Goal: Transaction & Acquisition: Purchase product/service

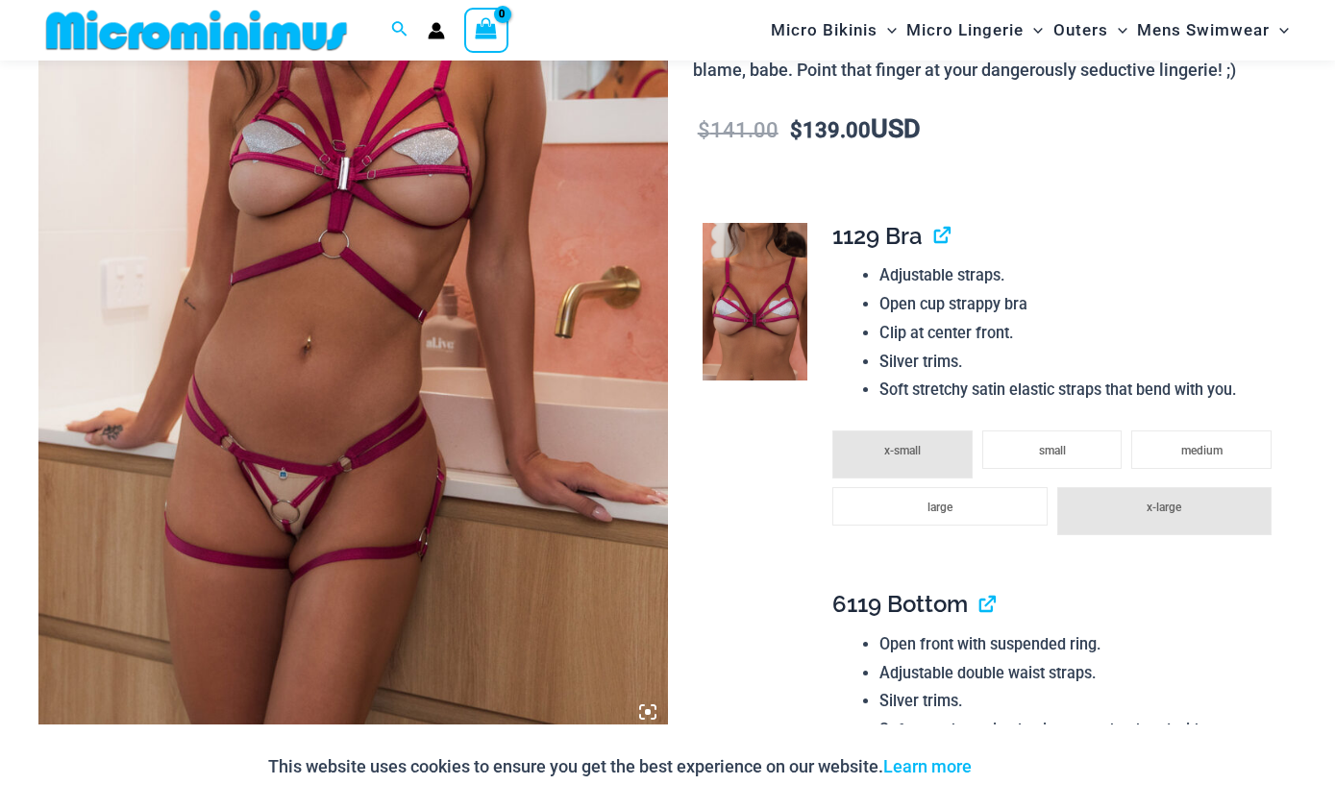
scroll to position [386, 0]
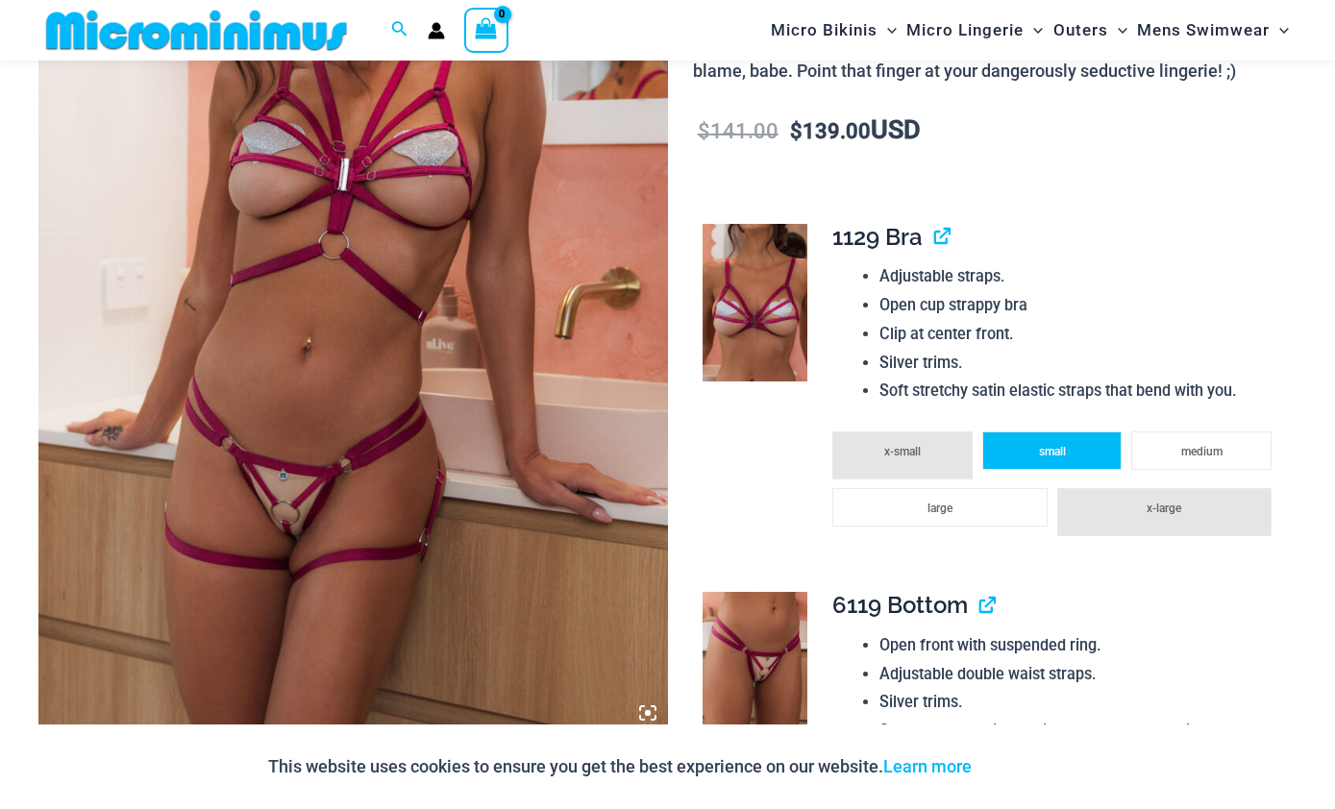
click at [955, 445] on span "small" at bounding box center [1052, 451] width 27 height 13
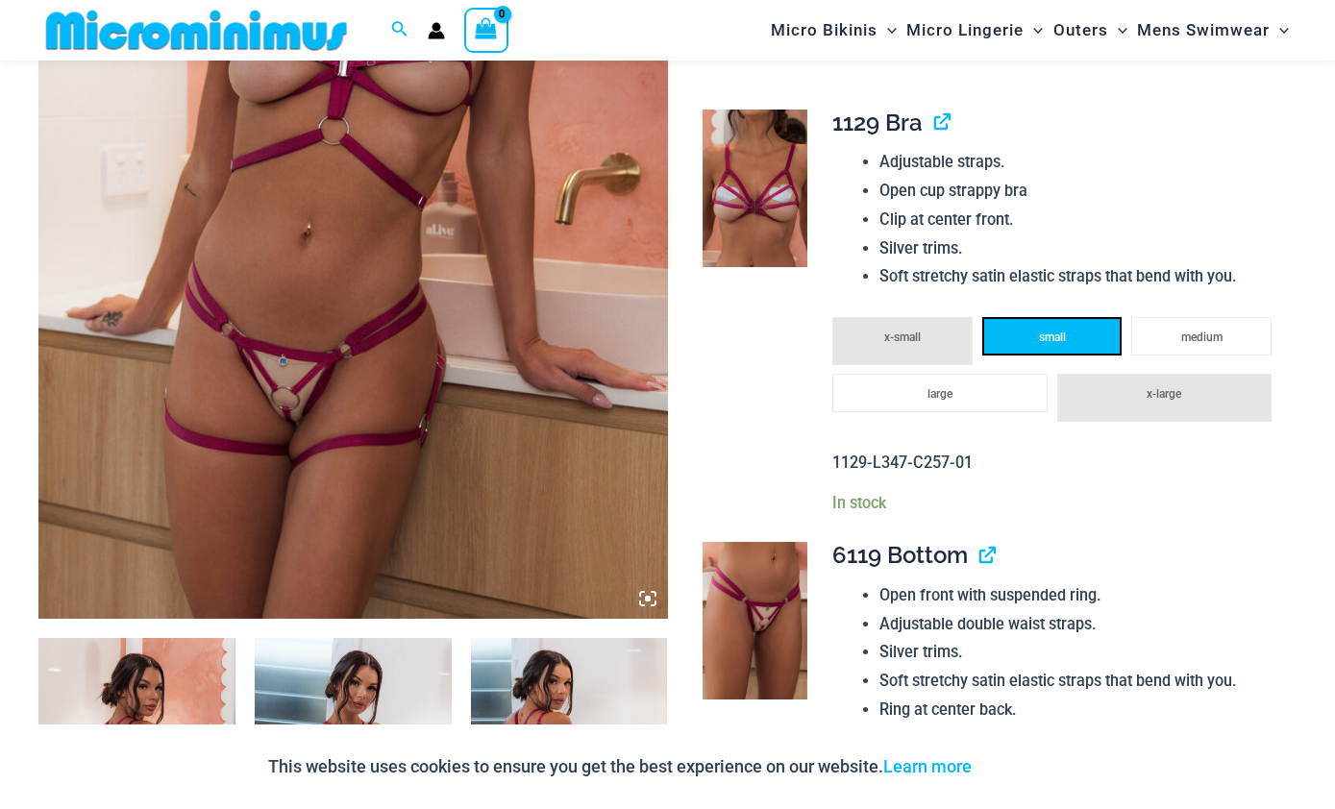
scroll to position [499, 0]
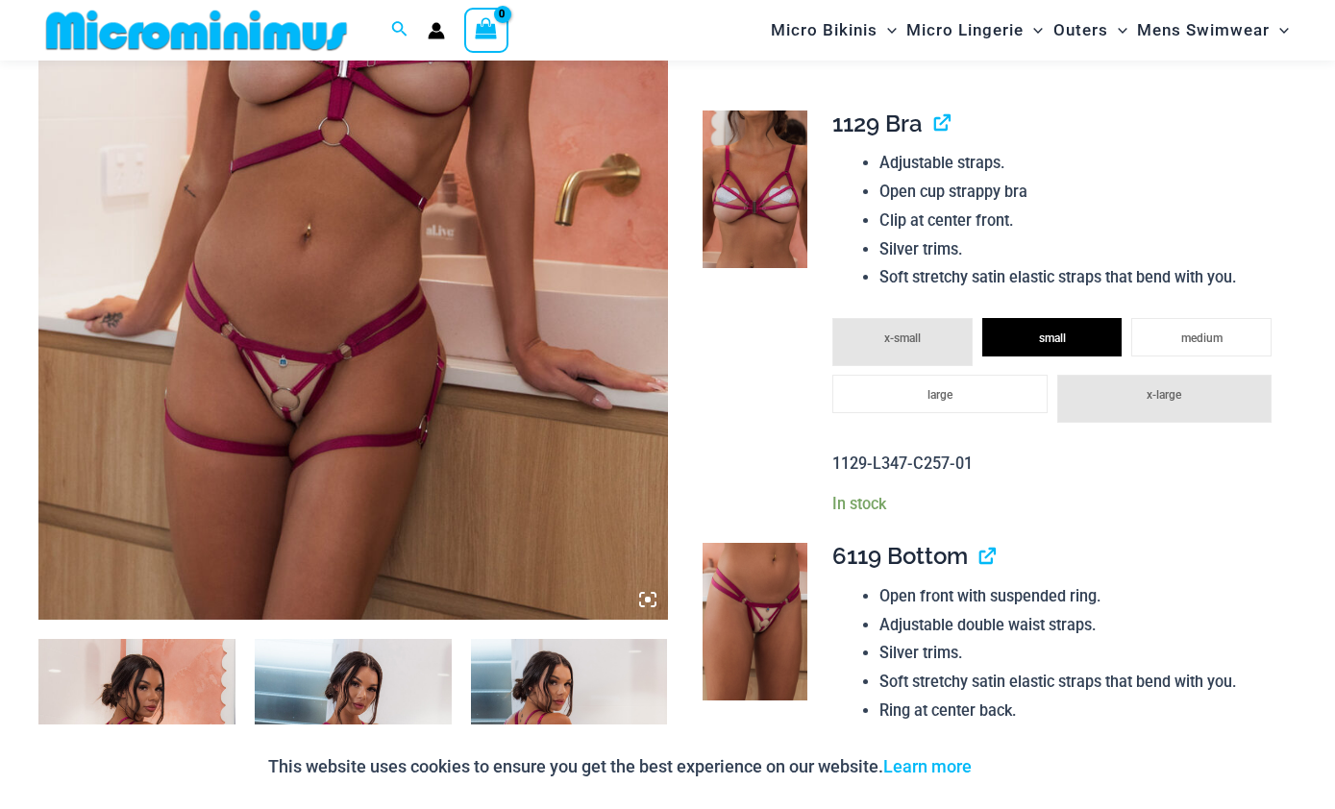
click at [955, 781] on li "small" at bounding box center [1052, 799] width 139 height 38
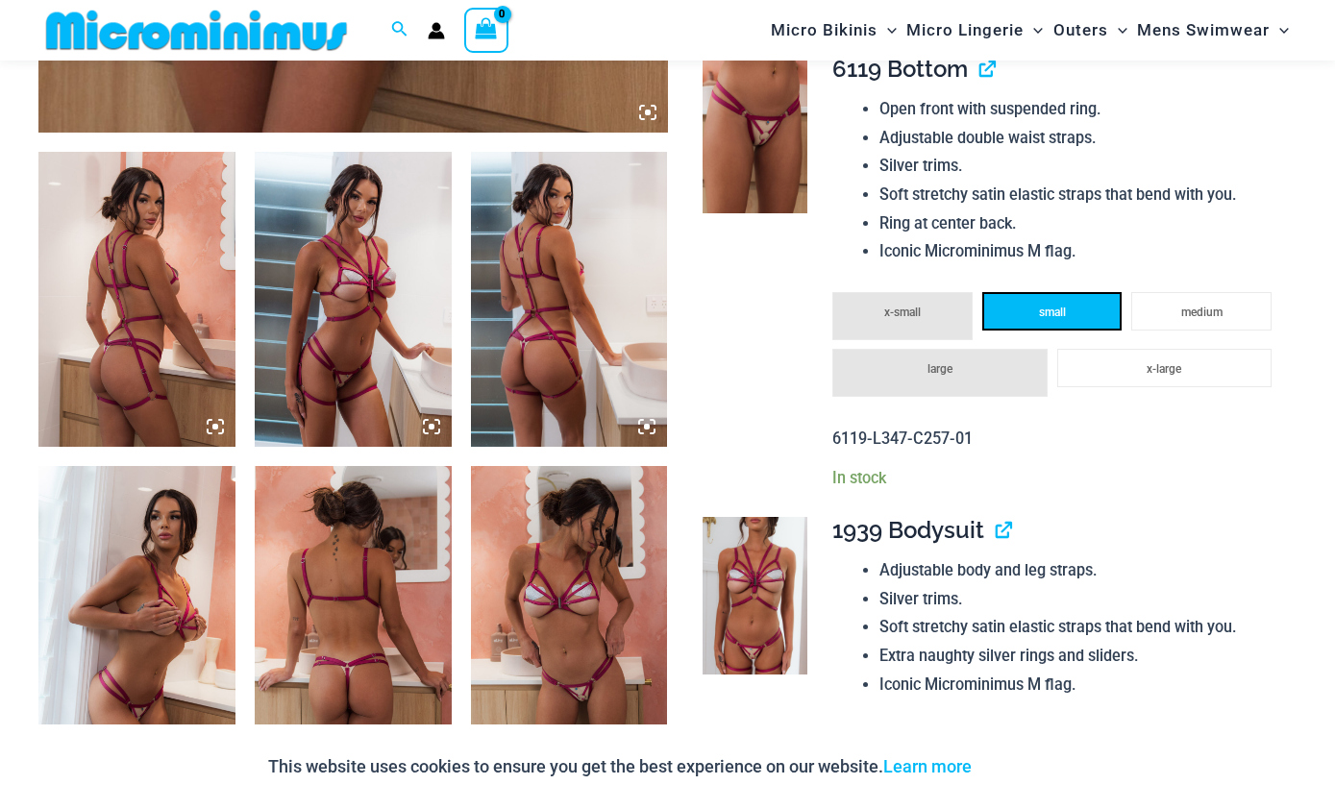
scroll to position [983, 0]
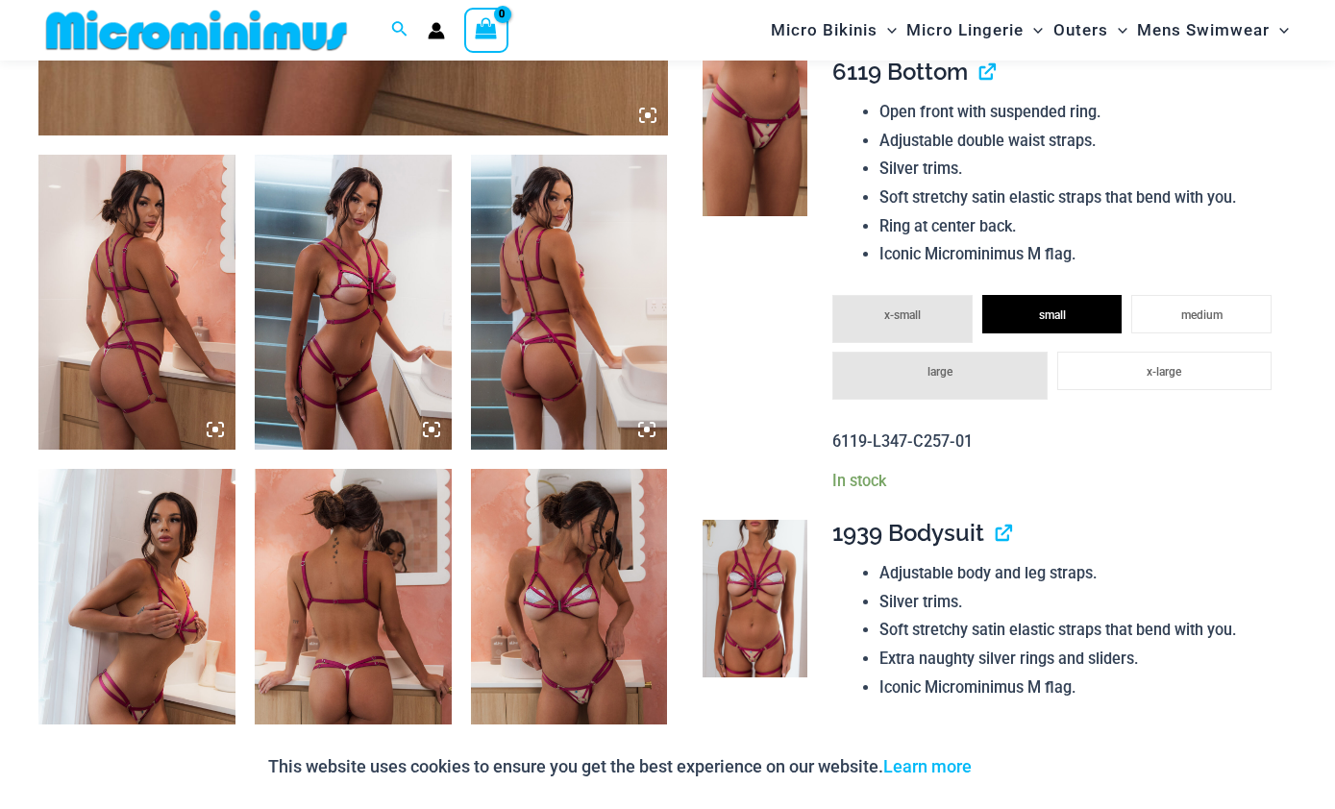
click at [933, 736] on li "one size fits all" at bounding box center [1052, 748] width 438 height 38
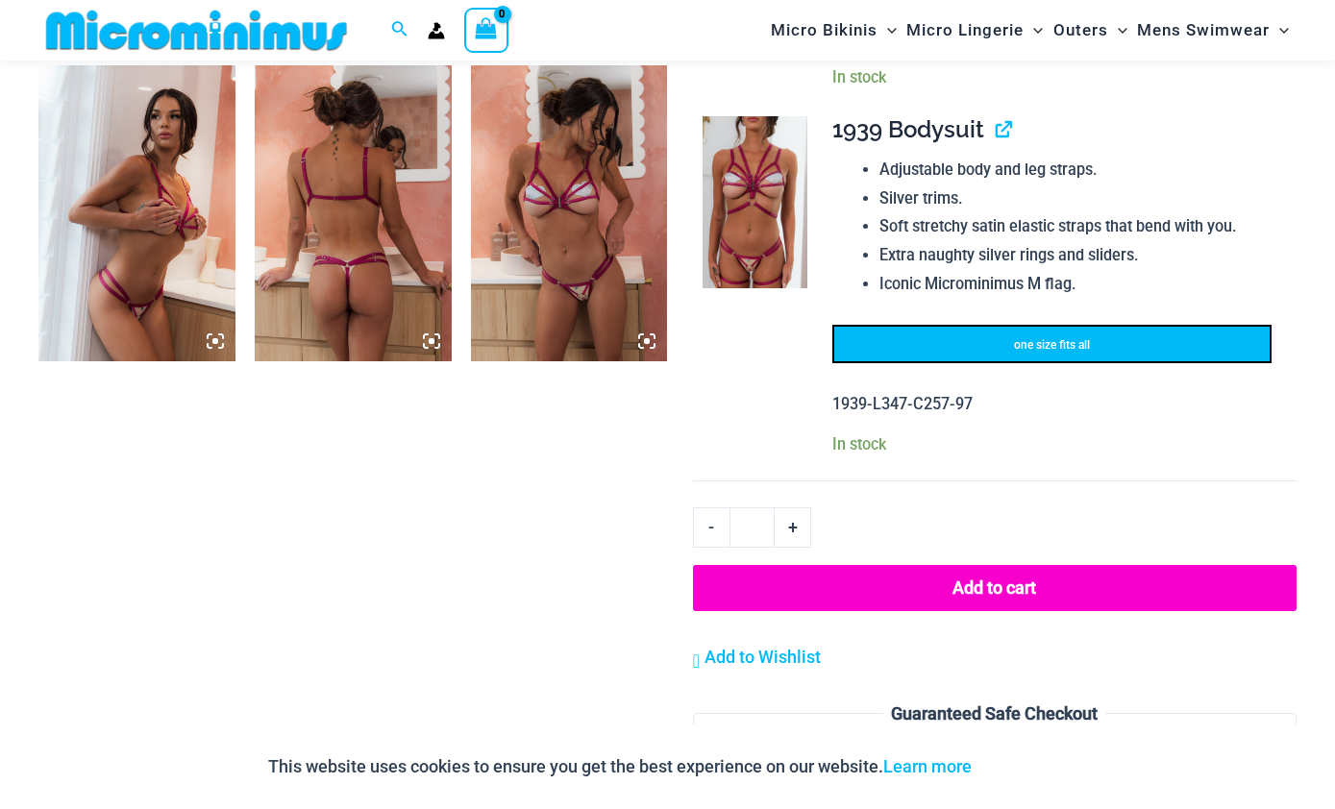
scroll to position [1453, 0]
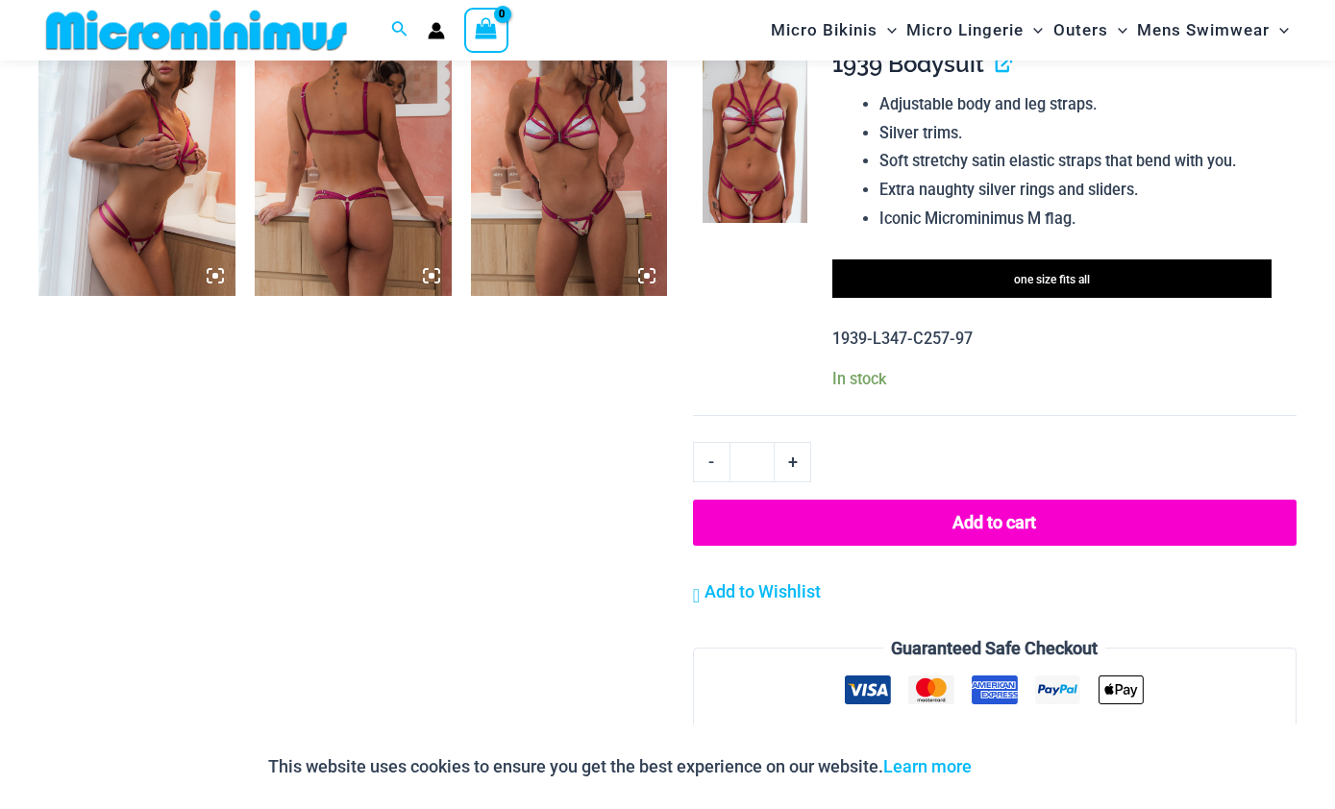
click at [955, 505] on button "Add to cart" at bounding box center [995, 523] width 604 height 46
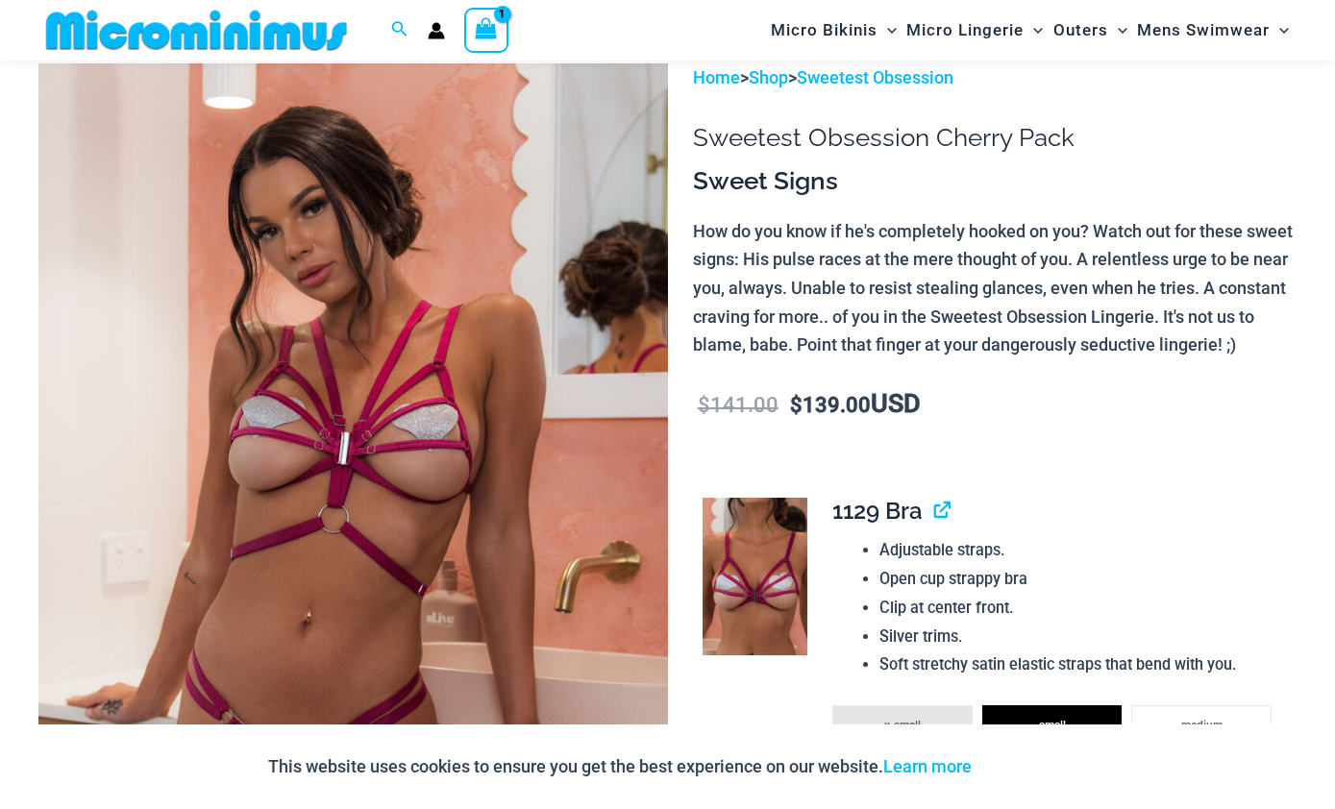
scroll to position [0, 0]
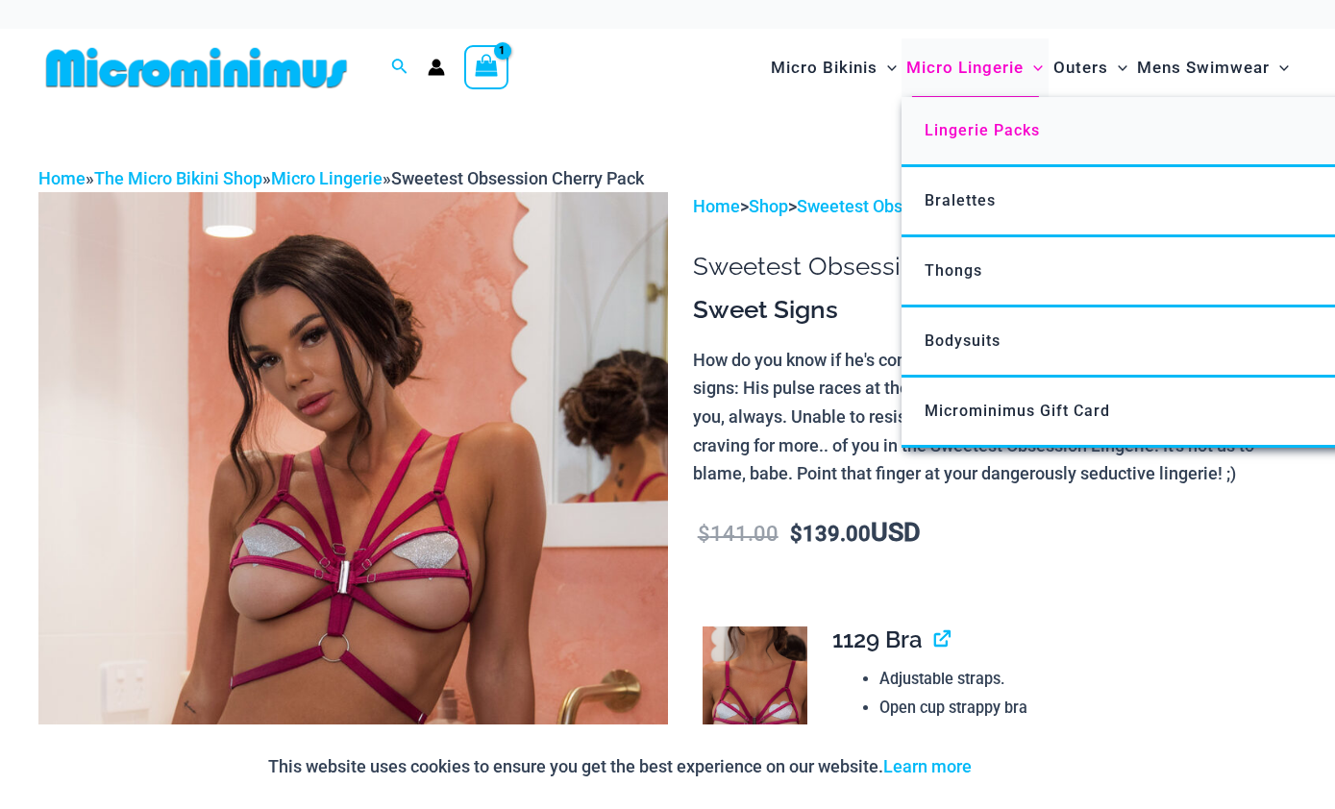
click at [955, 128] on link "Lingerie Packs" at bounding box center [1188, 132] width 572 height 70
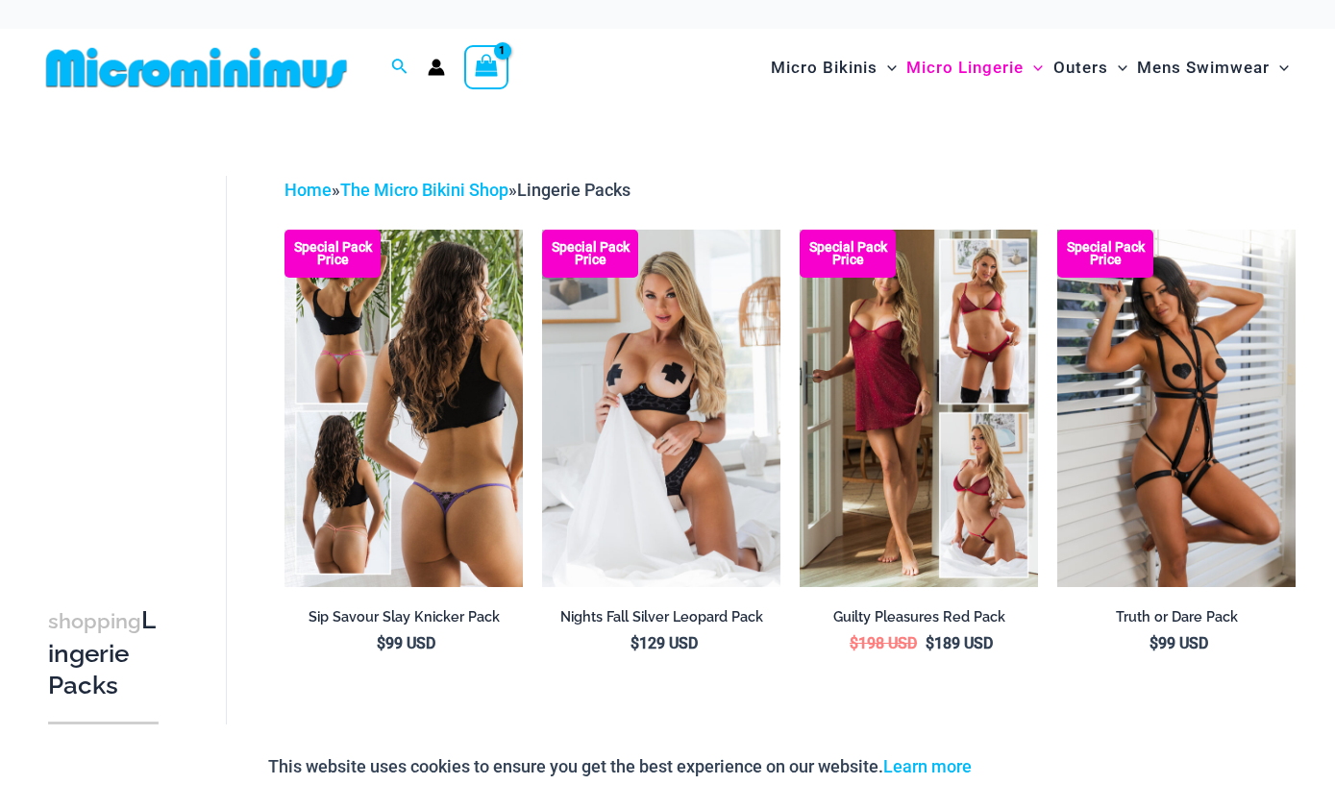
click at [398, 483] on img at bounding box center [404, 409] width 238 height 358
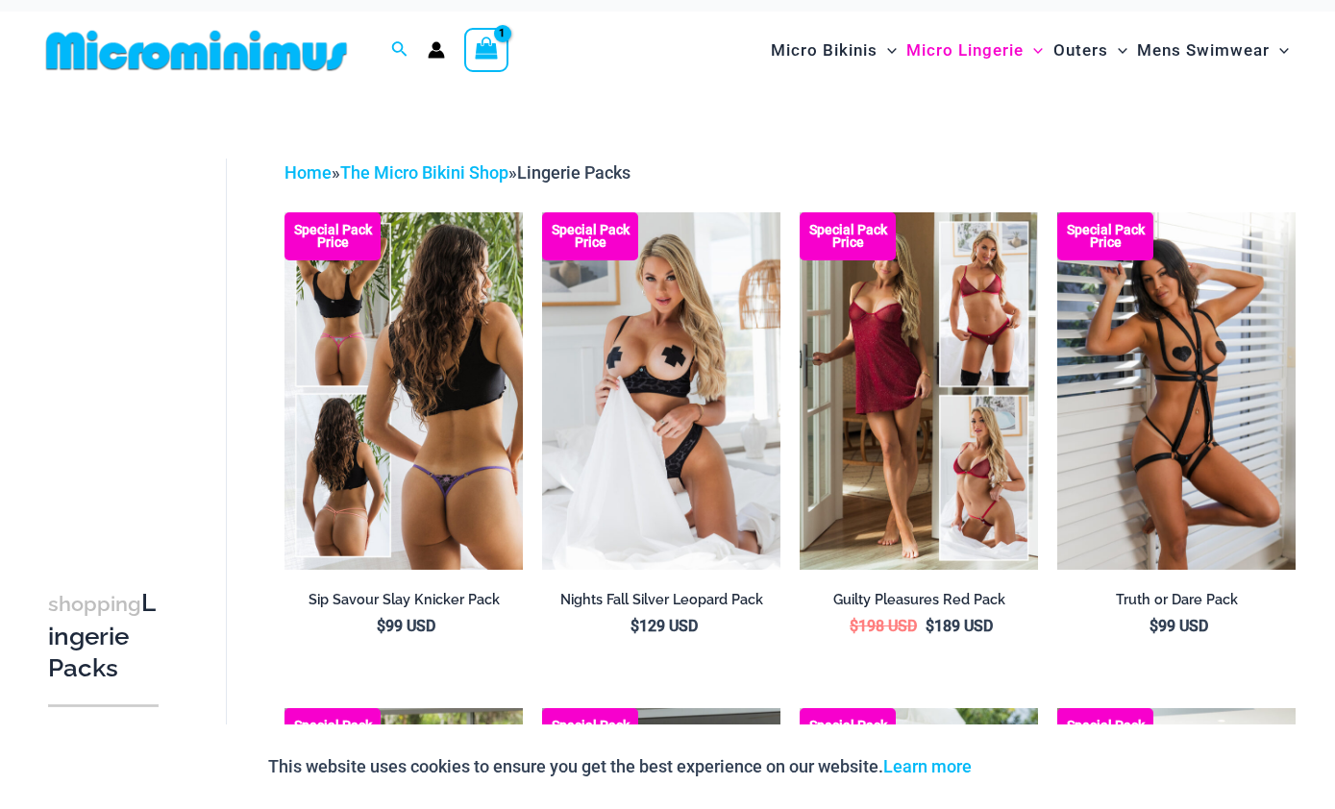
scroll to position [20, 0]
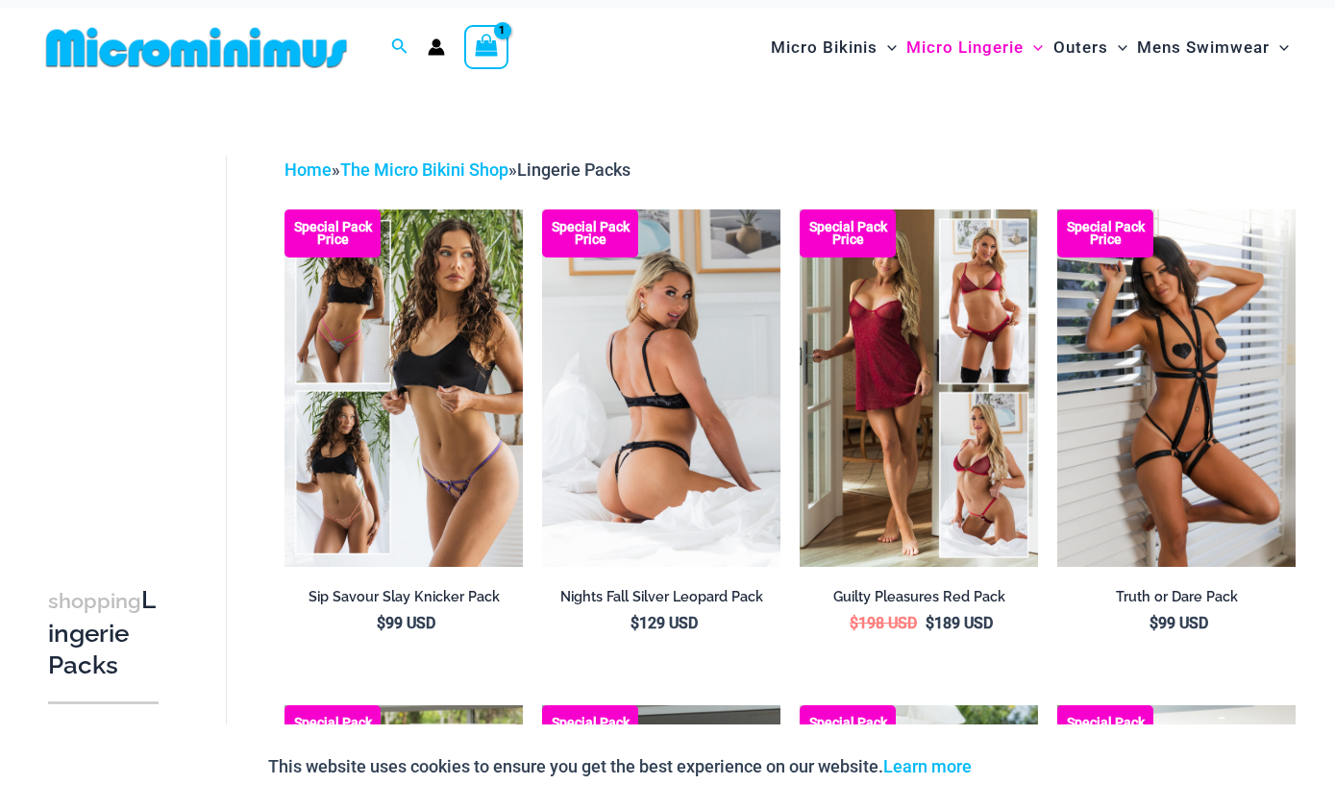
click at [623, 475] on img at bounding box center [661, 389] width 238 height 358
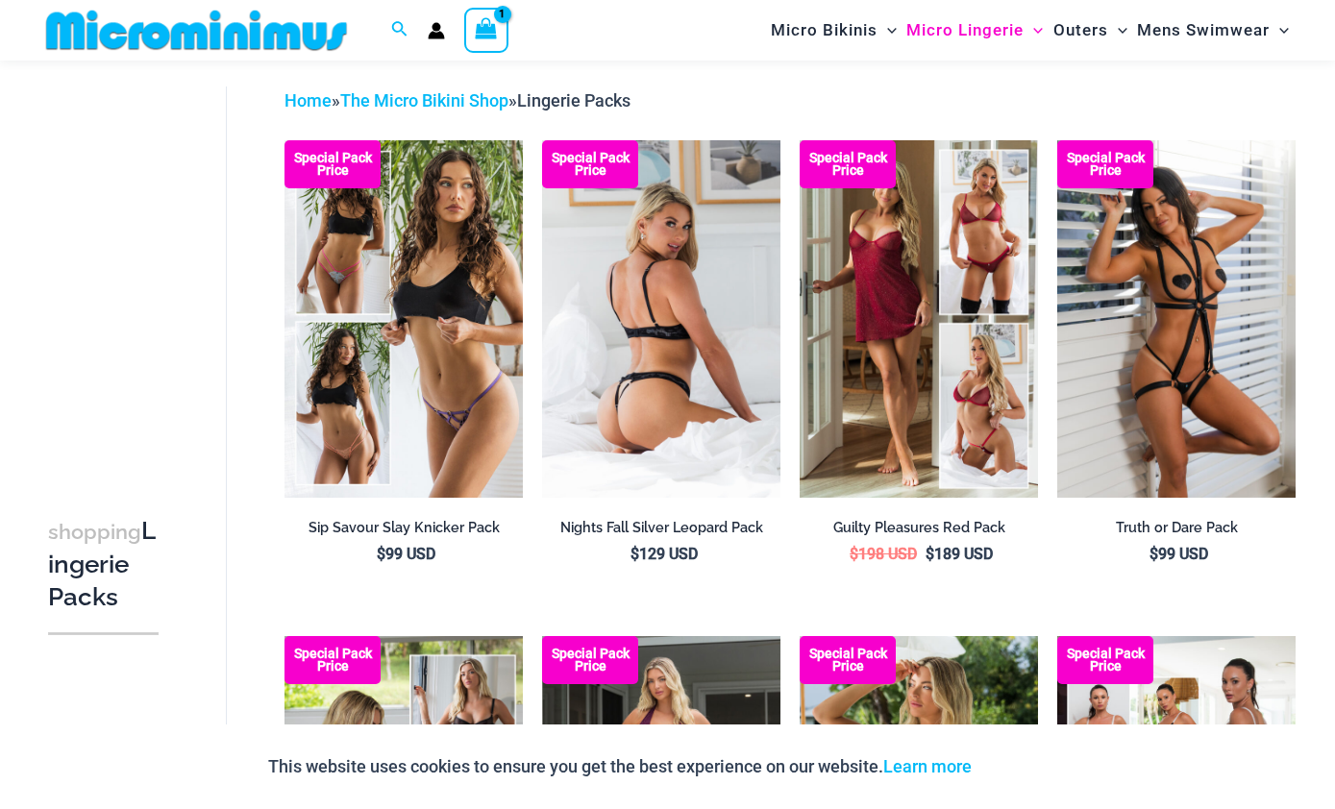
scroll to position [107, 0]
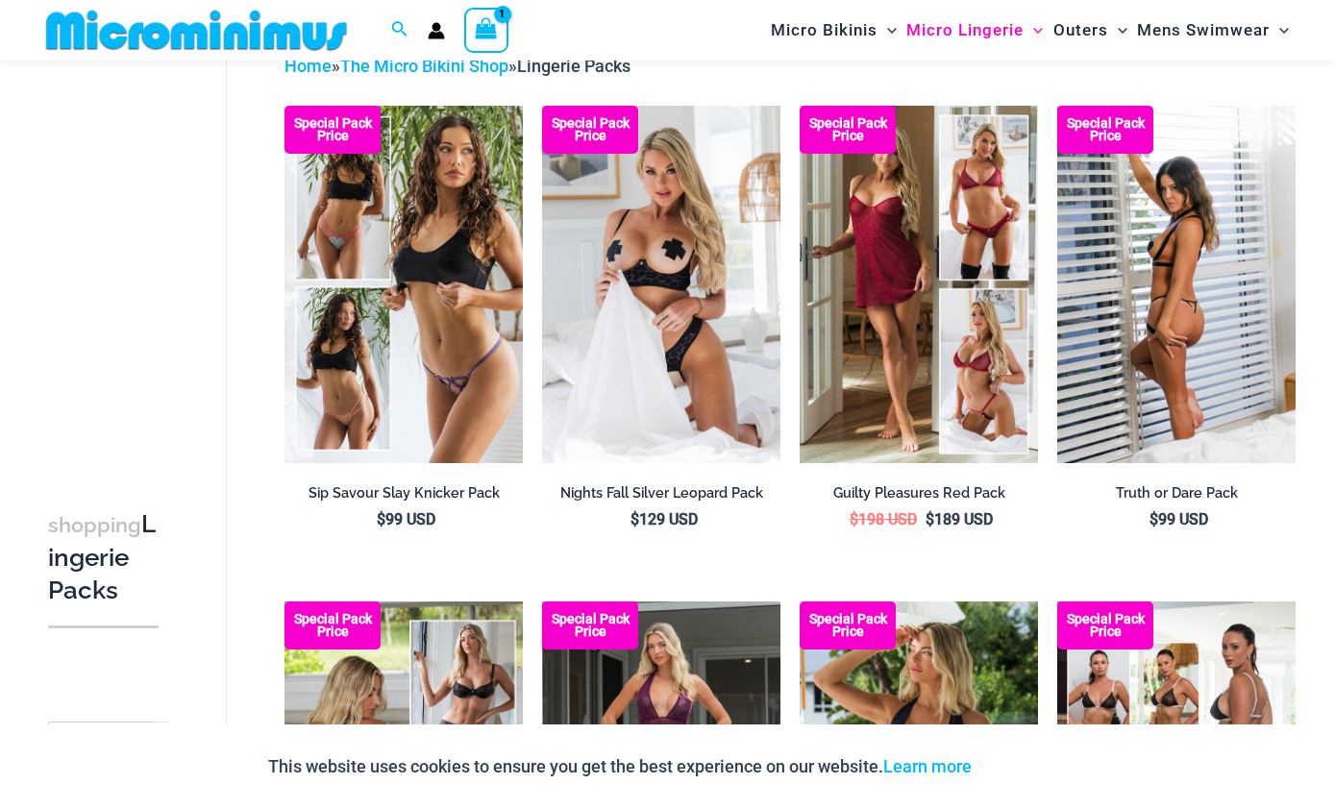
click at [1176, 375] on img at bounding box center [1176, 285] width 238 height 358
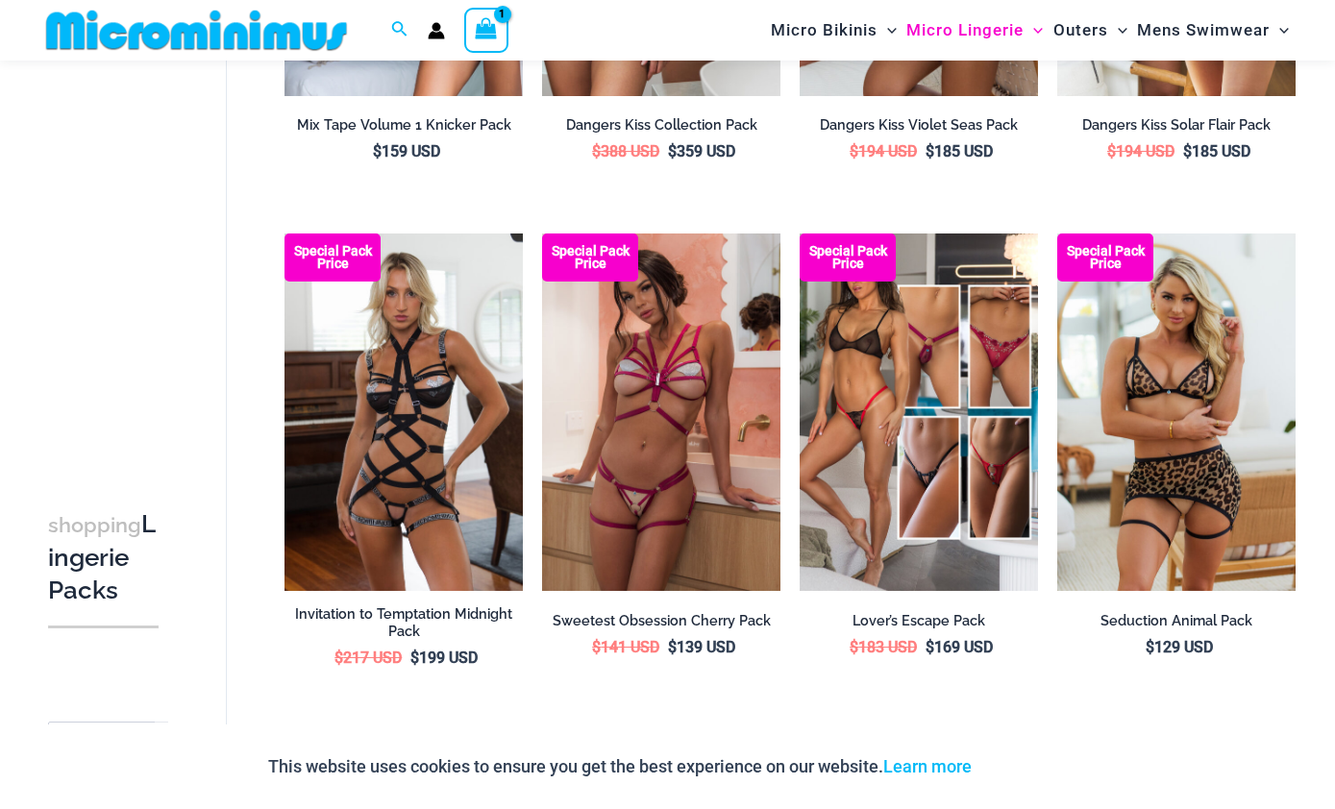
scroll to position [1544, 0]
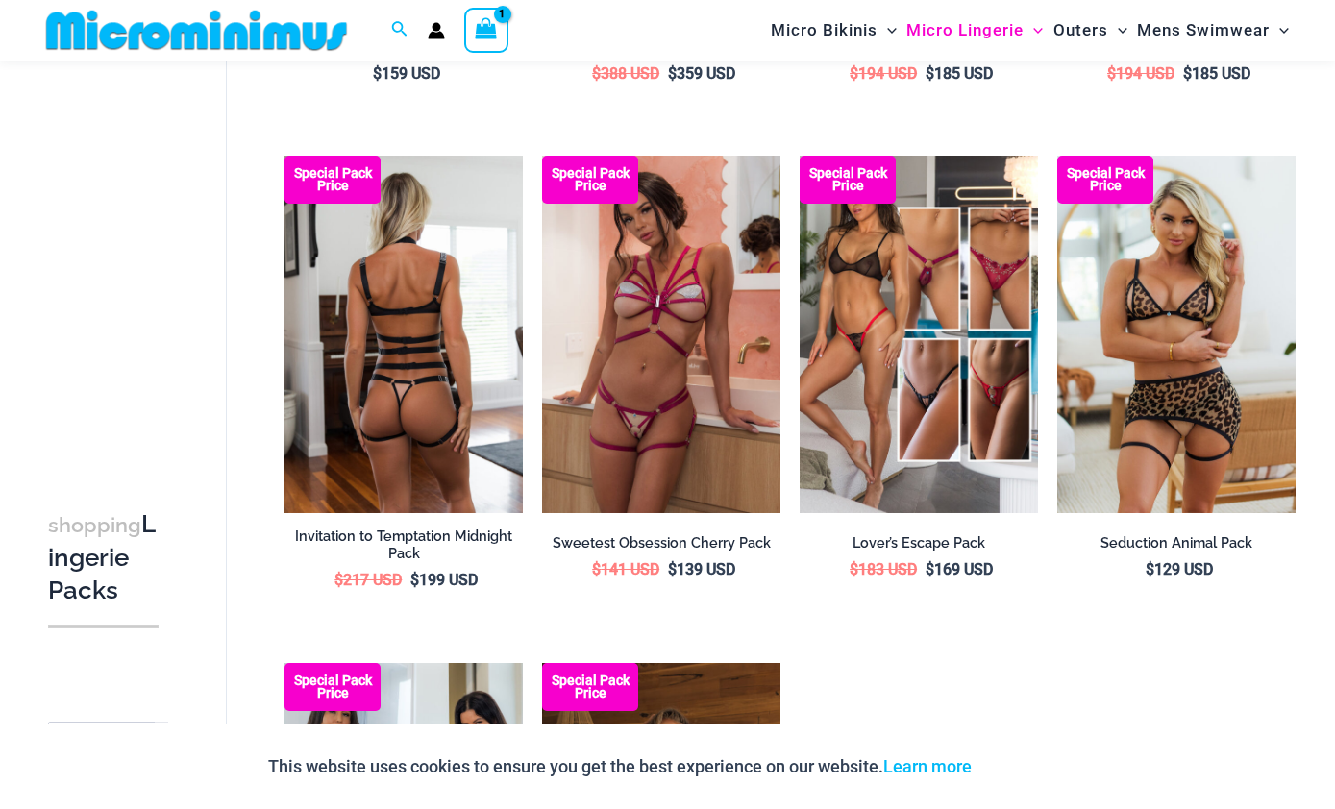
click at [383, 362] on img at bounding box center [404, 335] width 238 height 358
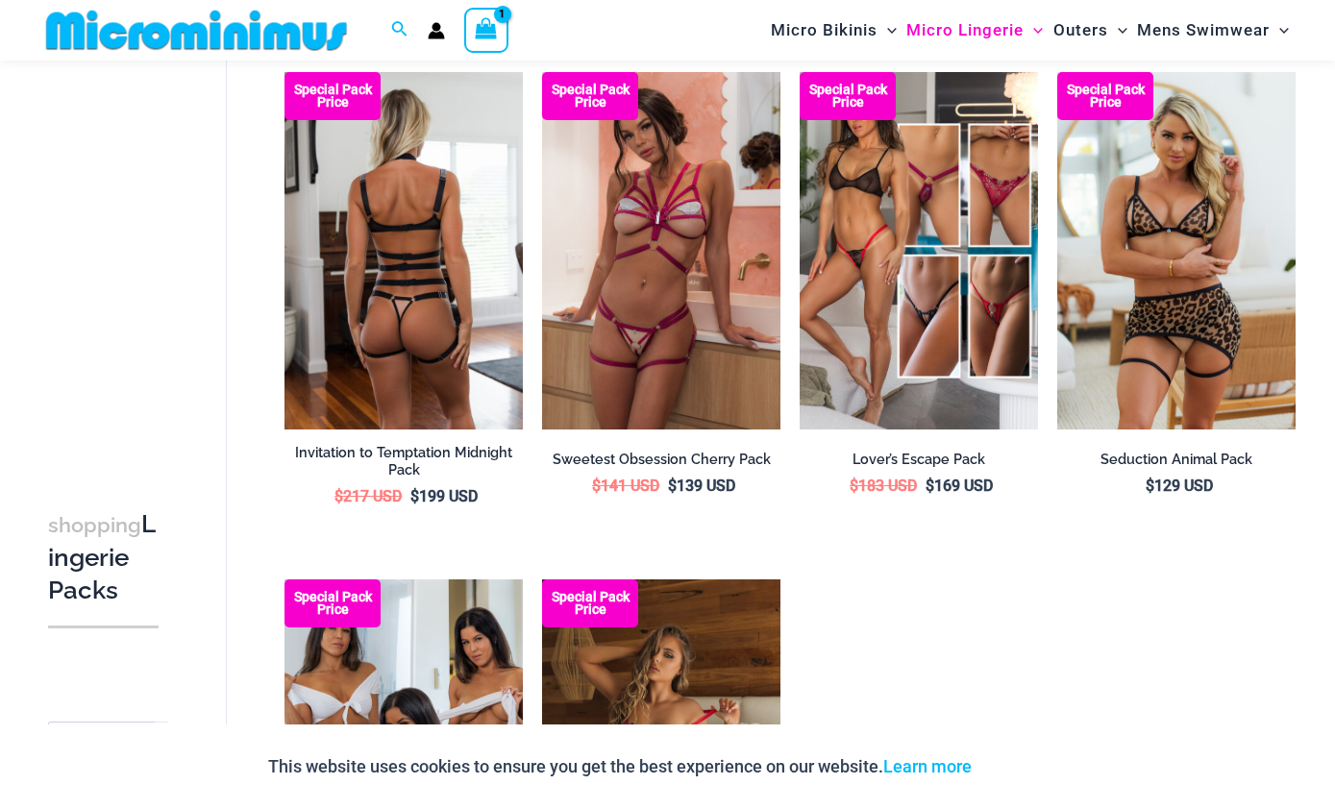
scroll to position [1621, 0]
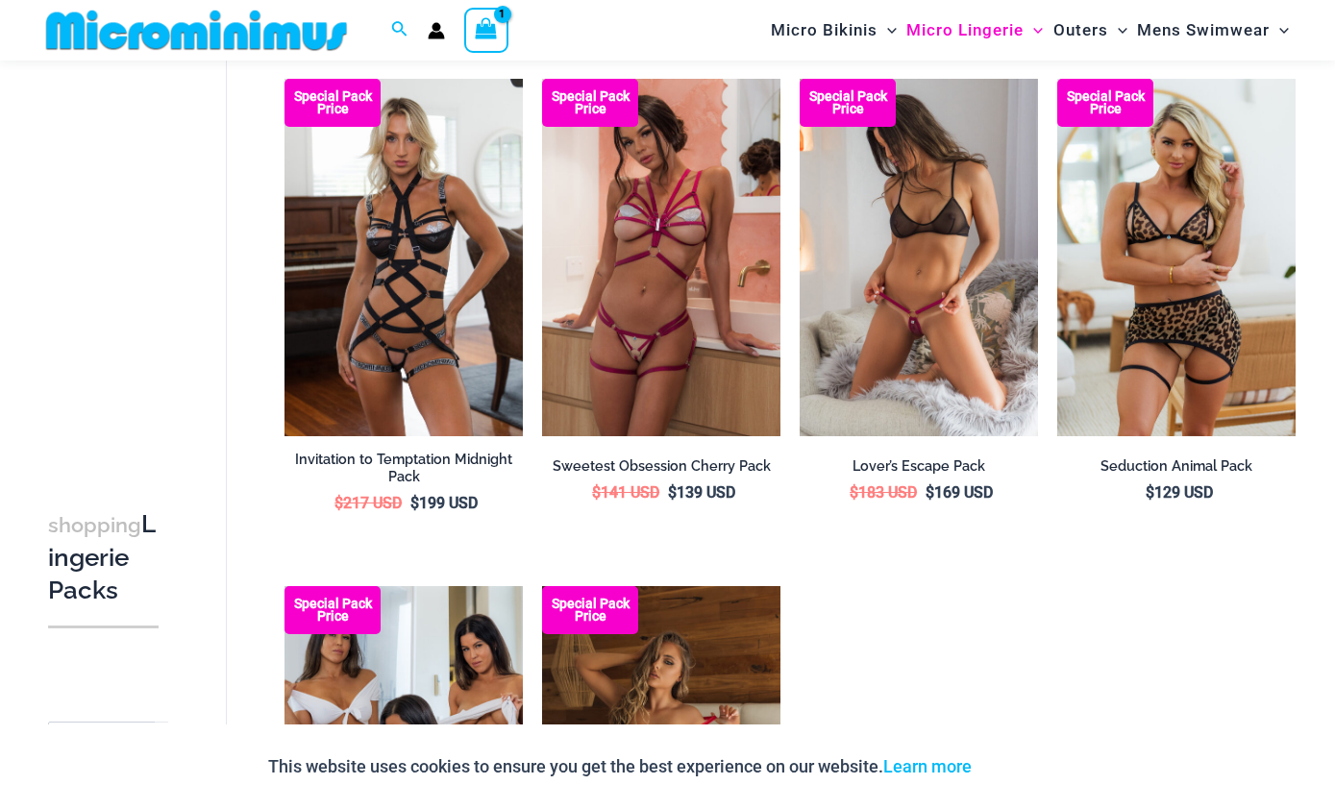
click at [877, 327] on img at bounding box center [919, 258] width 238 height 358
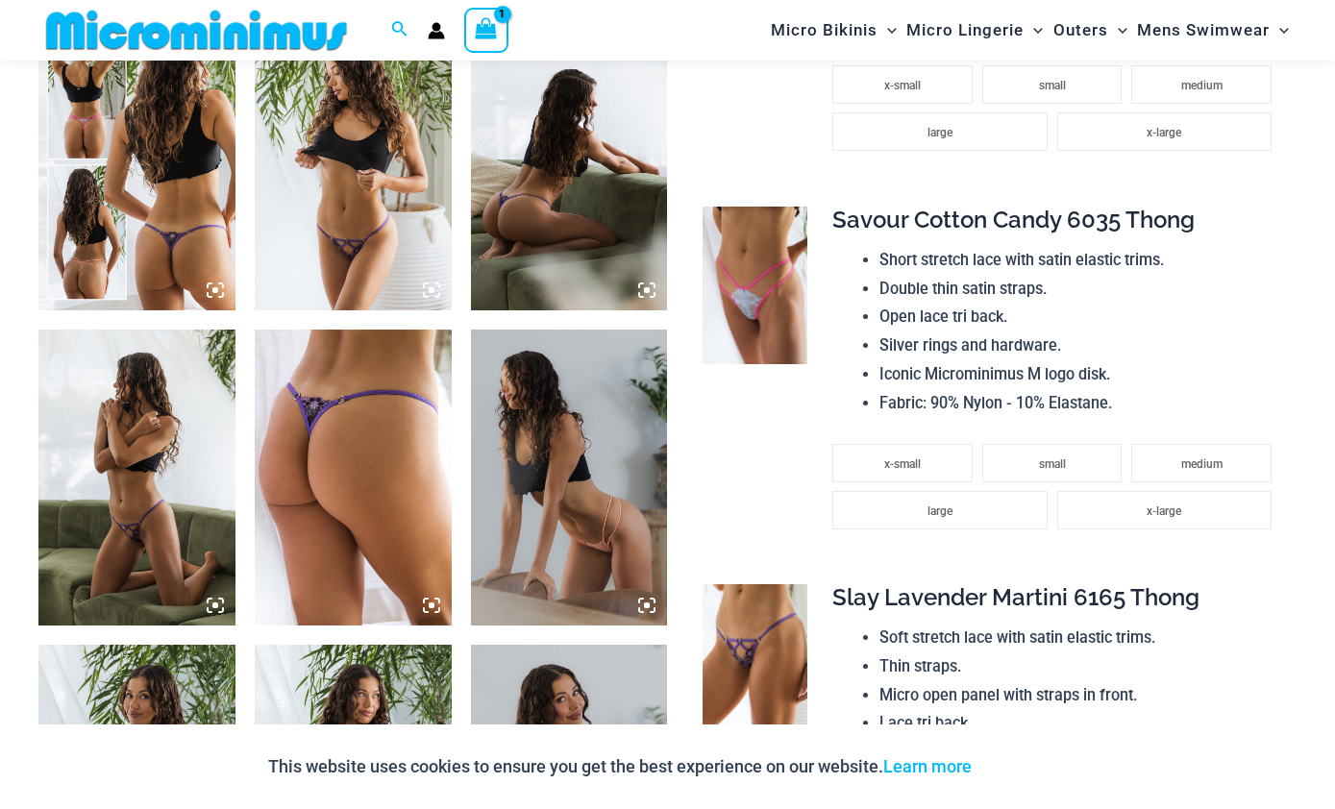
scroll to position [1133, 0]
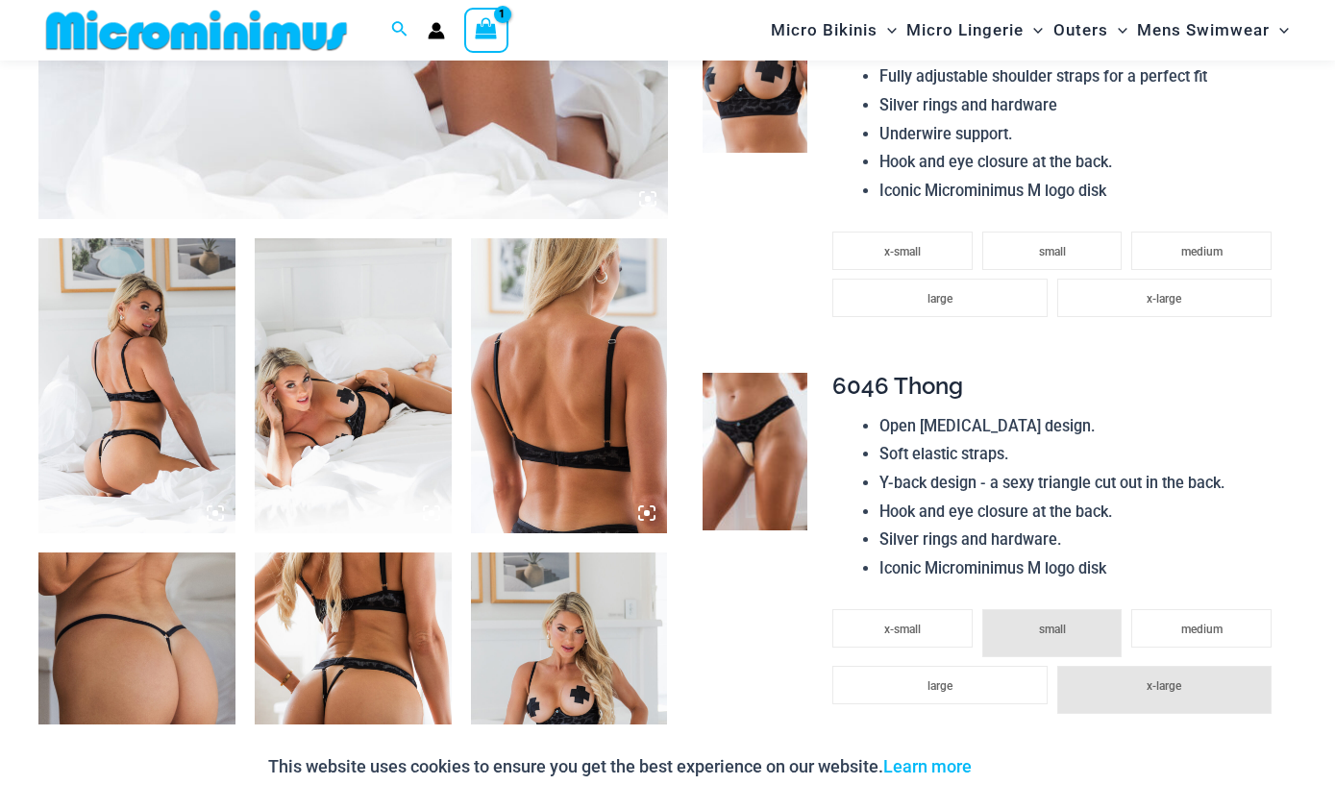
scroll to position [910, 0]
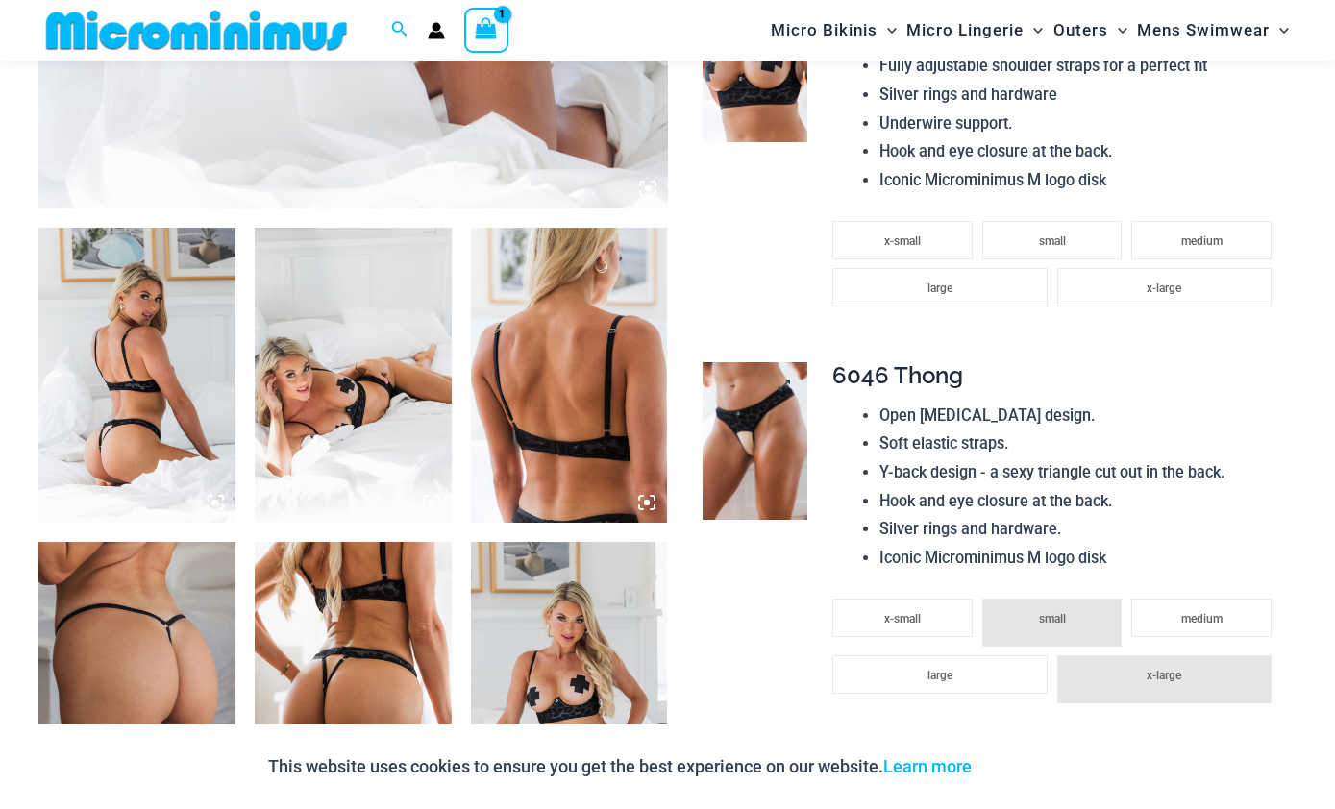
click at [758, 444] on img at bounding box center [755, 441] width 105 height 158
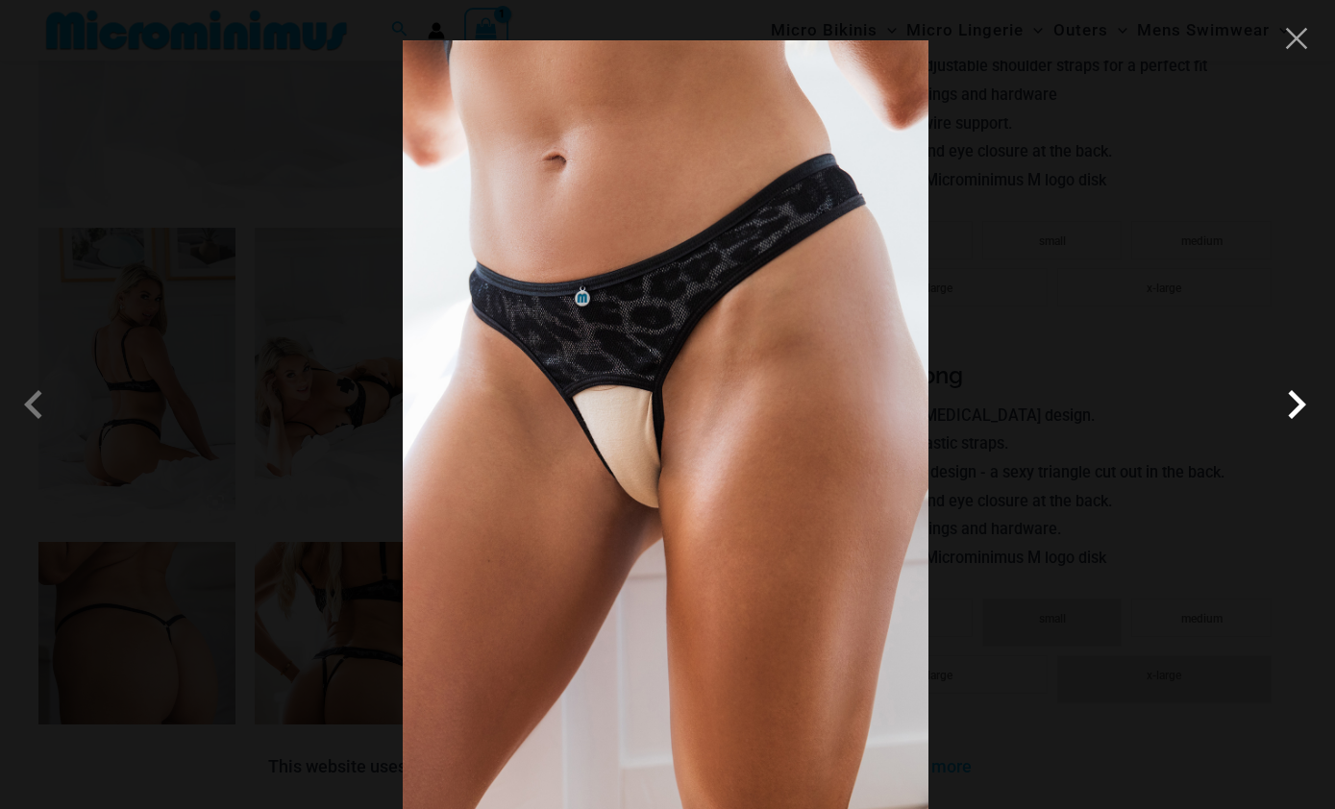
click at [1294, 434] on span at bounding box center [1297, 405] width 58 height 58
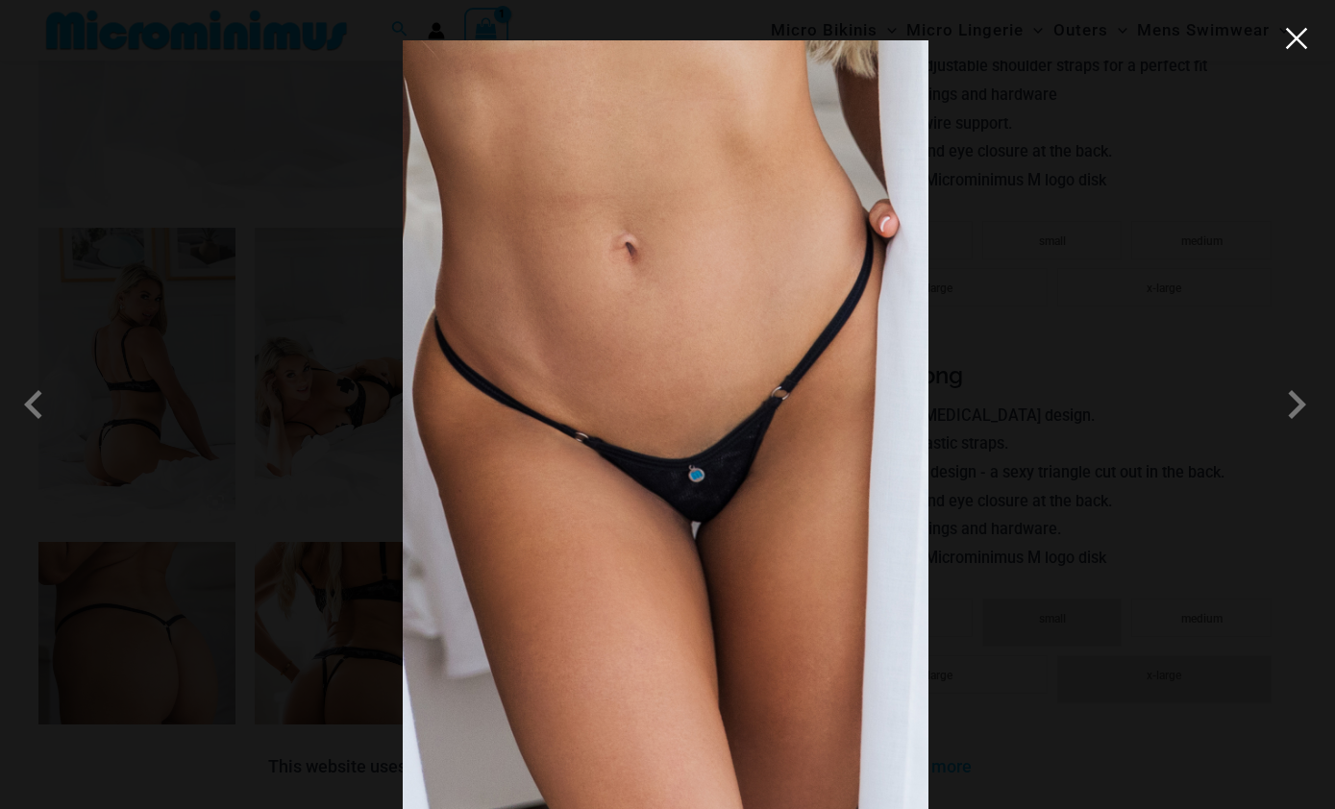
click at [1287, 30] on button "Close" at bounding box center [1296, 38] width 29 height 29
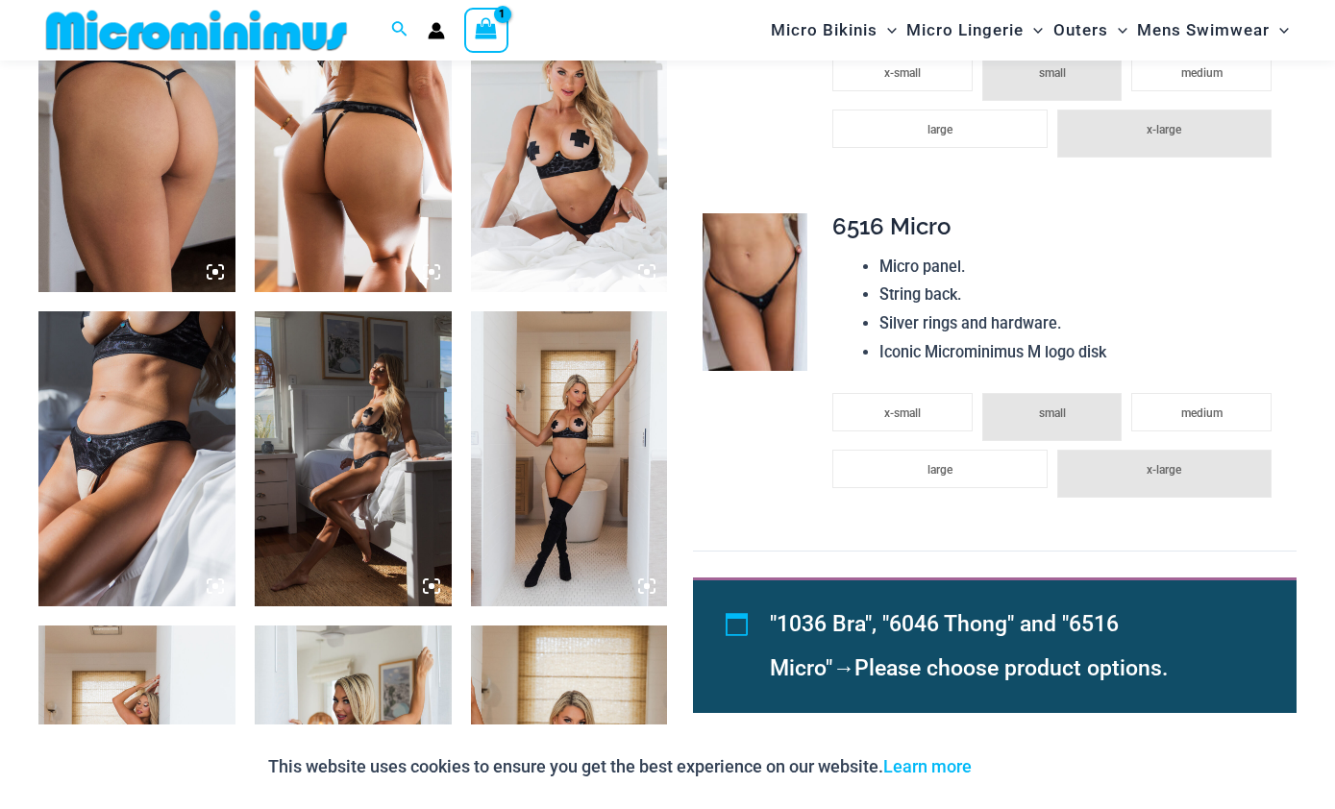
scroll to position [1394, 0]
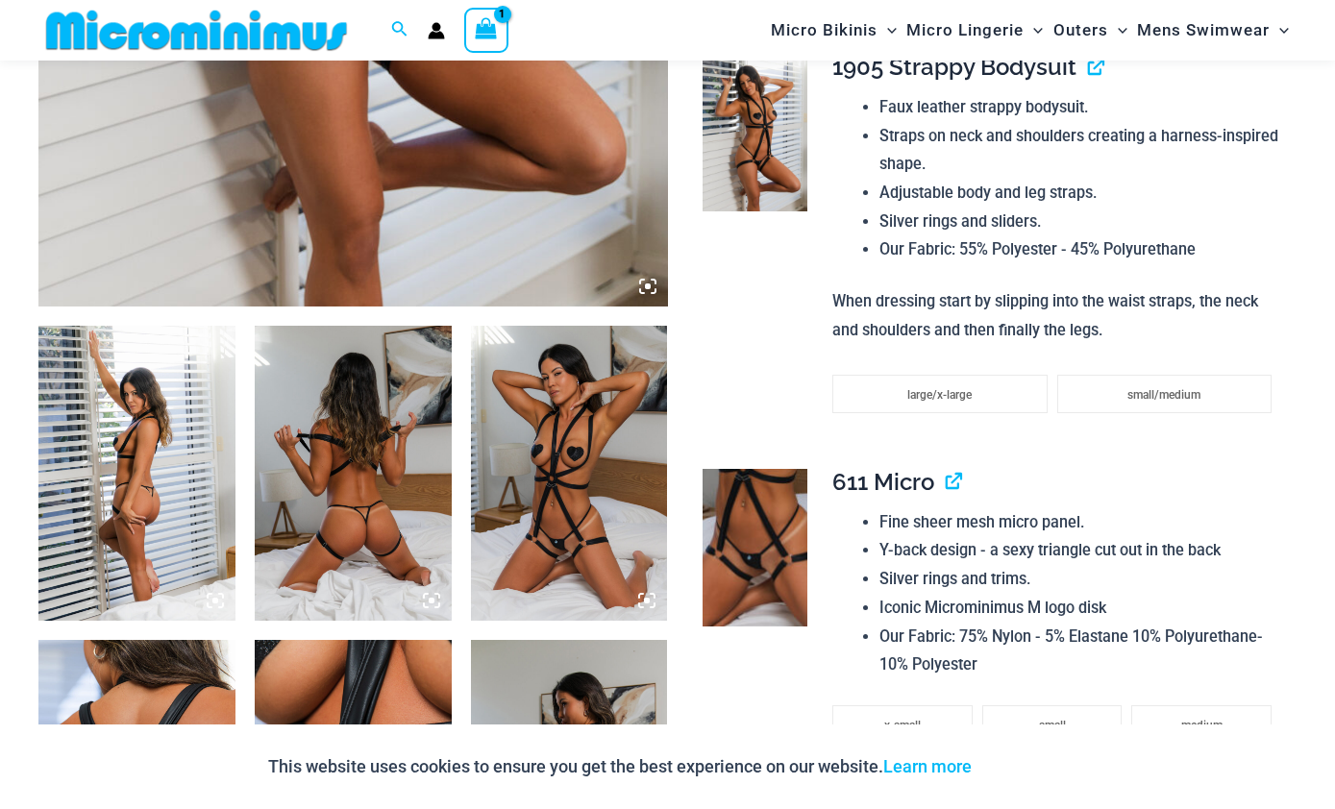
scroll to position [811, 0]
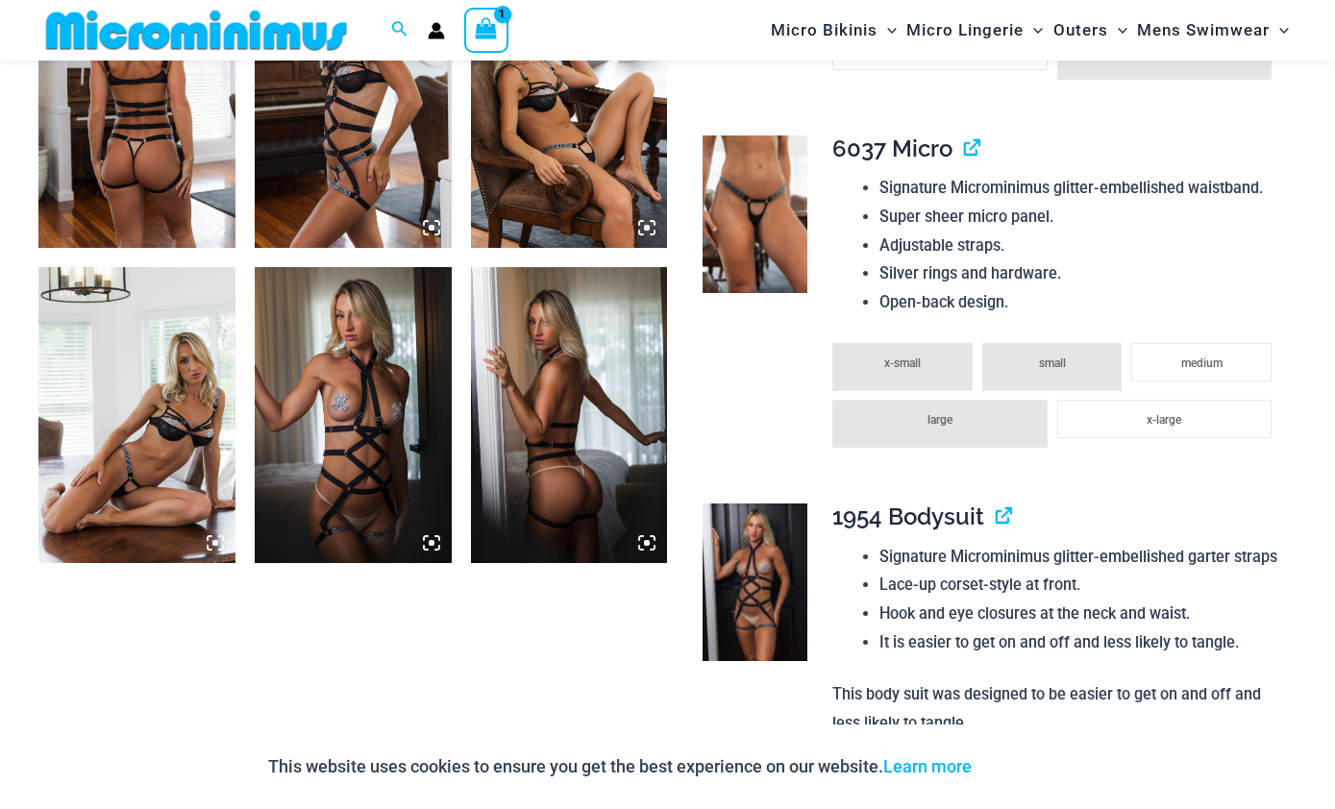
scroll to position [1207, 0]
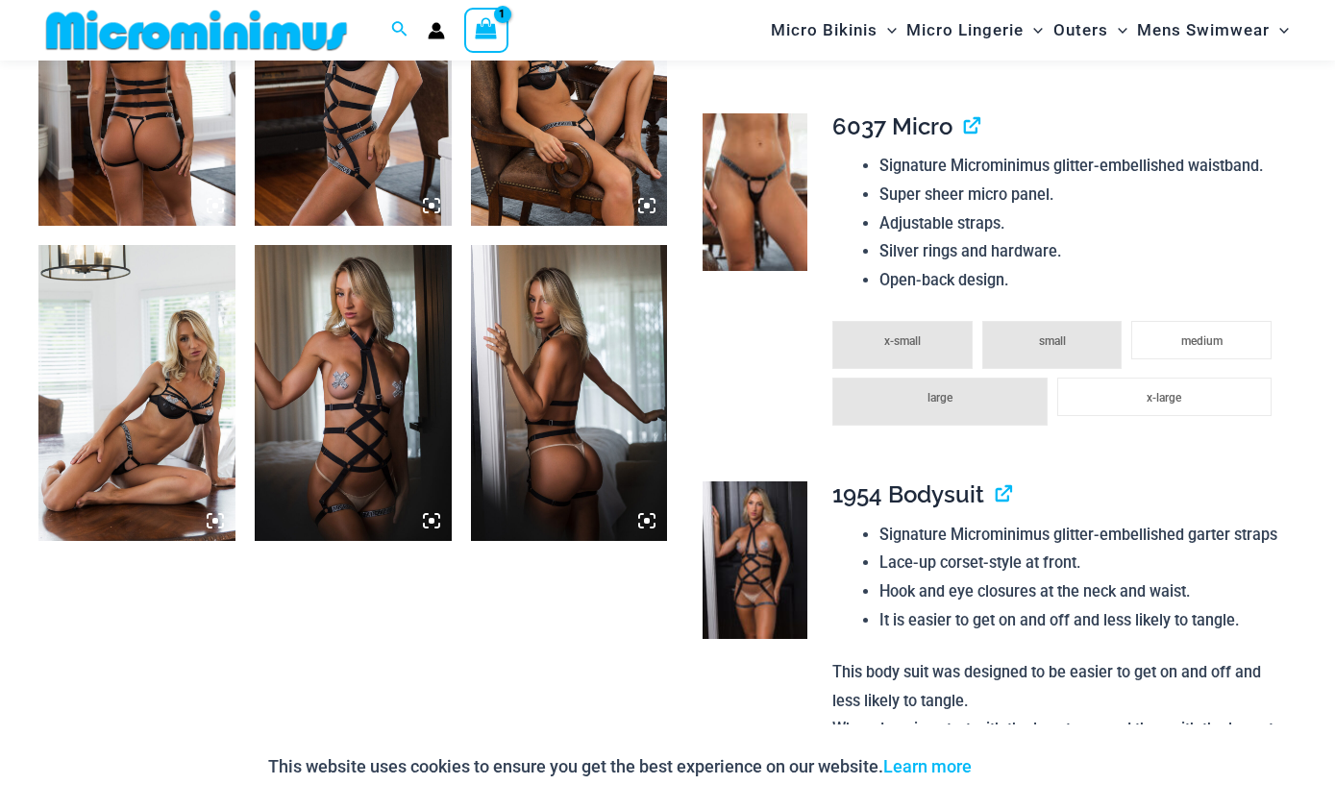
click at [150, 398] on img at bounding box center [136, 392] width 197 height 295
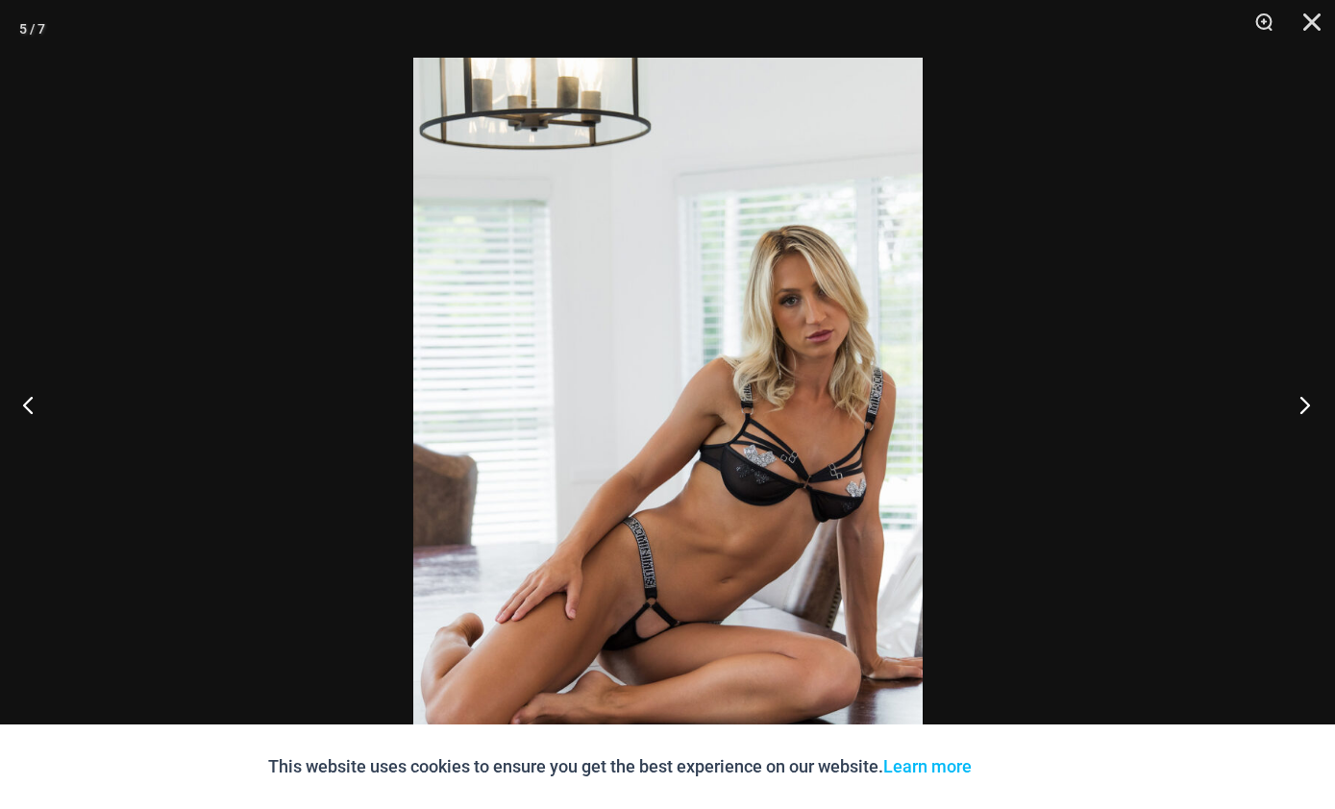
click at [1302, 442] on button "Next" at bounding box center [1299, 405] width 72 height 96
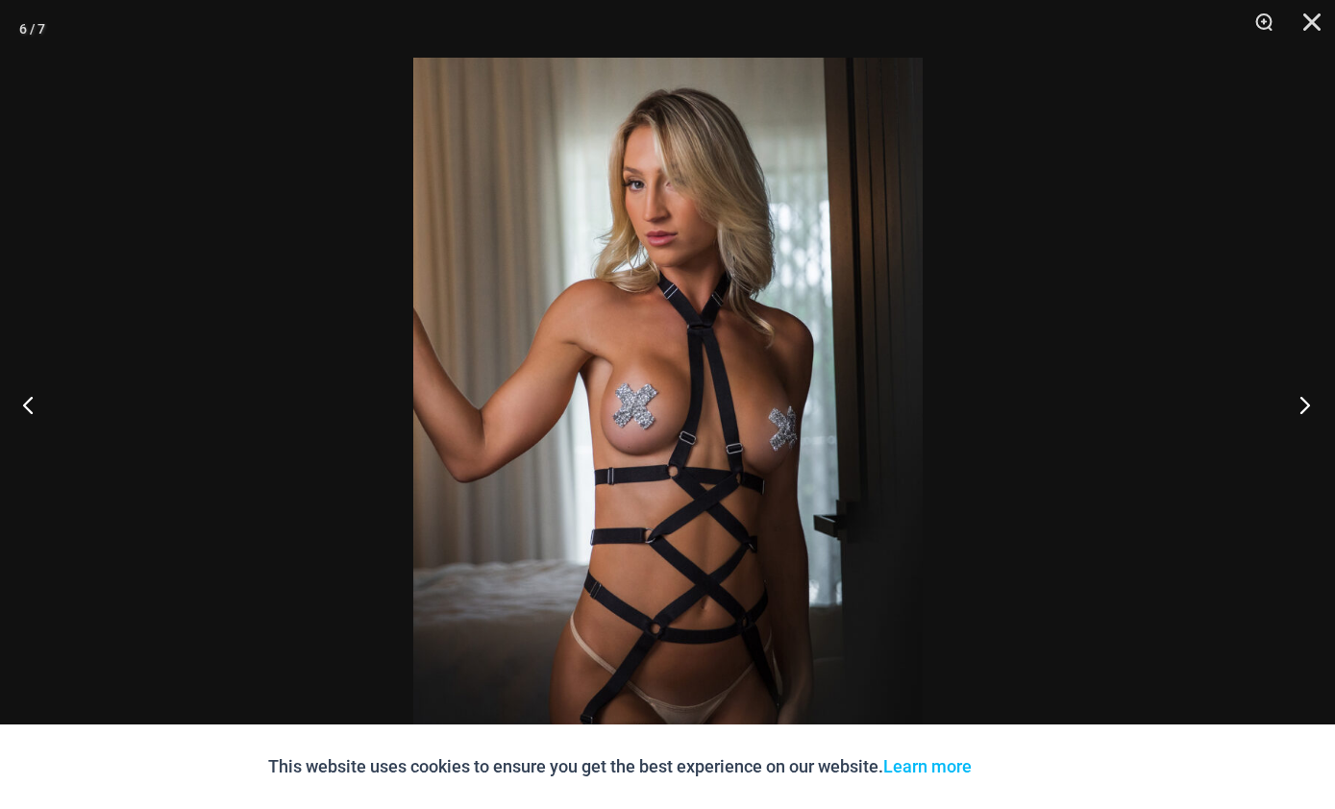
click at [1299, 432] on button "Next" at bounding box center [1299, 405] width 72 height 96
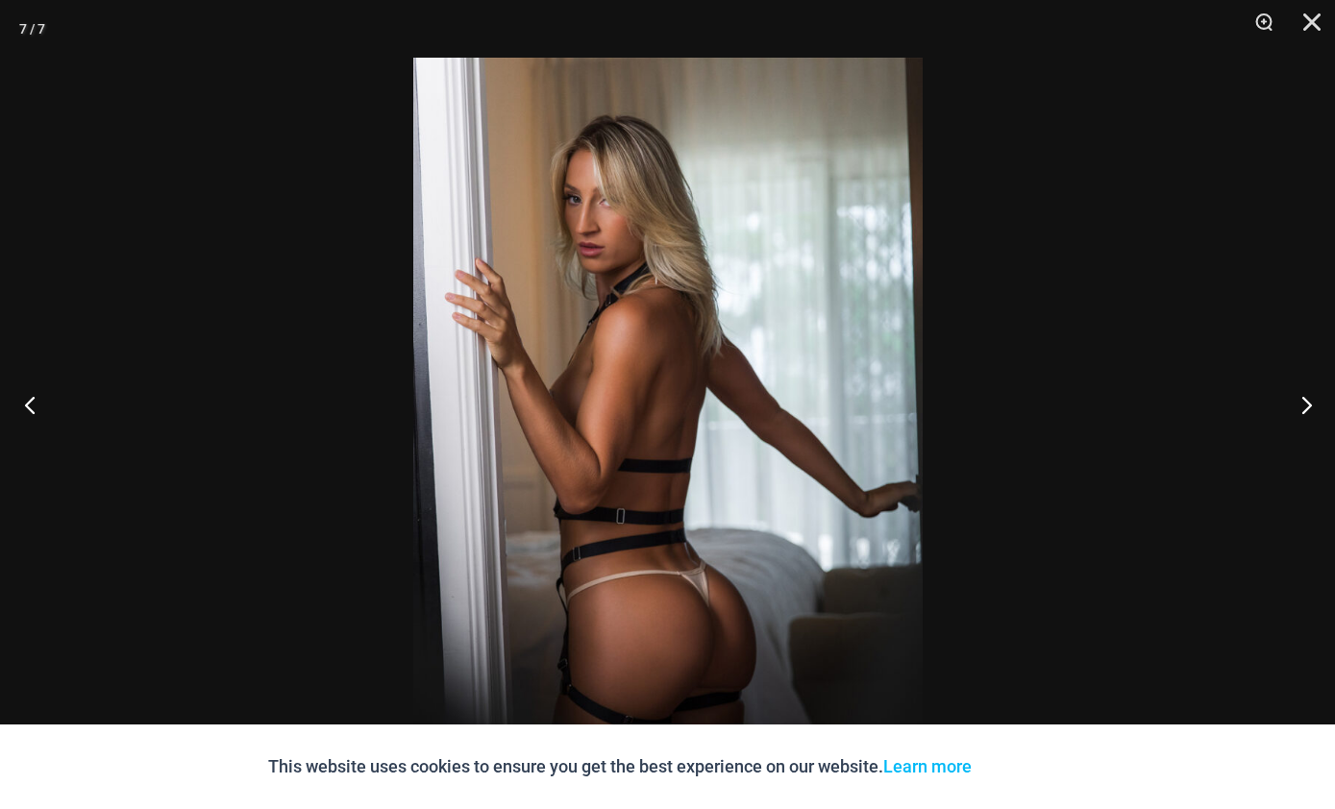
click at [37, 436] on button "Previous" at bounding box center [36, 405] width 72 height 96
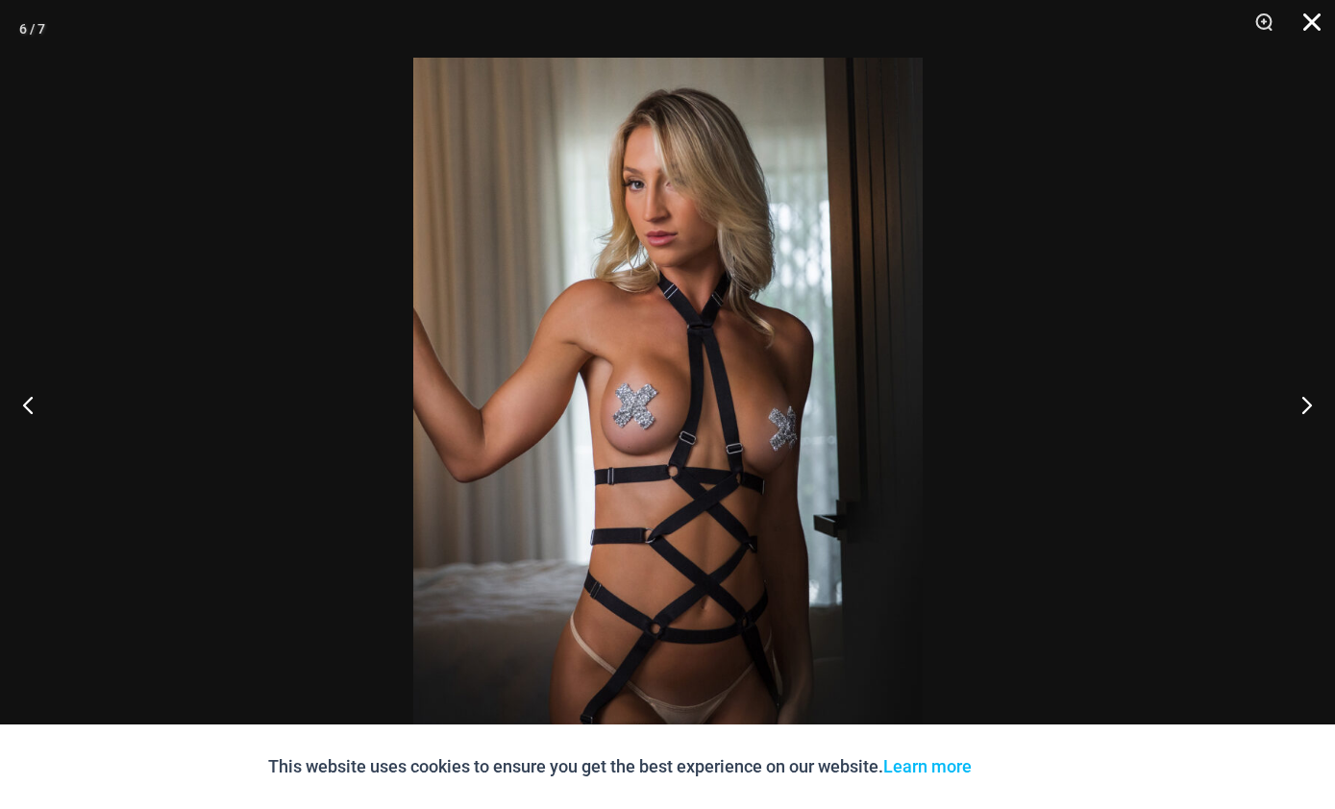
click at [1302, 26] on button "Close" at bounding box center [1305, 29] width 48 height 58
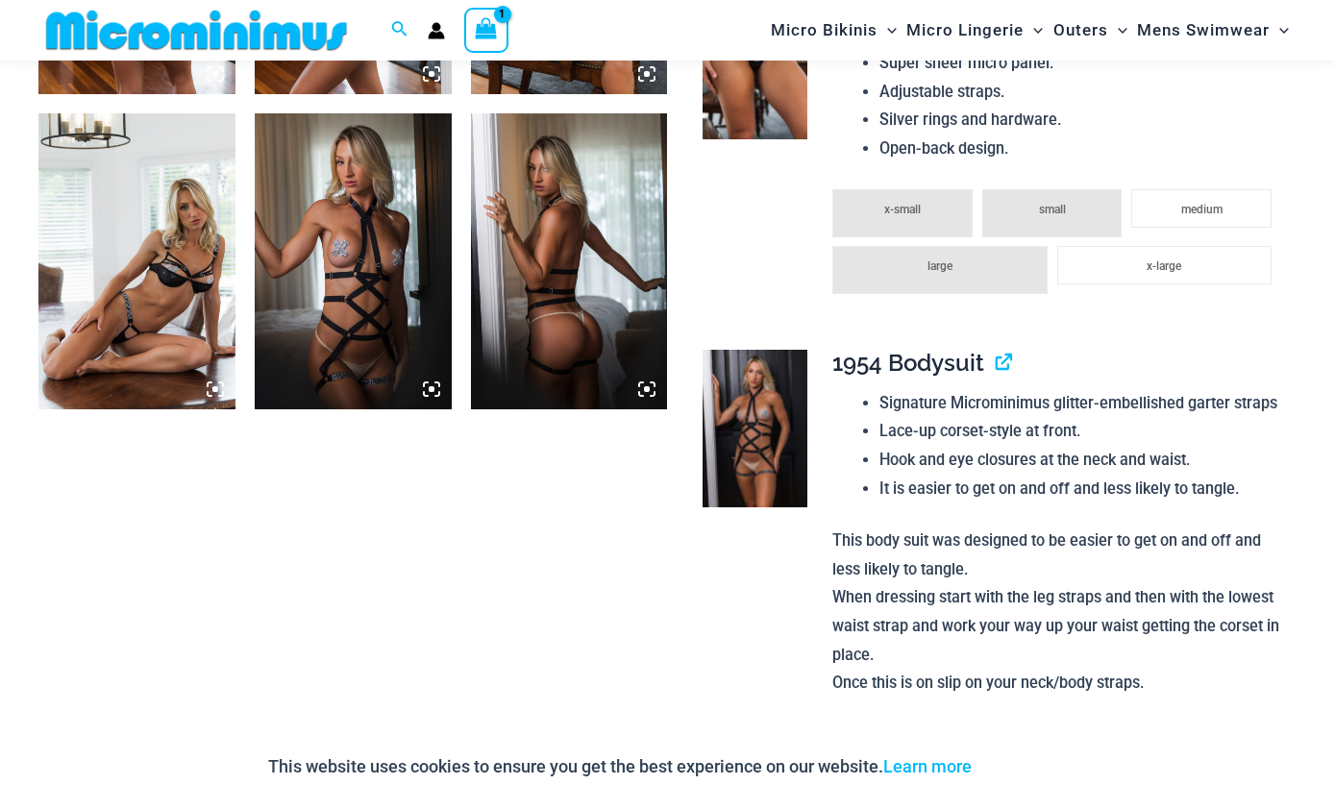
scroll to position [1417, 0]
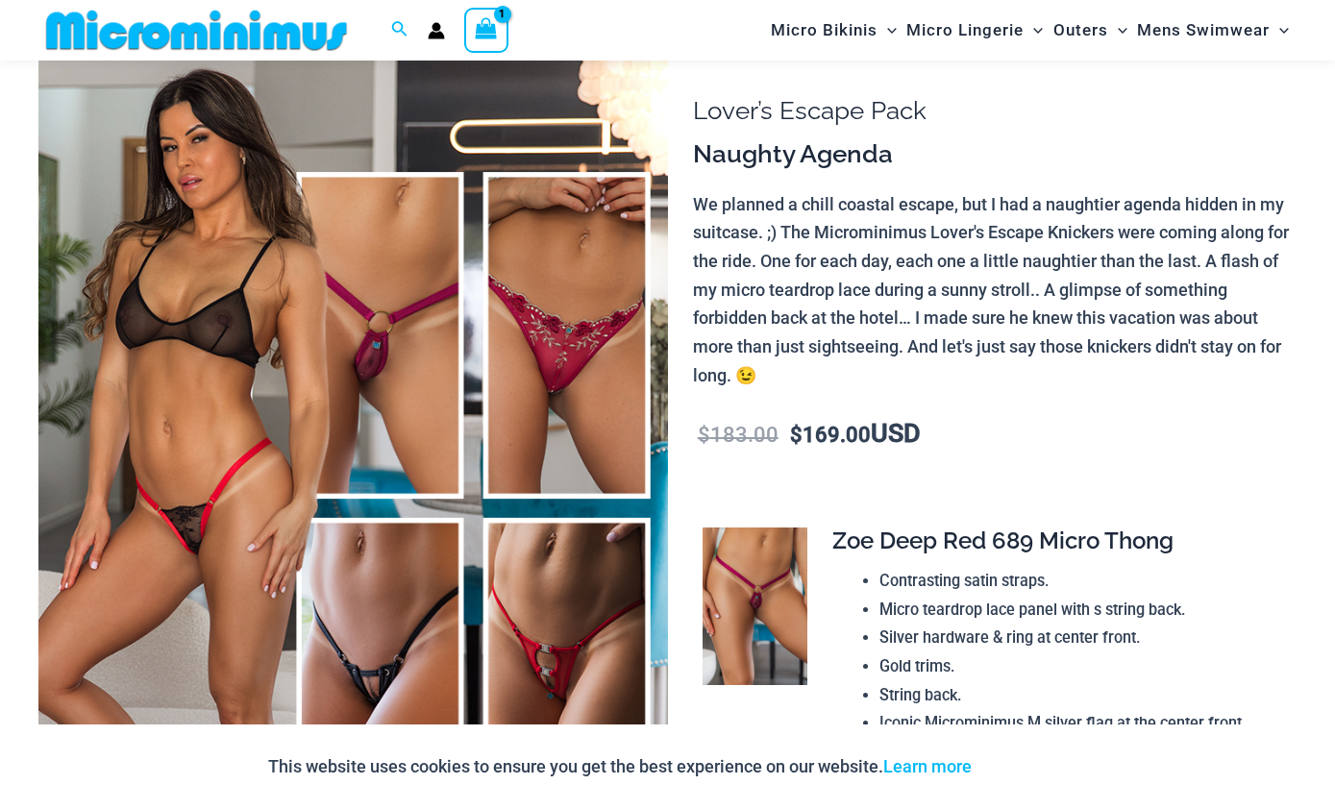
scroll to position [137, 0]
click at [394, 689] on img at bounding box center [353, 509] width 630 height 944
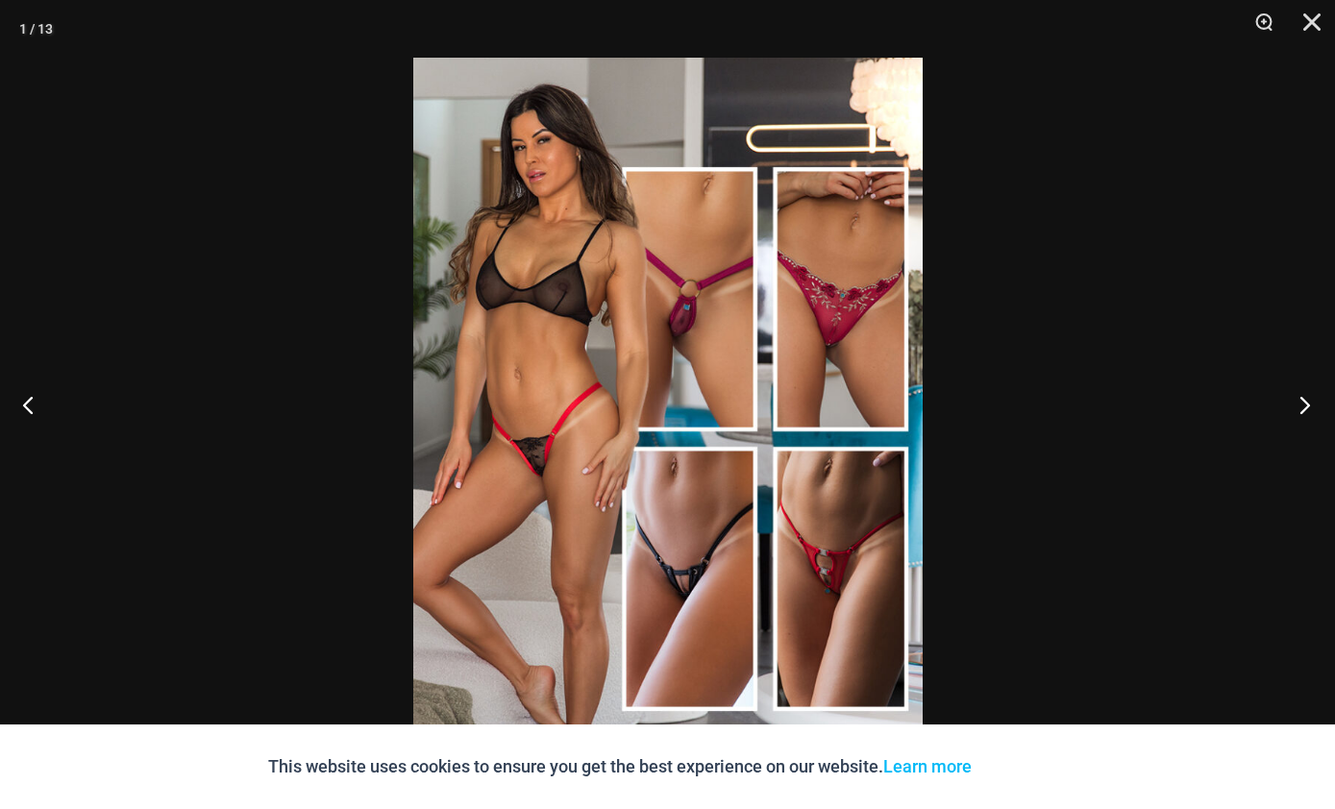
click at [1291, 438] on button "Next" at bounding box center [1299, 405] width 72 height 96
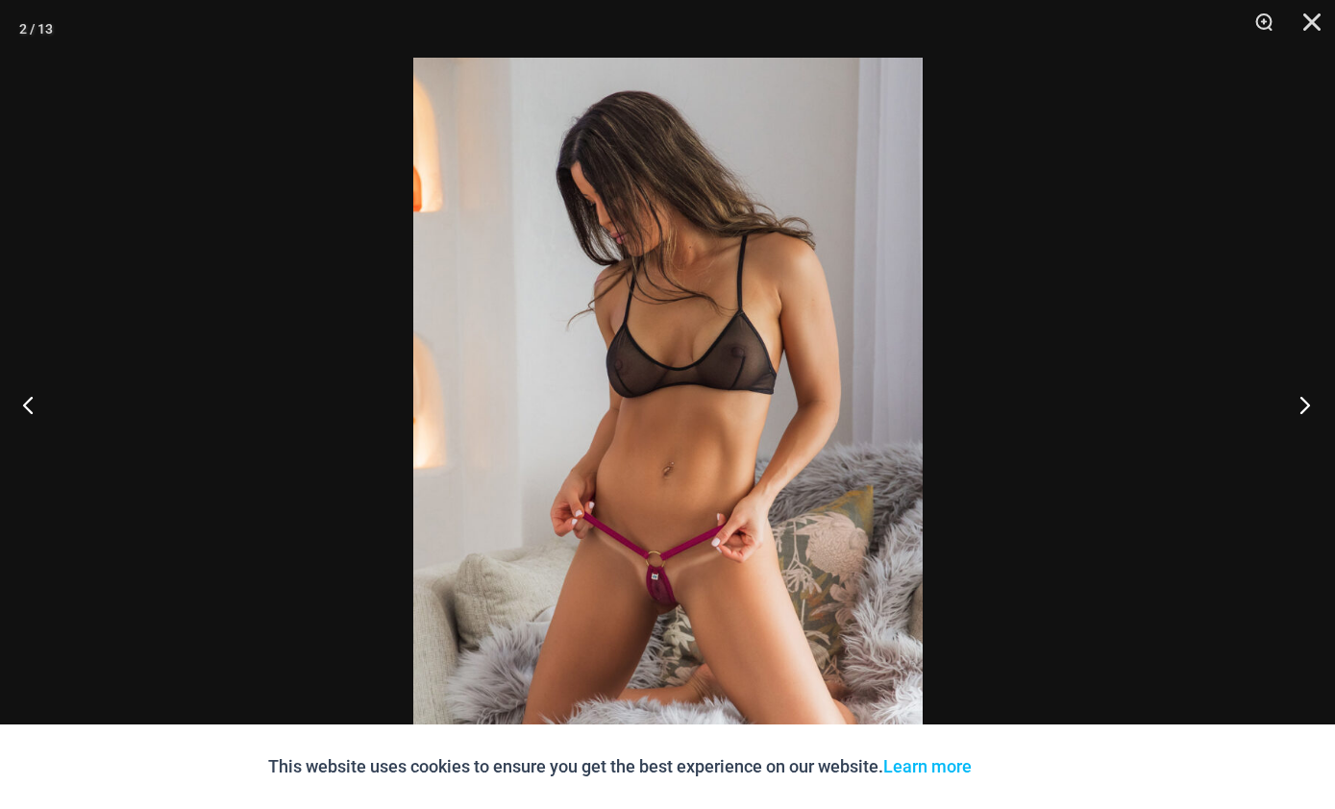
click at [1287, 447] on button "Next" at bounding box center [1299, 405] width 72 height 96
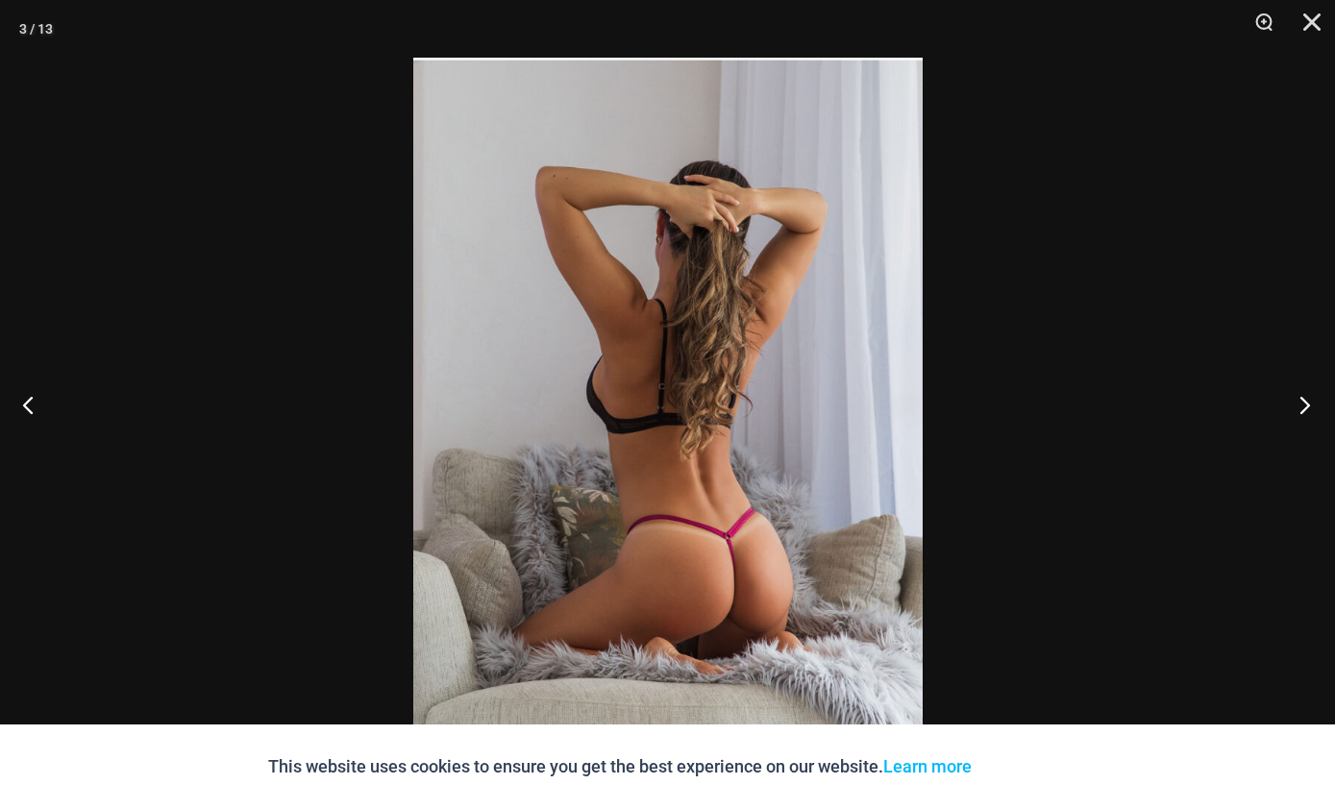
click at [1289, 438] on button "Next" at bounding box center [1299, 405] width 72 height 96
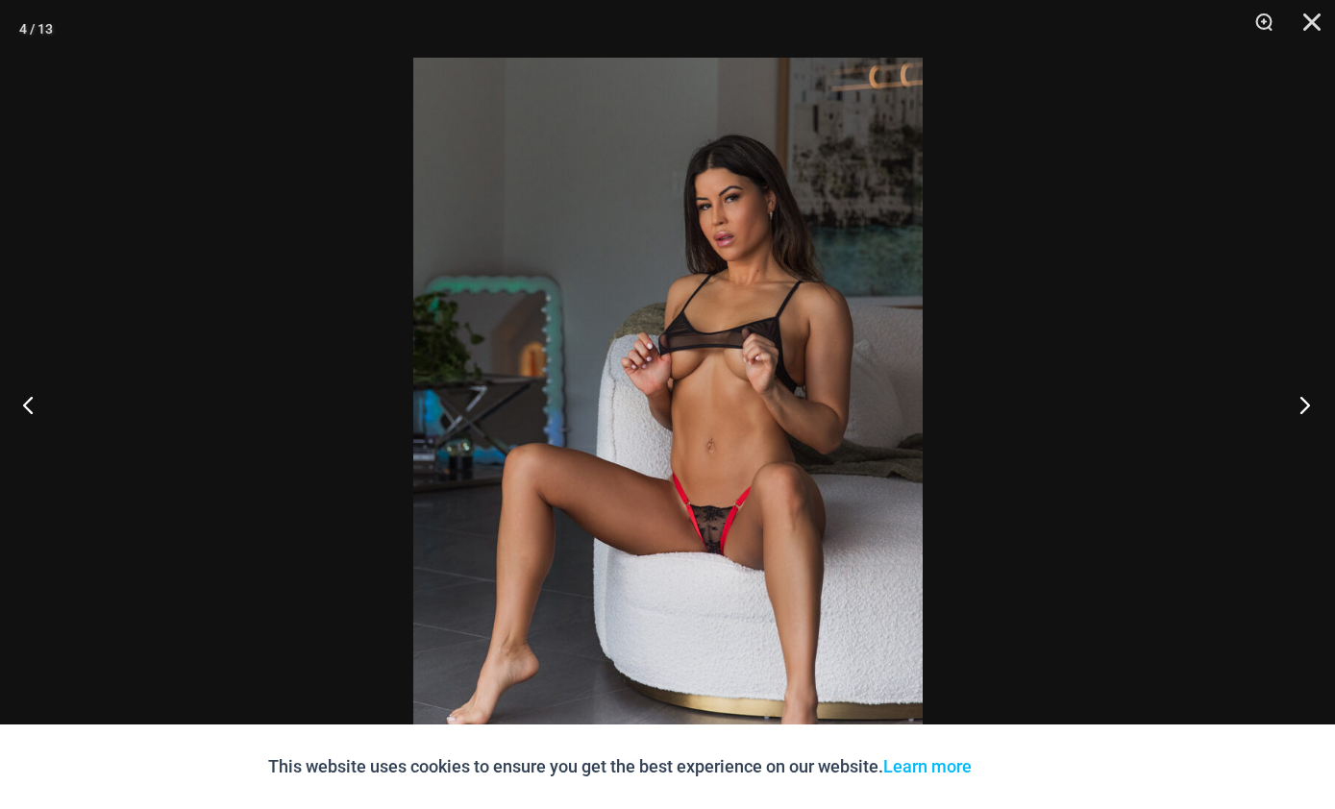
click at [1290, 441] on button "Next" at bounding box center [1299, 405] width 72 height 96
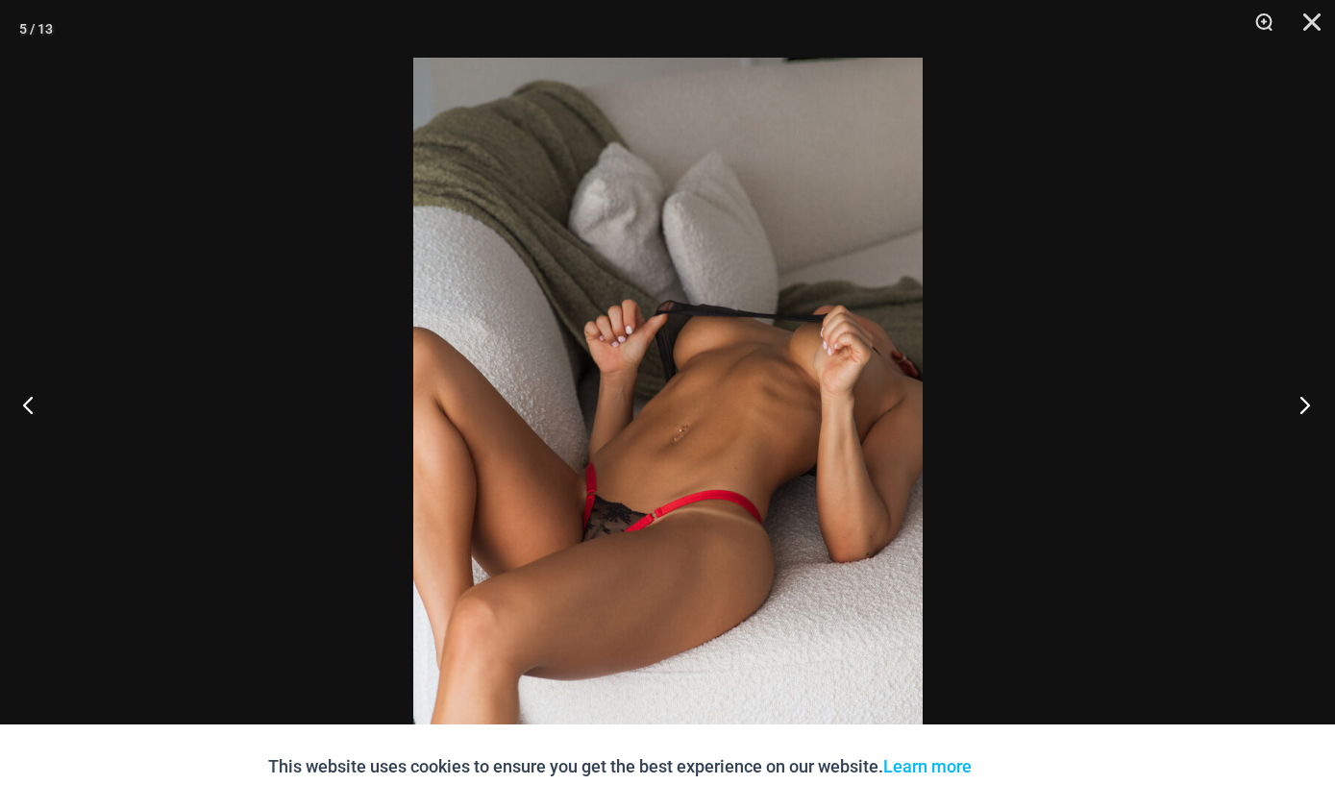
click at [1282, 448] on button "Next" at bounding box center [1299, 405] width 72 height 96
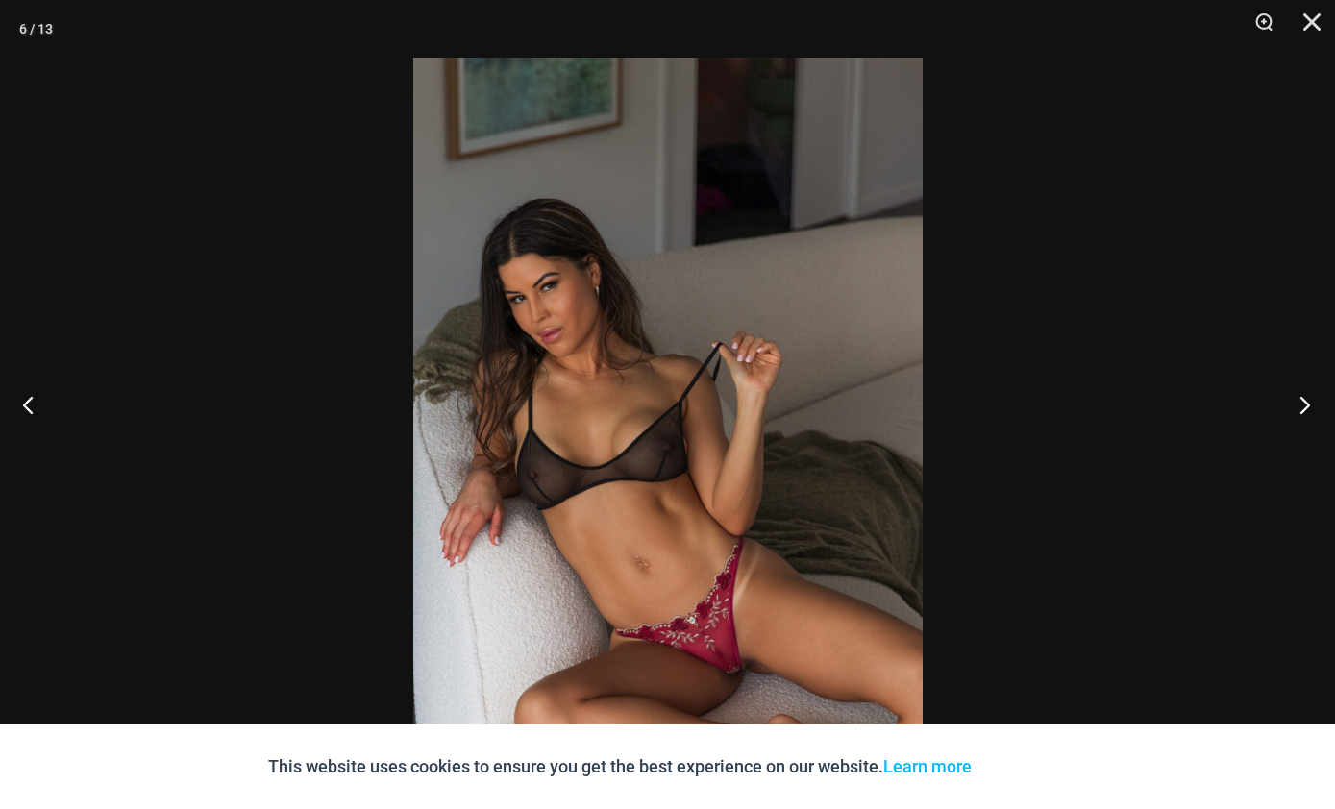
click at [1290, 441] on button "Next" at bounding box center [1299, 405] width 72 height 96
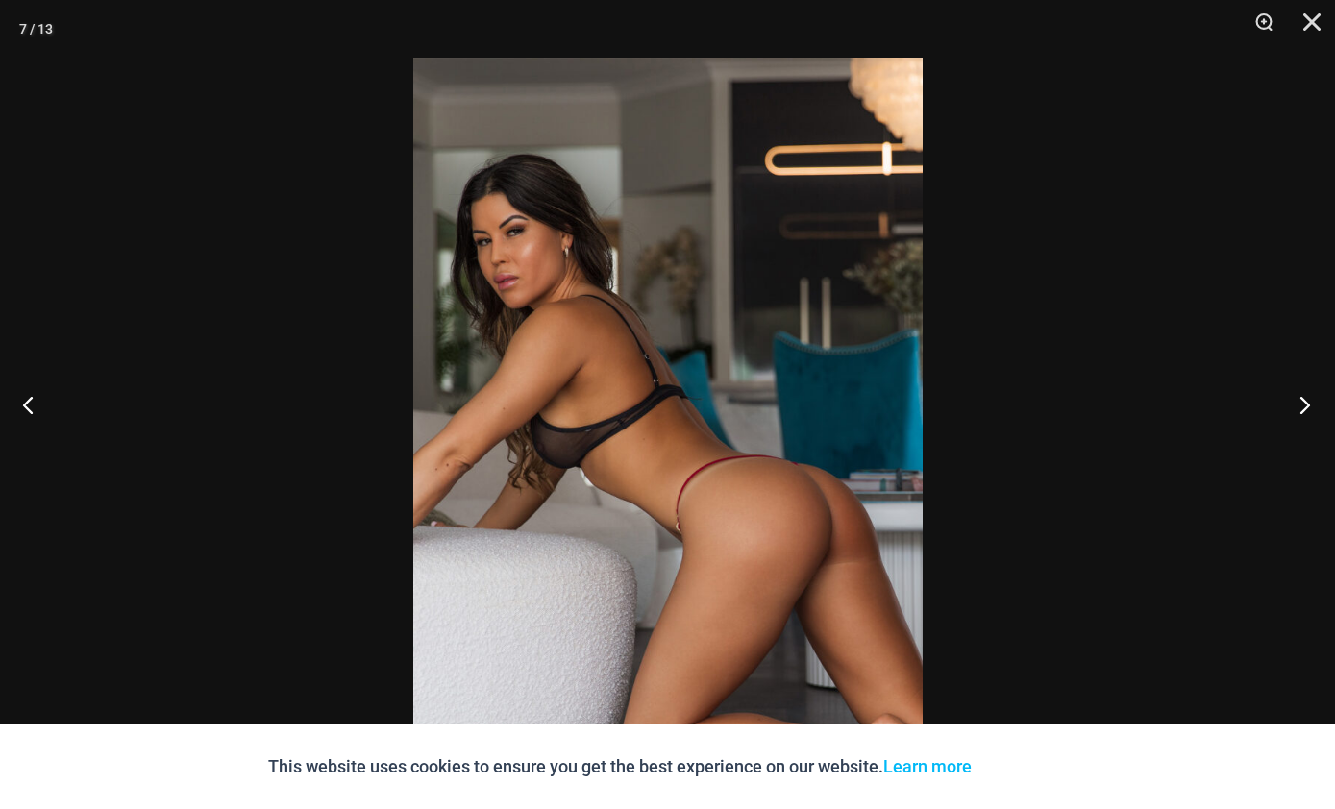
click at [1289, 436] on button "Next" at bounding box center [1299, 405] width 72 height 96
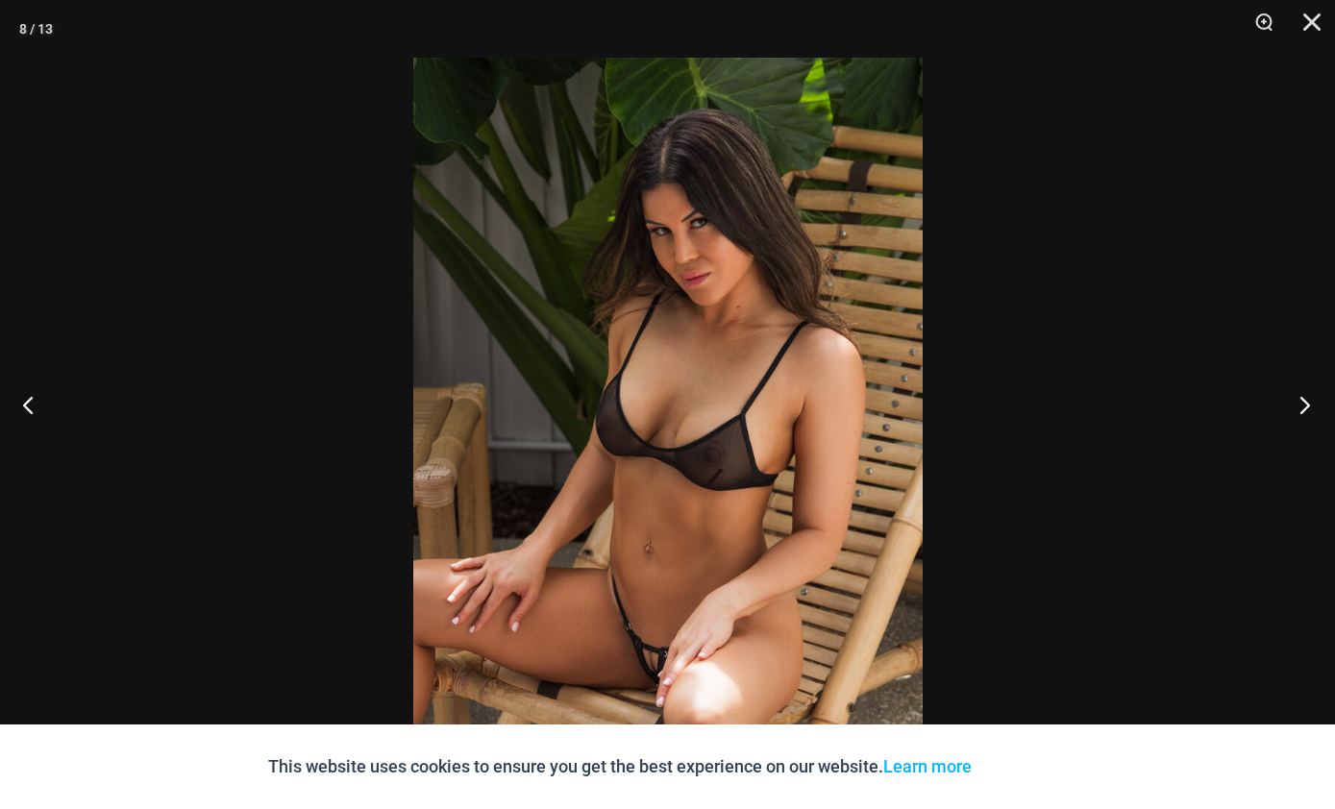
click at [1281, 450] on button "Next" at bounding box center [1299, 405] width 72 height 96
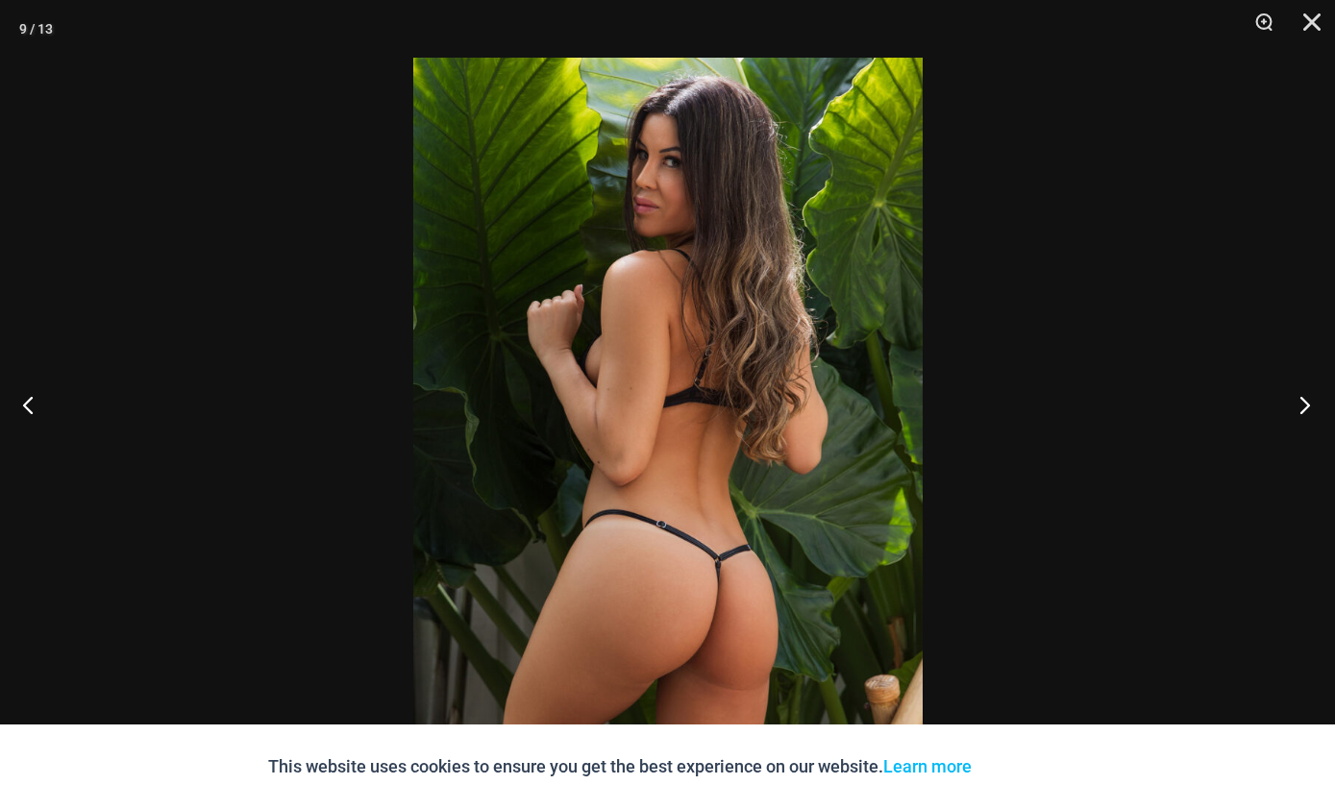
click at [1281, 445] on button "Next" at bounding box center [1299, 405] width 72 height 96
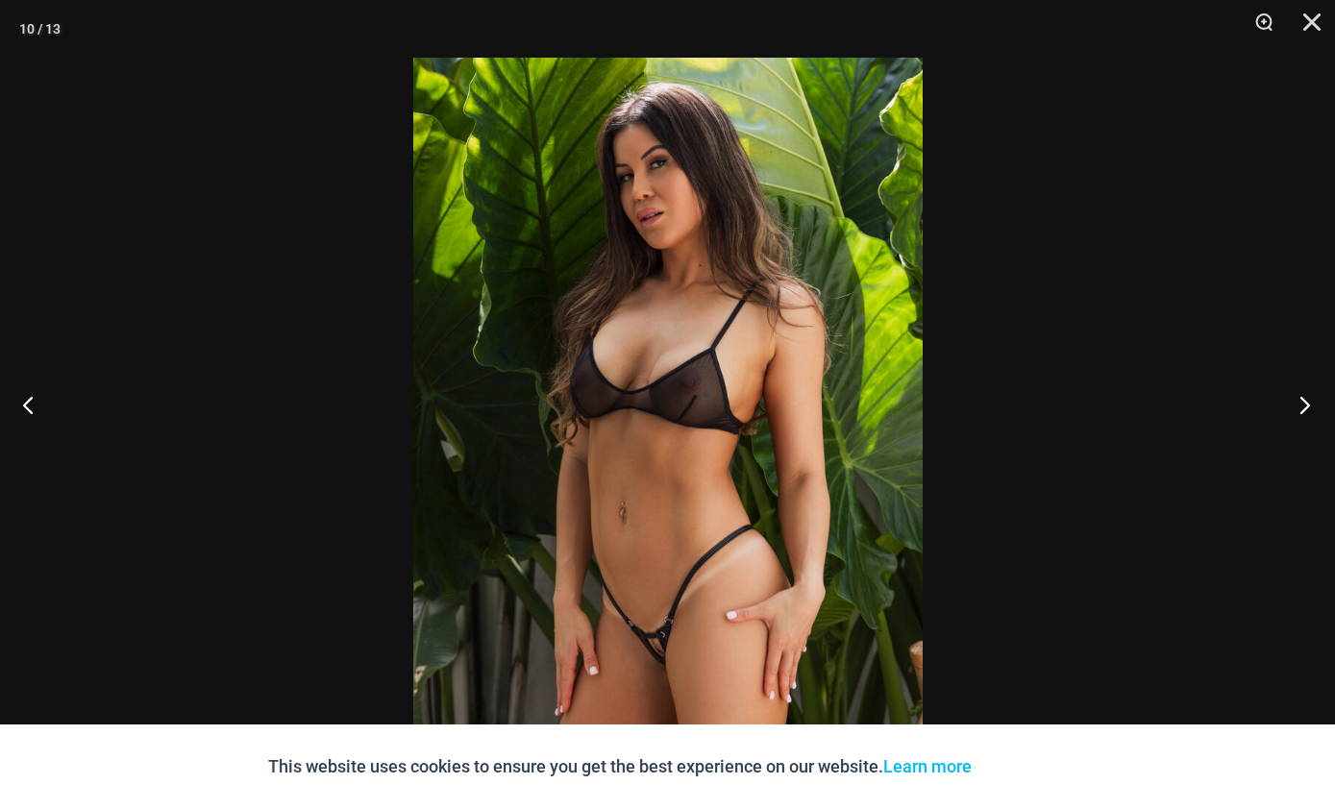
click at [1290, 443] on button "Next" at bounding box center [1299, 405] width 72 height 96
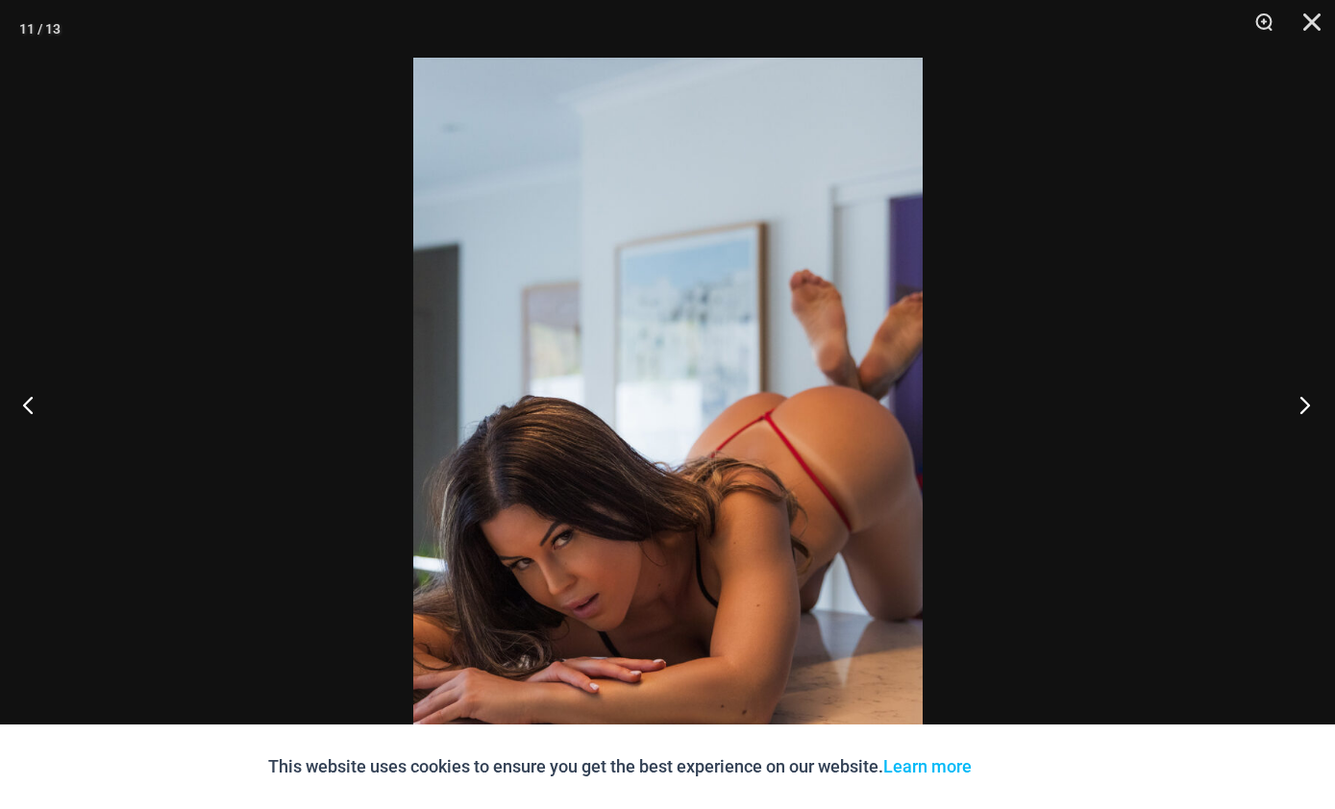
click at [1285, 446] on button "Next" at bounding box center [1299, 405] width 72 height 96
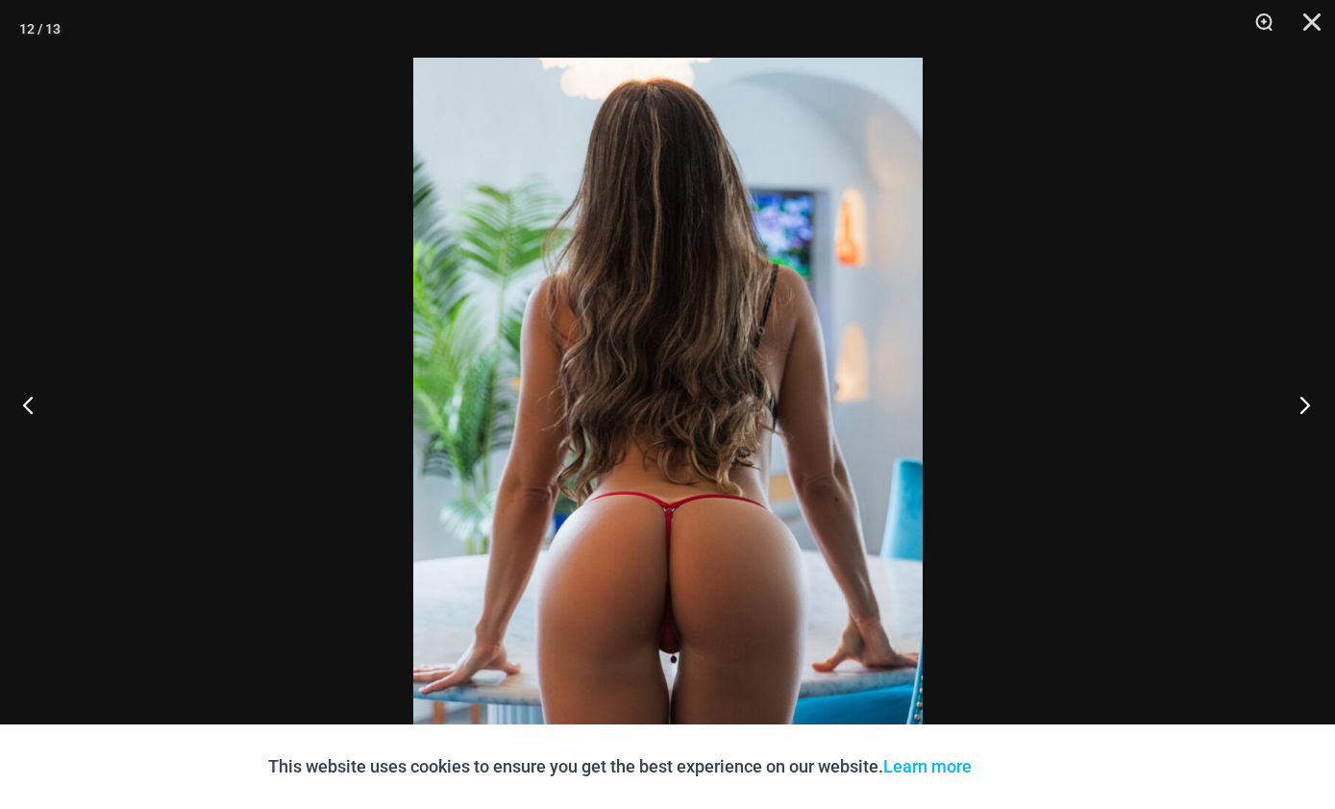
click at [1289, 453] on button "Next" at bounding box center [1299, 405] width 72 height 96
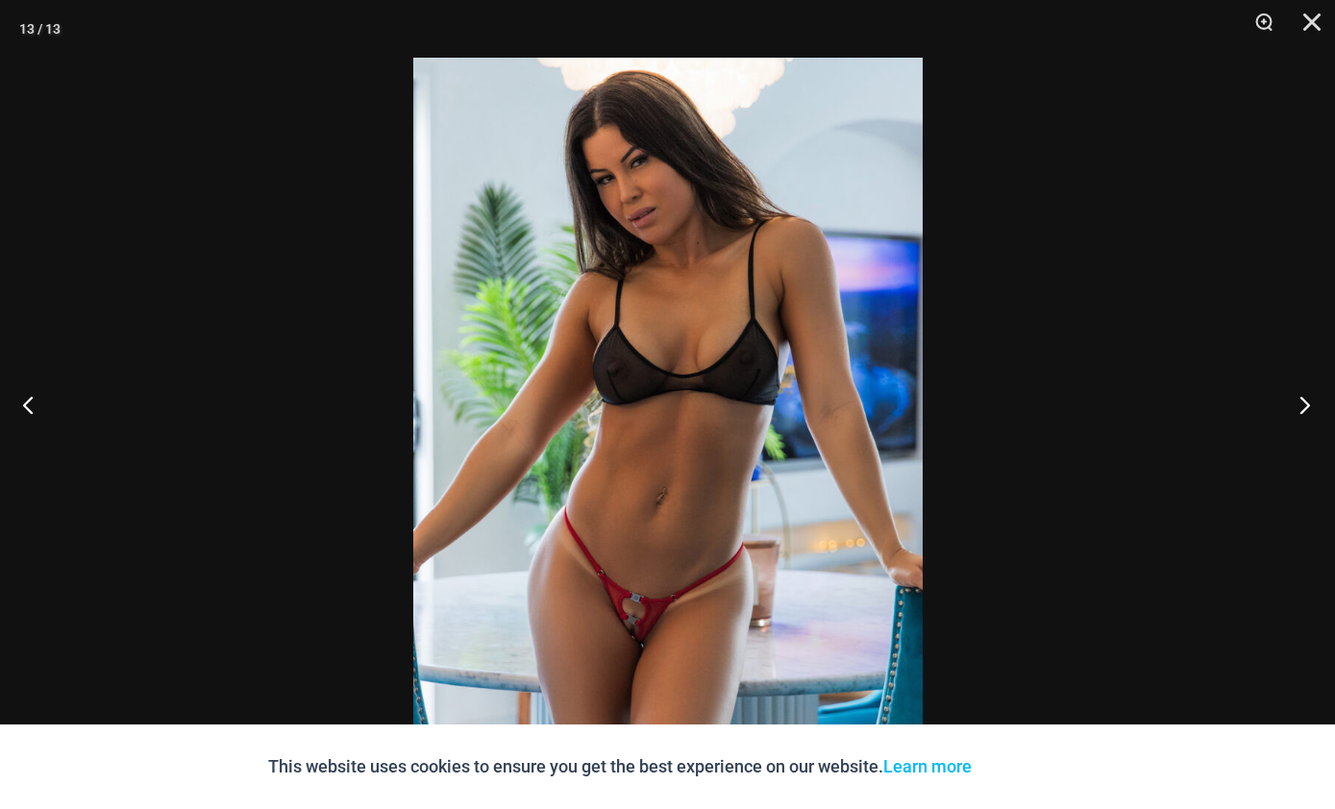
click at [1293, 439] on button "Next" at bounding box center [1299, 405] width 72 height 96
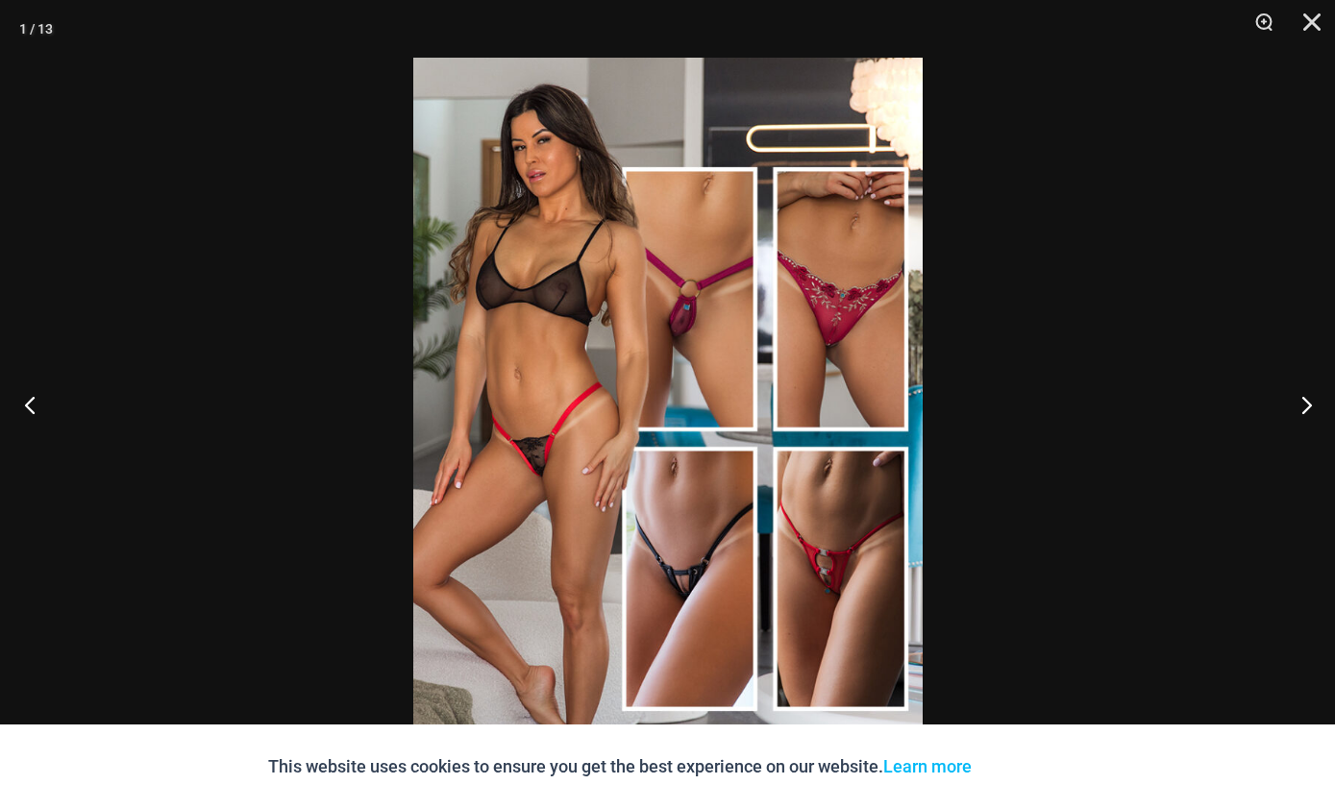
click at [41, 436] on button "Previous" at bounding box center [36, 405] width 72 height 96
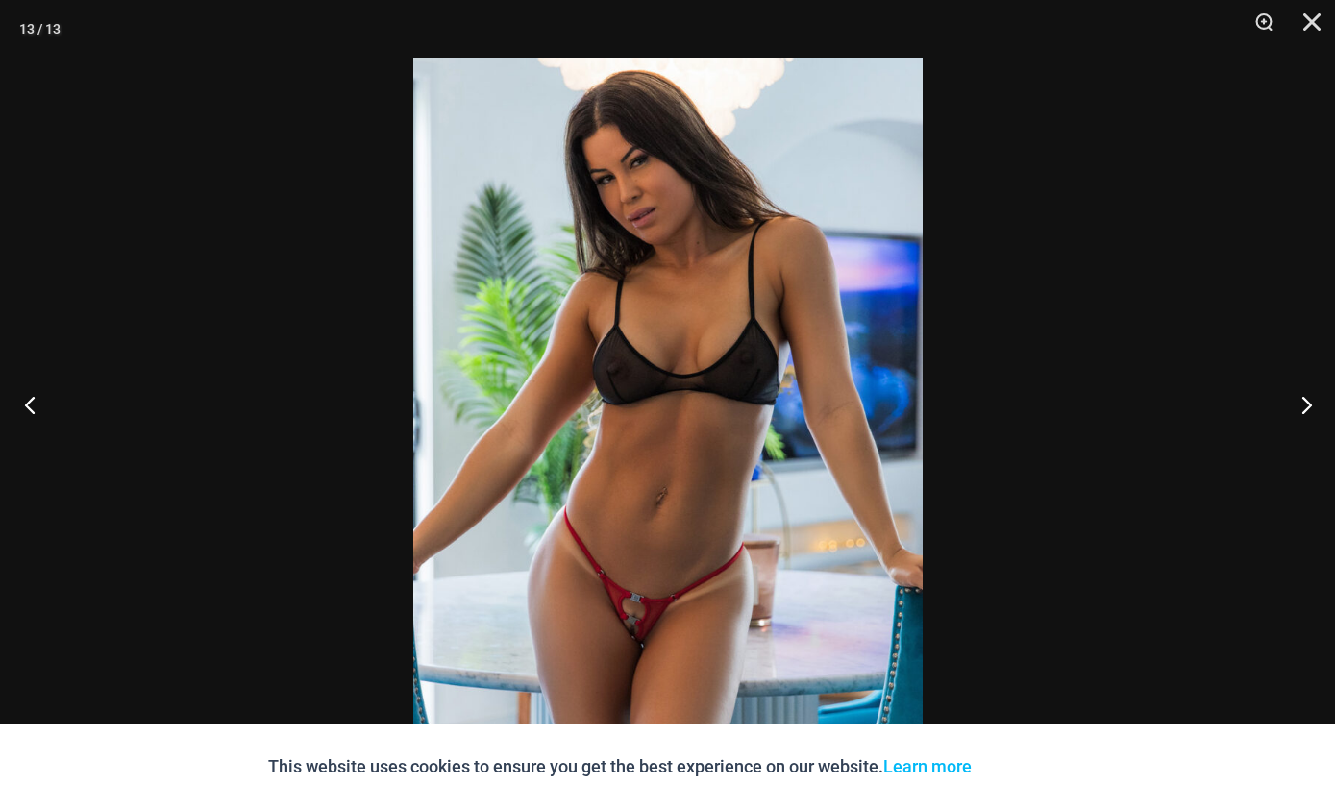
click at [1297, 444] on button "Next" at bounding box center [1299, 405] width 72 height 96
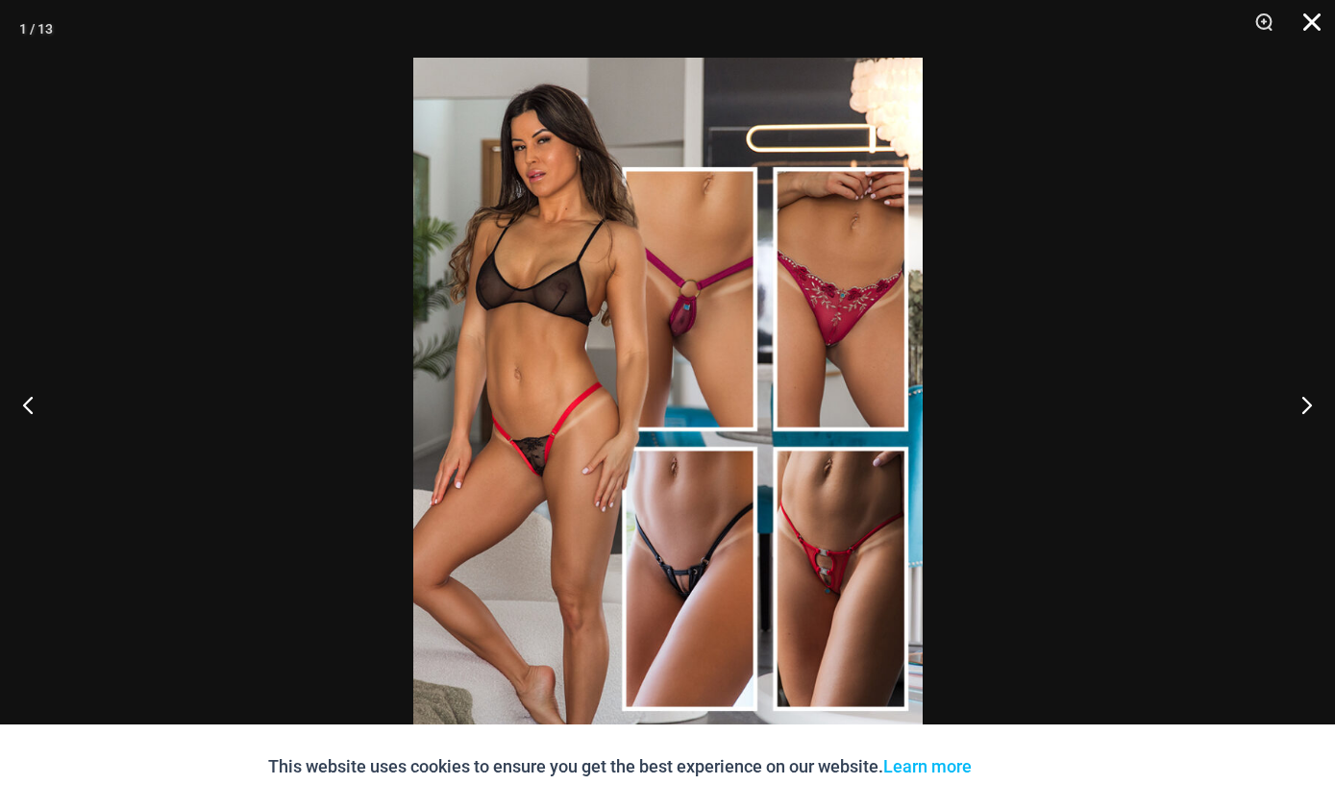
click at [1303, 31] on button "Close" at bounding box center [1305, 29] width 48 height 58
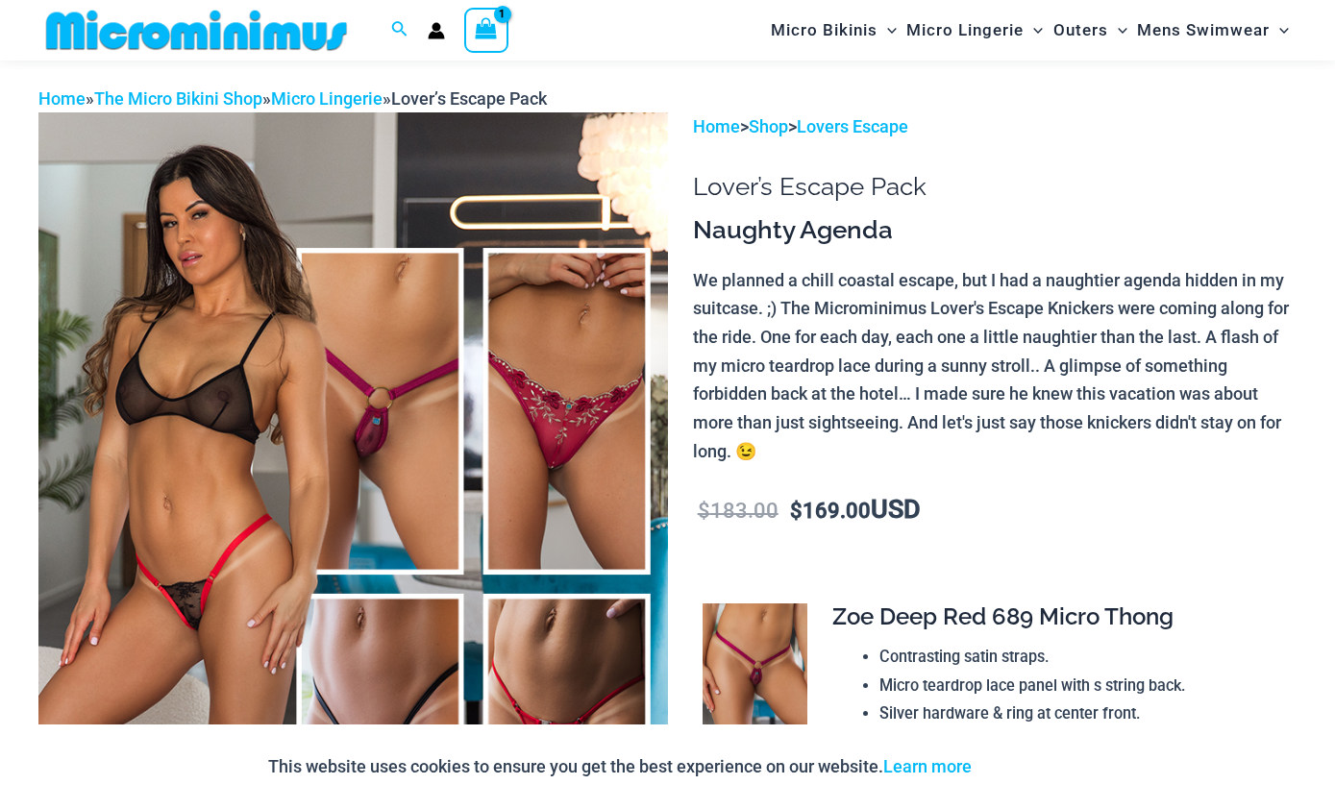
scroll to position [0, 0]
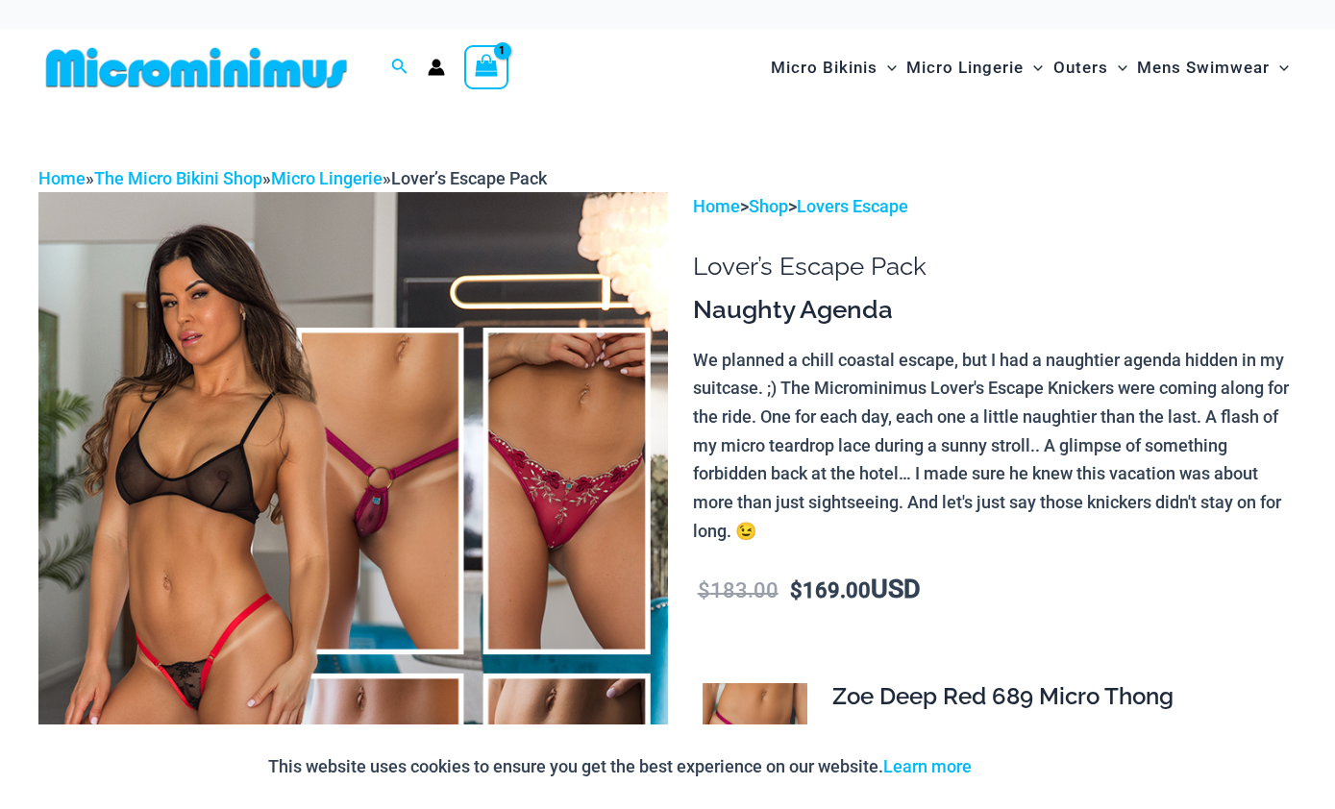
click at [504, 68] on div "View Shopping Cart, 1 items" at bounding box center [486, 67] width 44 height 44
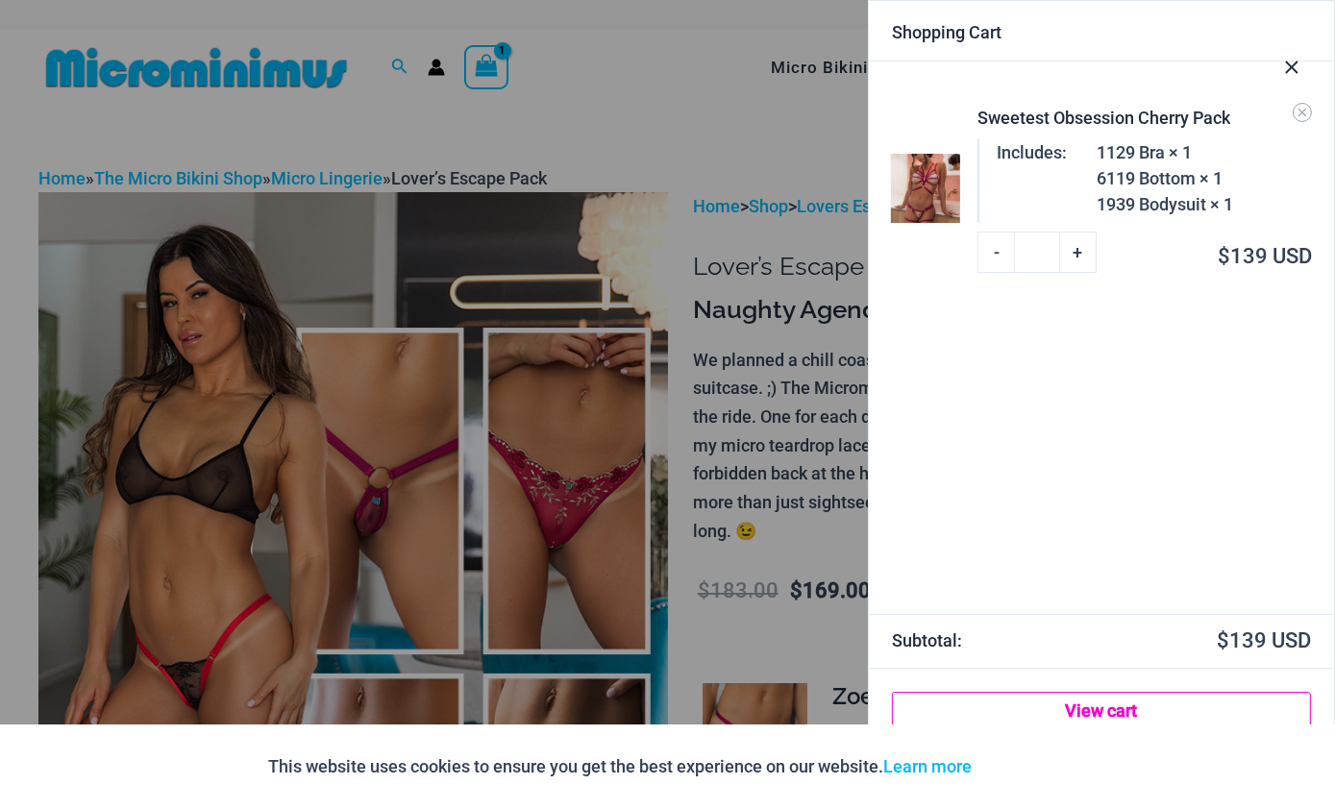
click at [1170, 707] on link "View cart" at bounding box center [1101, 711] width 419 height 38
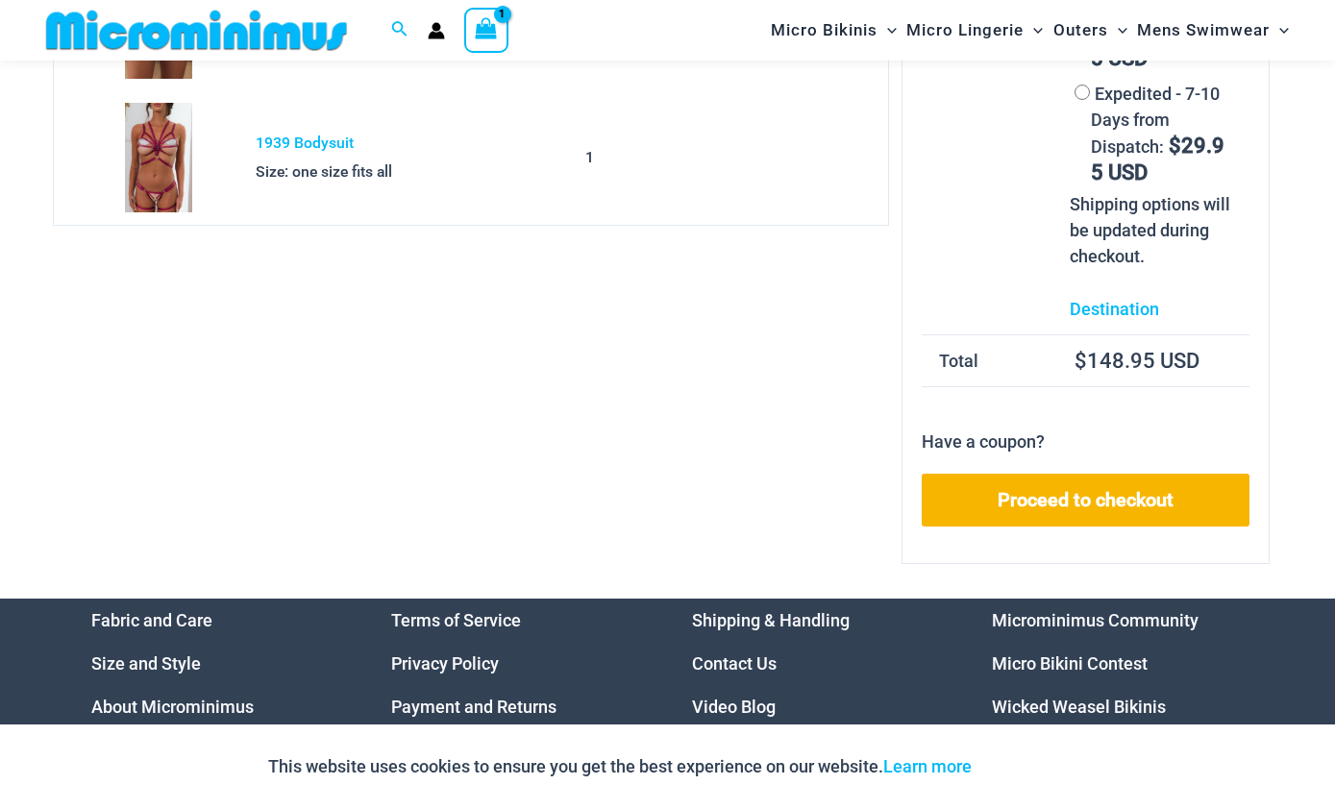
scroll to position [424, 0]
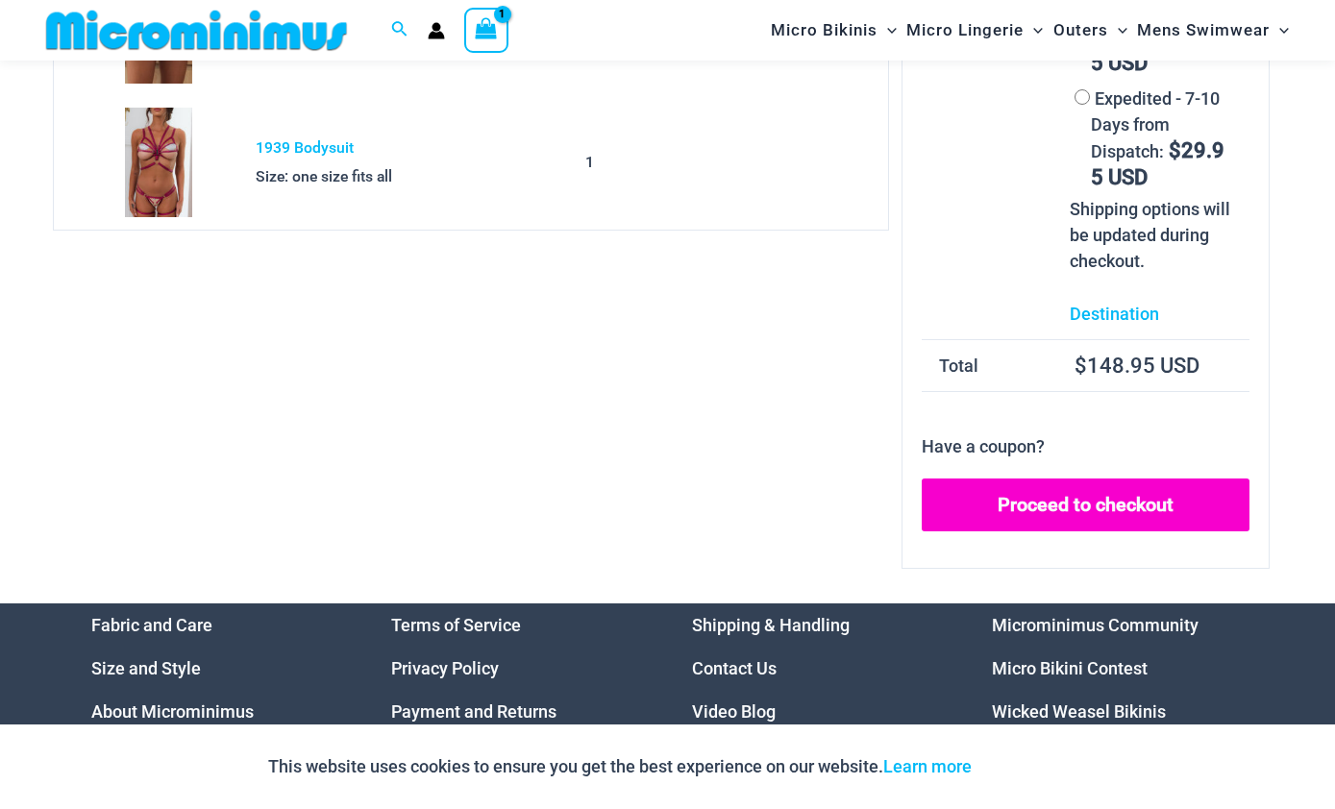
click at [1159, 507] on link "Proceed to checkout" at bounding box center [1086, 506] width 329 height 54
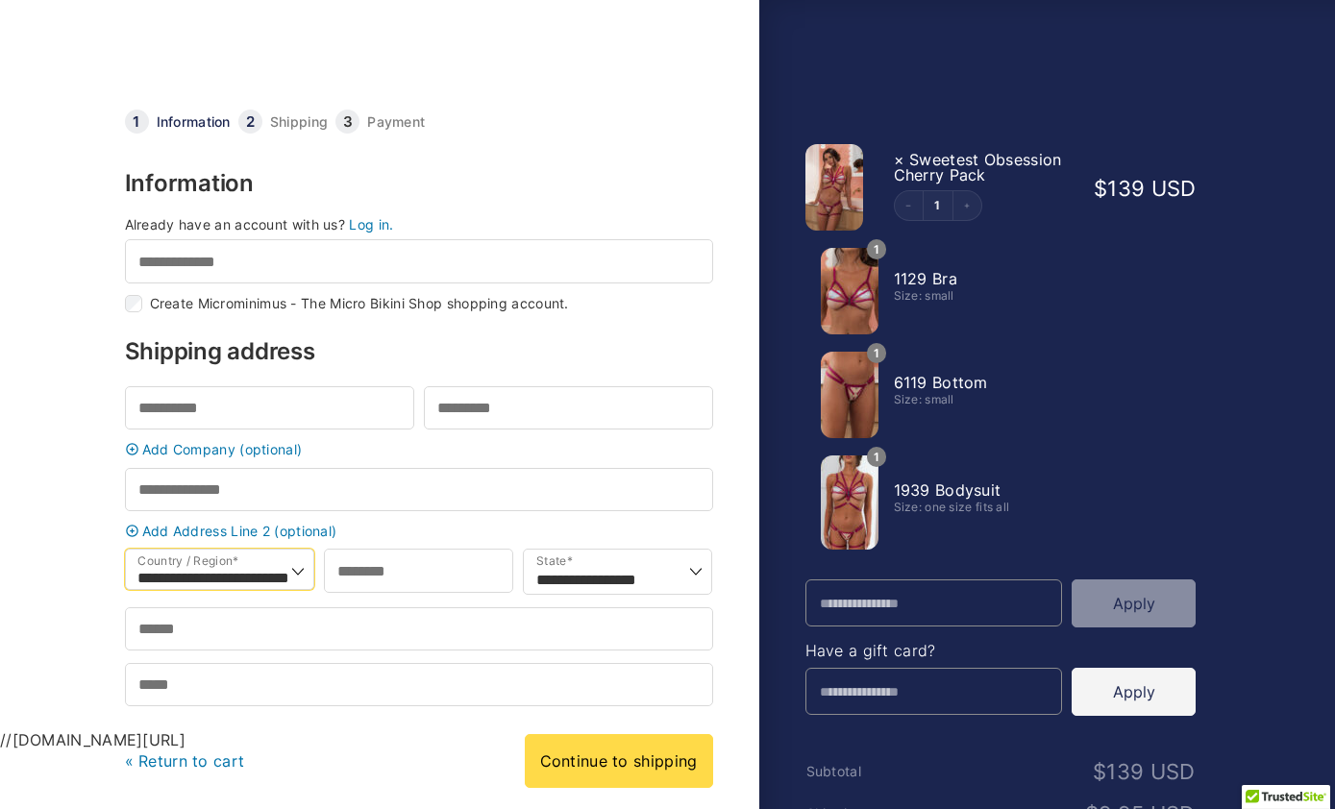
click at [176, 585] on select "**********" at bounding box center [219, 569] width 189 height 41
select select "**"
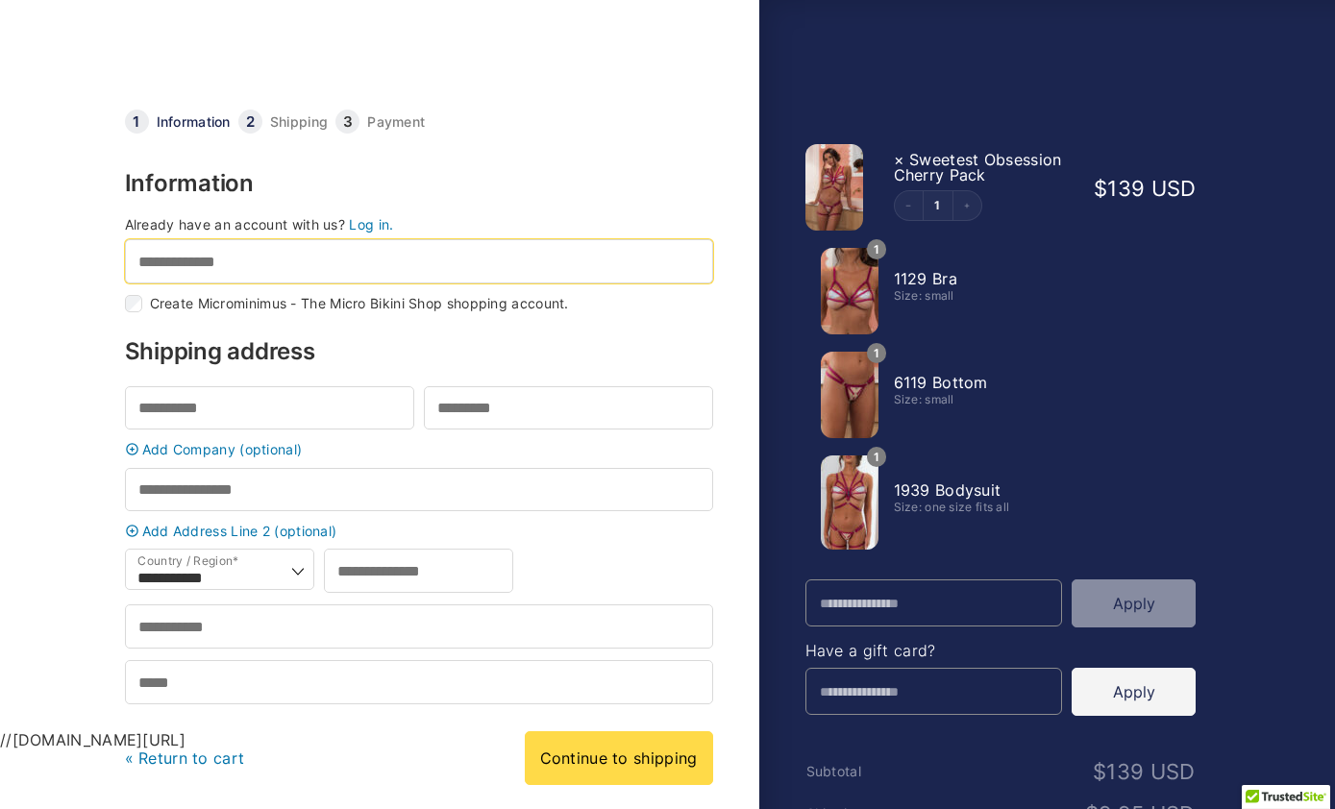
click at [173, 263] on input "Email address *" at bounding box center [419, 260] width 588 height 43
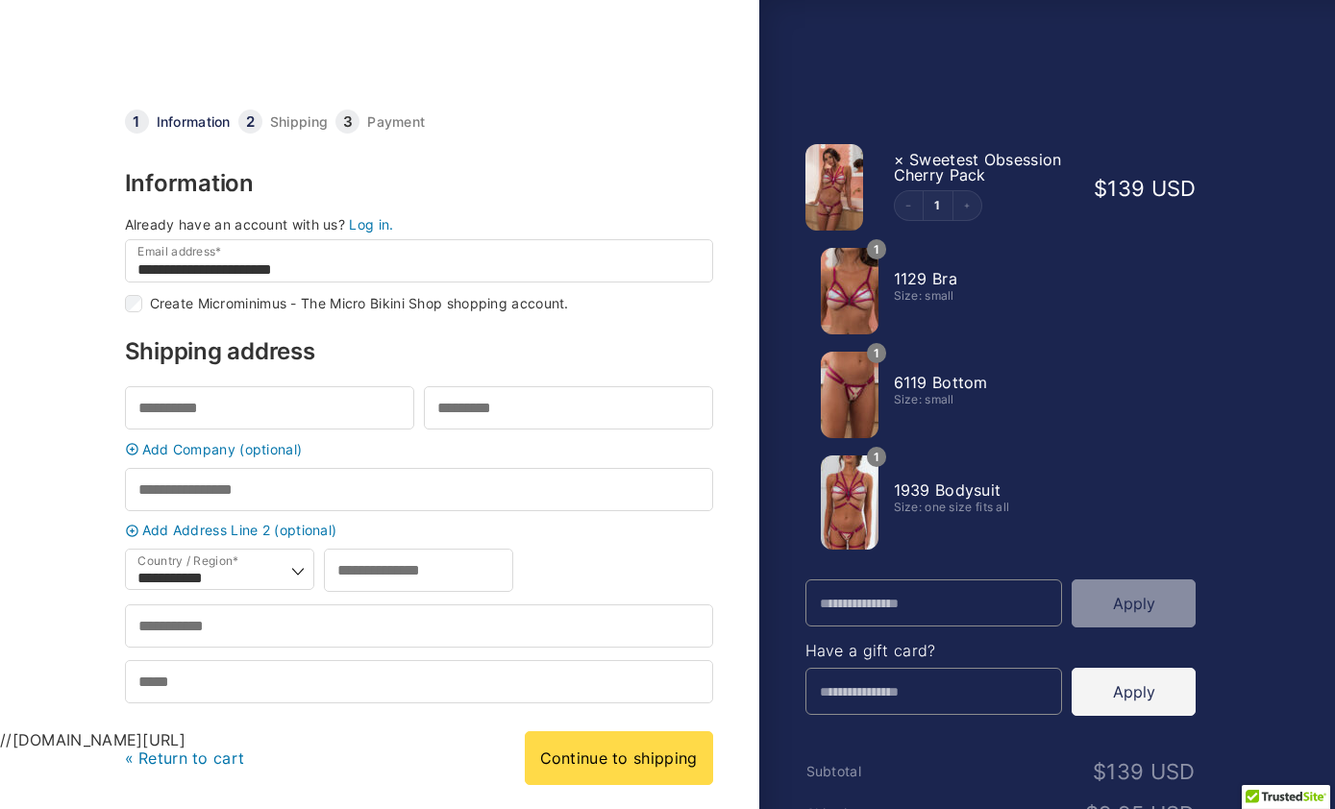
type input "**********"
click at [964, 612] on input "Promo Code" at bounding box center [935, 603] width 258 height 47
click at [1162, 594] on button "Apply" at bounding box center [1134, 604] width 124 height 48
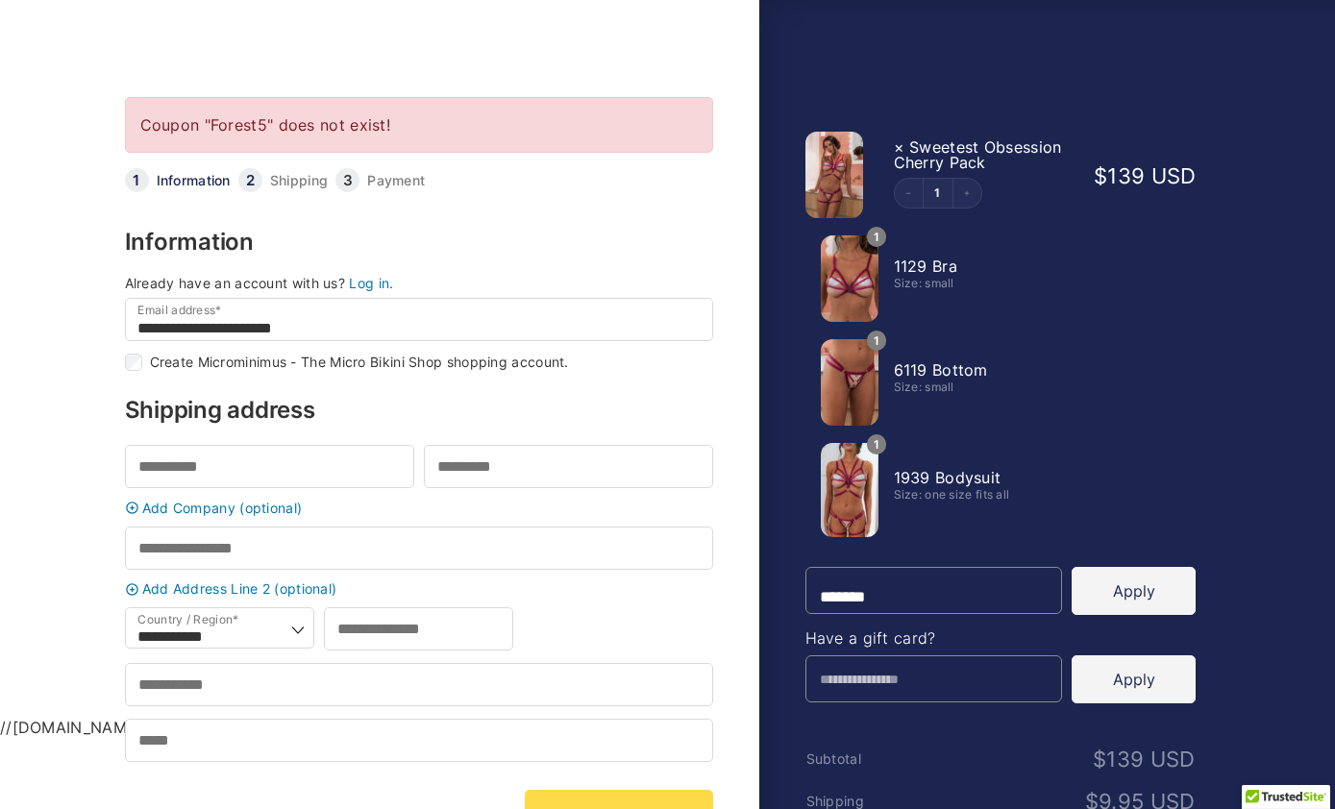
scroll to position [13, 0]
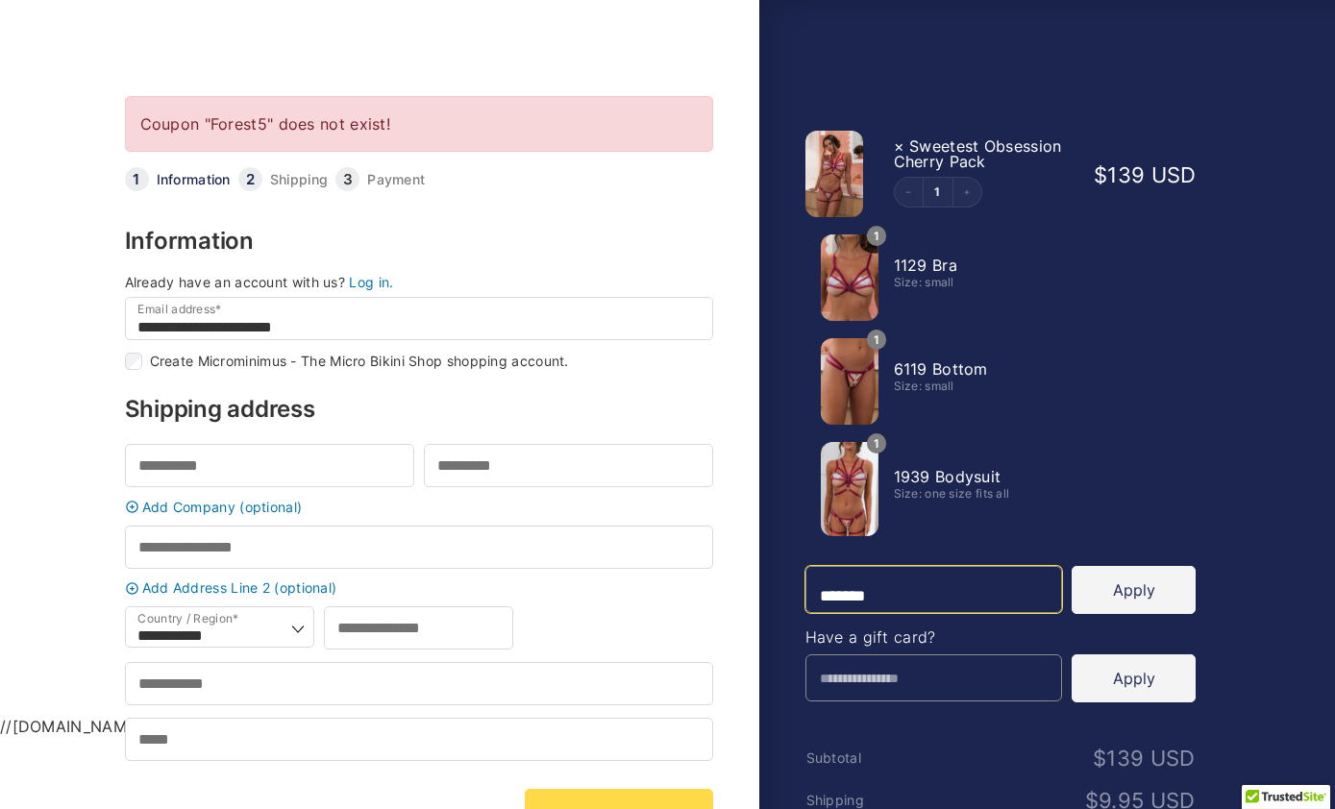
click at [978, 593] on input "*******" at bounding box center [935, 589] width 258 height 47
type input "*"
paste input "*******"
type input "*******"
click at [1136, 604] on button "Apply" at bounding box center [1134, 590] width 124 height 48
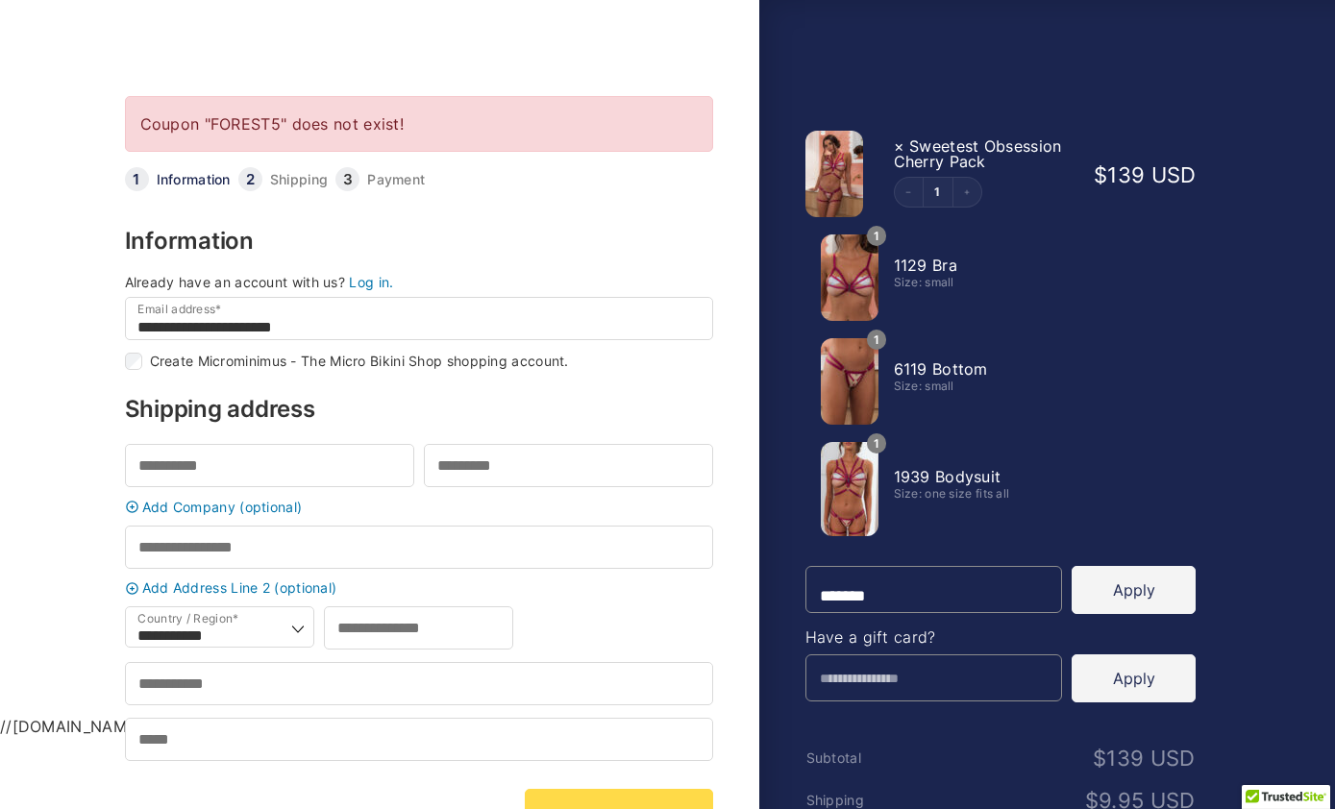
click at [375, 289] on link "Log in." at bounding box center [371, 282] width 44 height 16
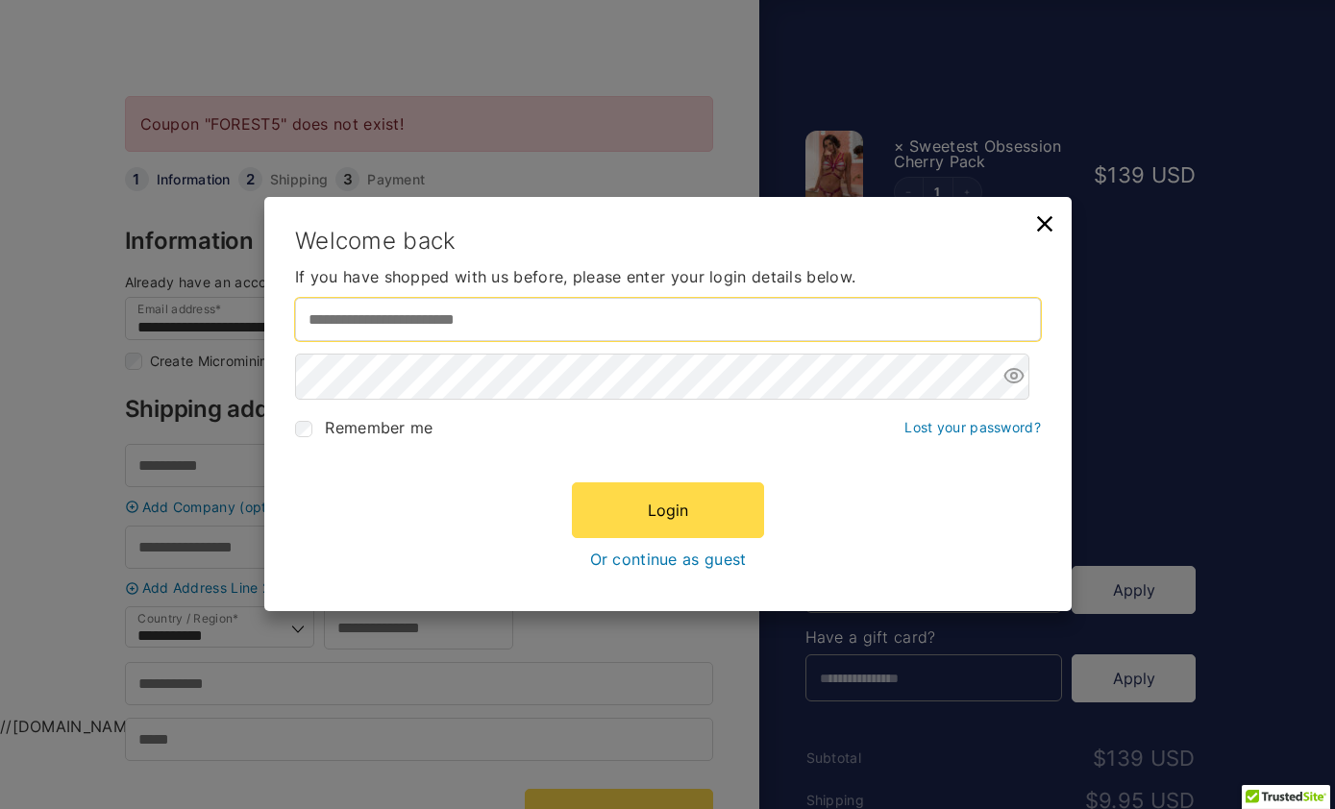
click at [352, 324] on input "Username or email address *" at bounding box center [668, 320] width 746 height 43
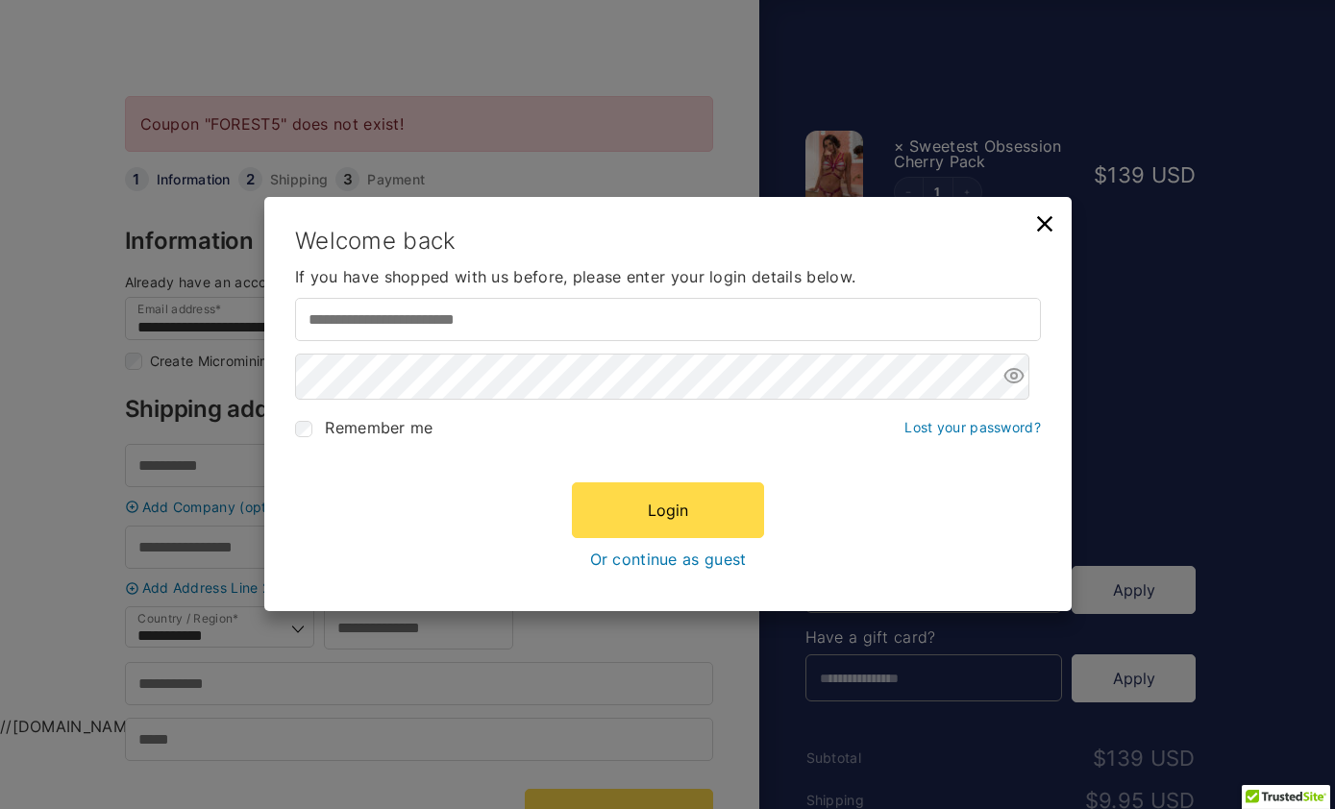
click at [77, 540] on div "Welcome back It looks like you already have an account. Please enter your login…" at bounding box center [667, 404] width 1335 height 809
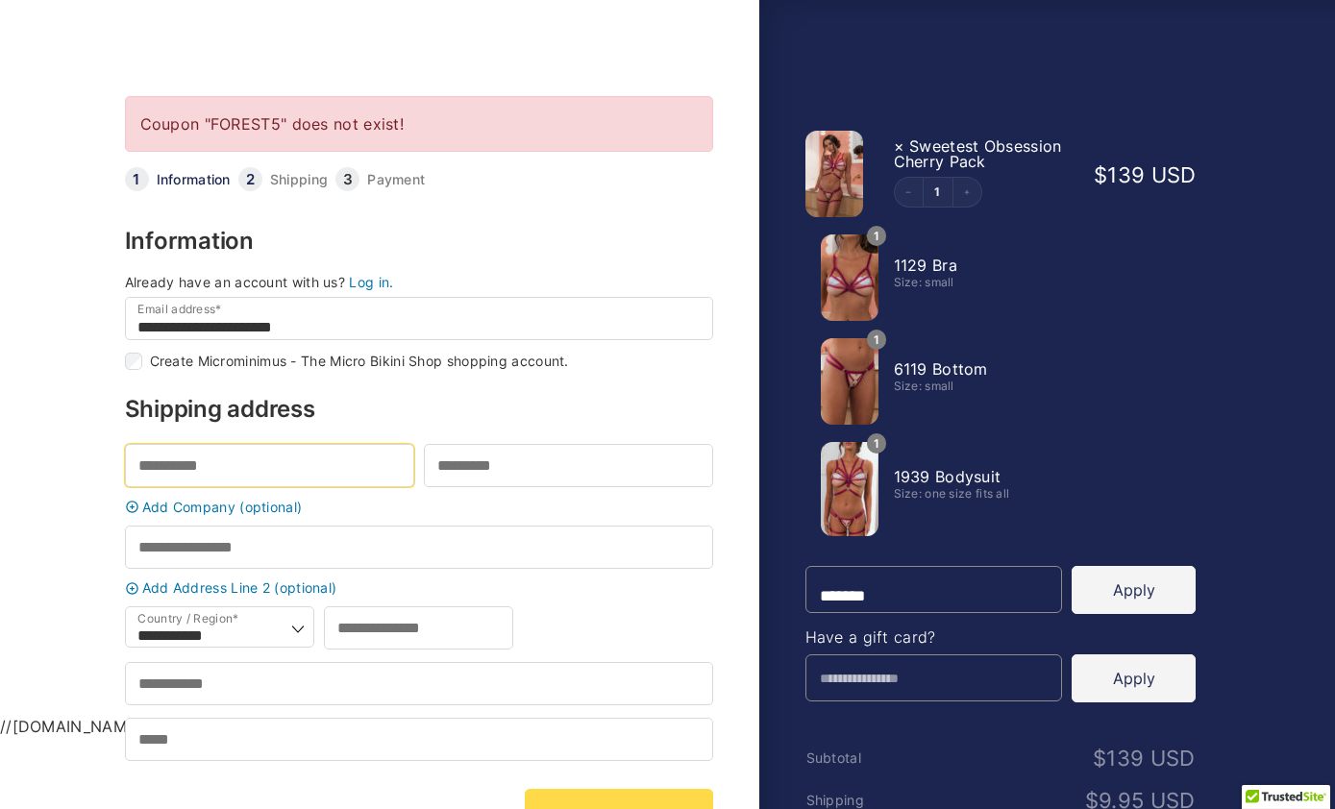
click at [165, 477] on input "First name *" at bounding box center [269, 465] width 289 height 43
type input "******"
type input "********"
click at [99, 581] on body "**********" at bounding box center [667, 361] width 1335 height 748
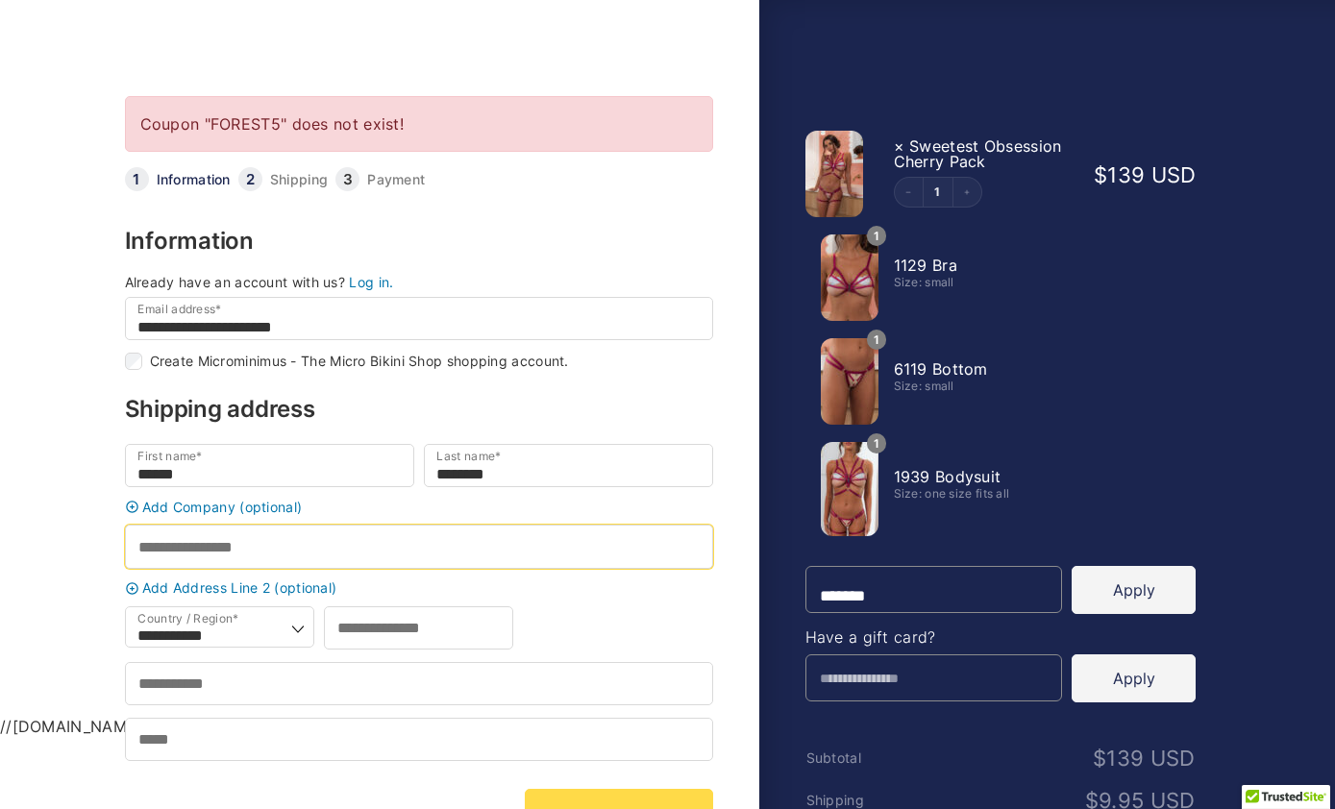
click at [155, 555] on input "Street address *" at bounding box center [419, 546] width 588 height 43
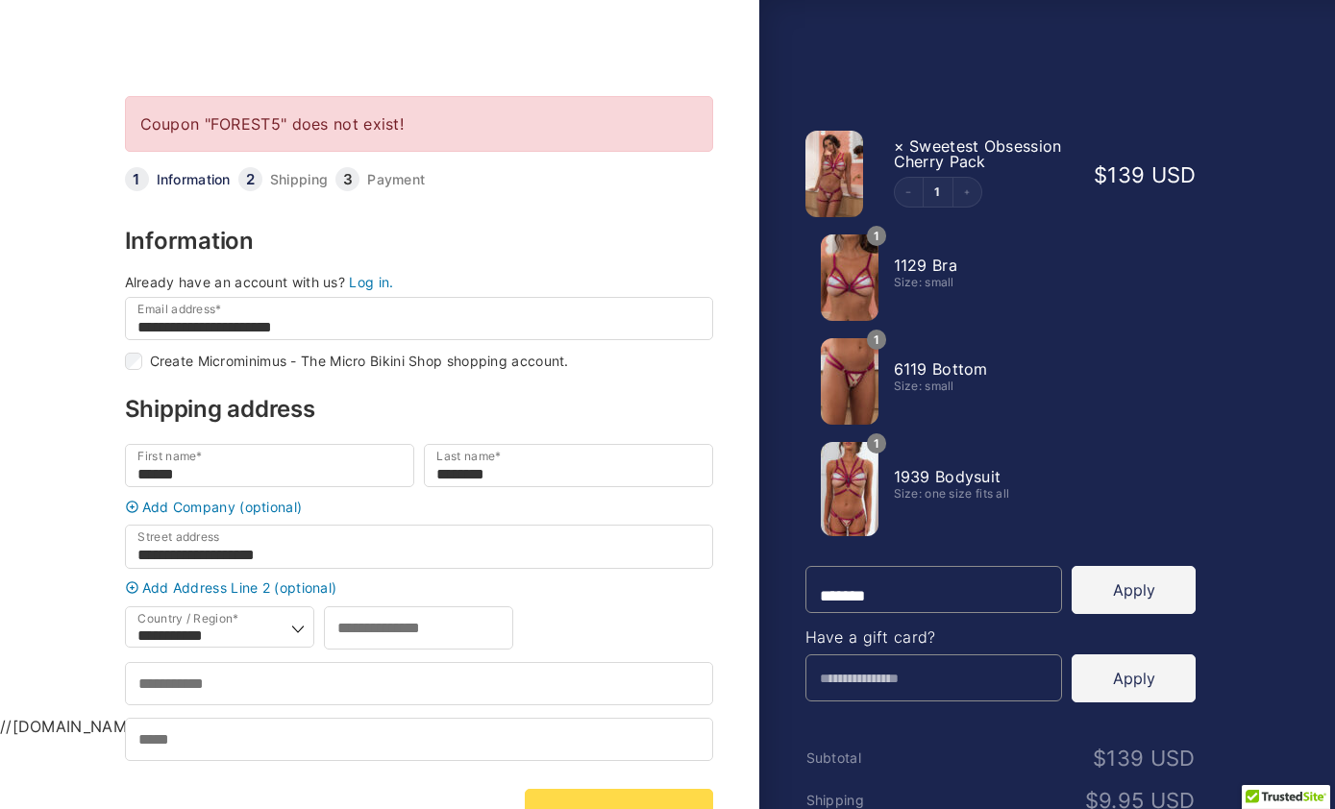
type input "**********"
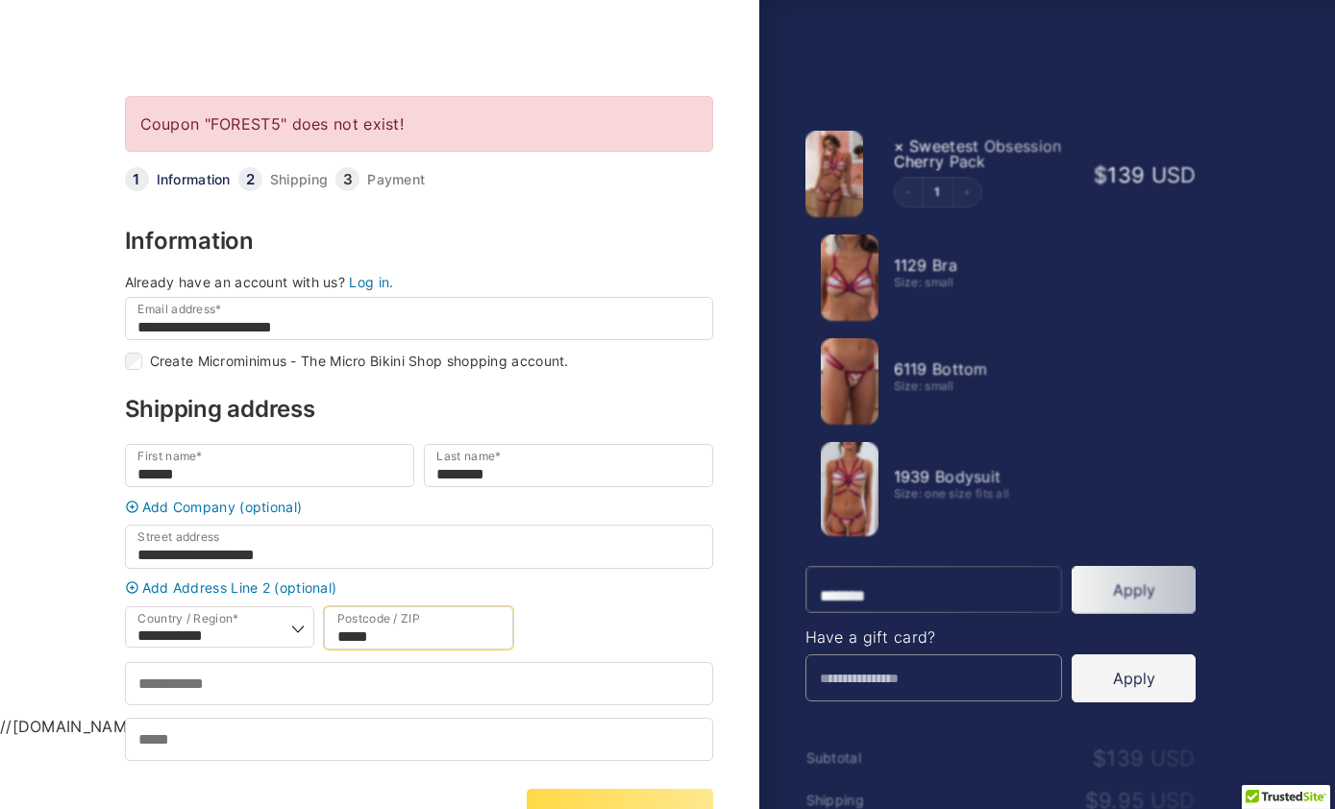
type input "*****"
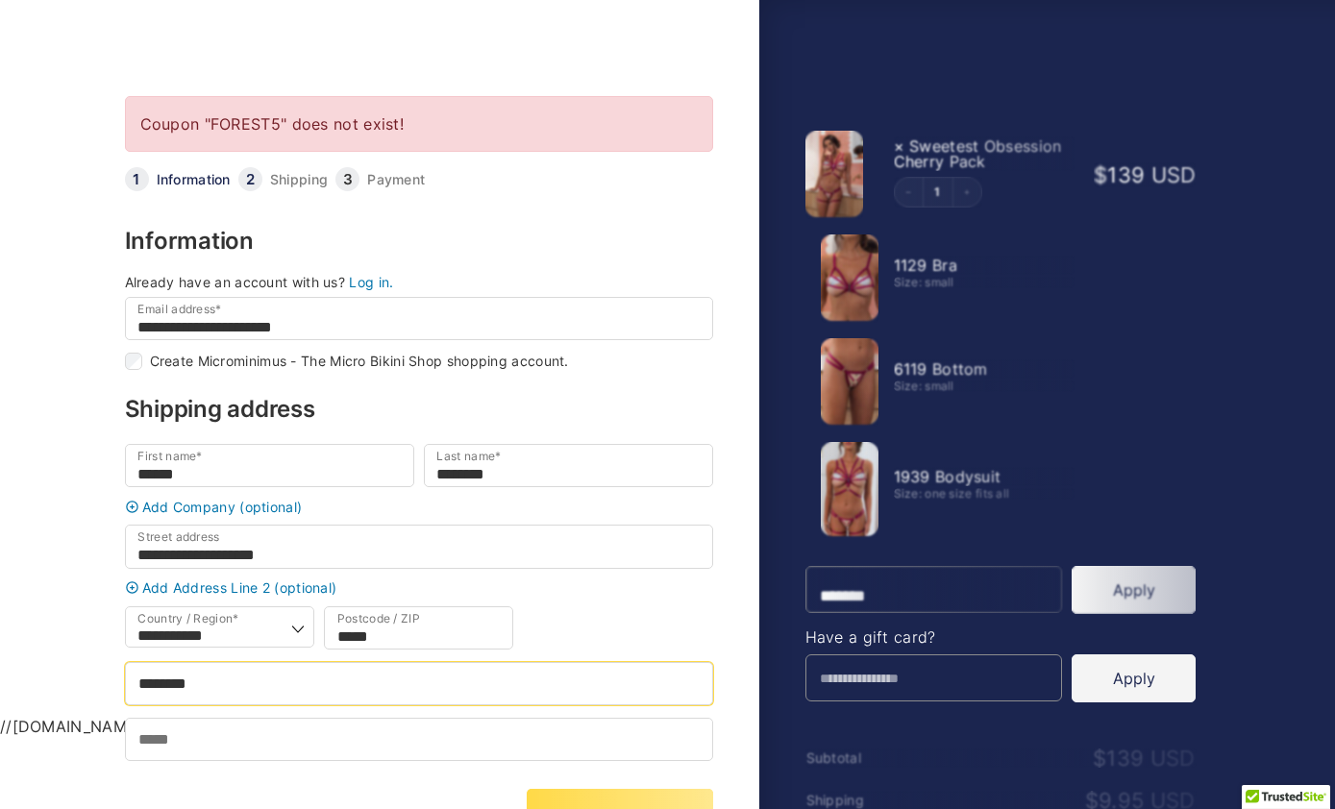
type input "*******"
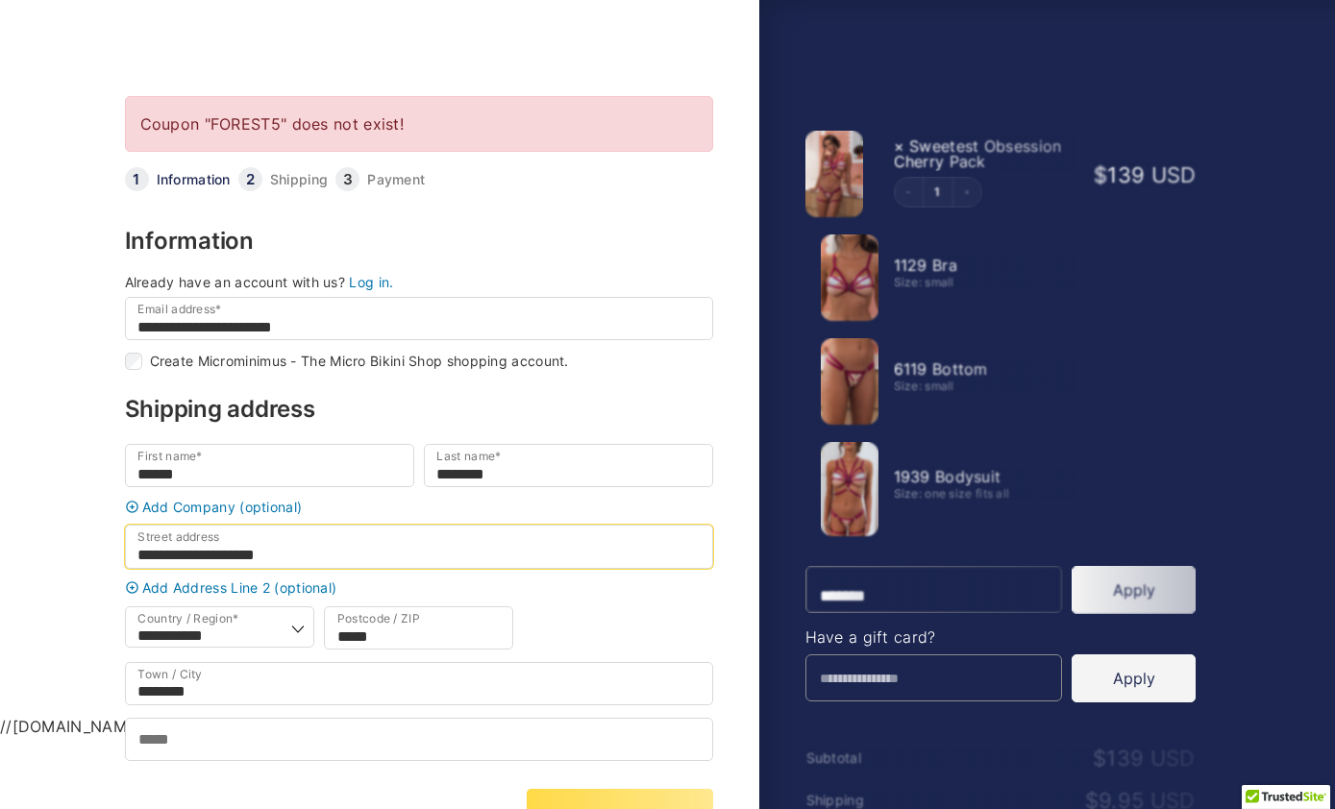
click at [187, 545] on input "**********" at bounding box center [419, 546] width 588 height 43
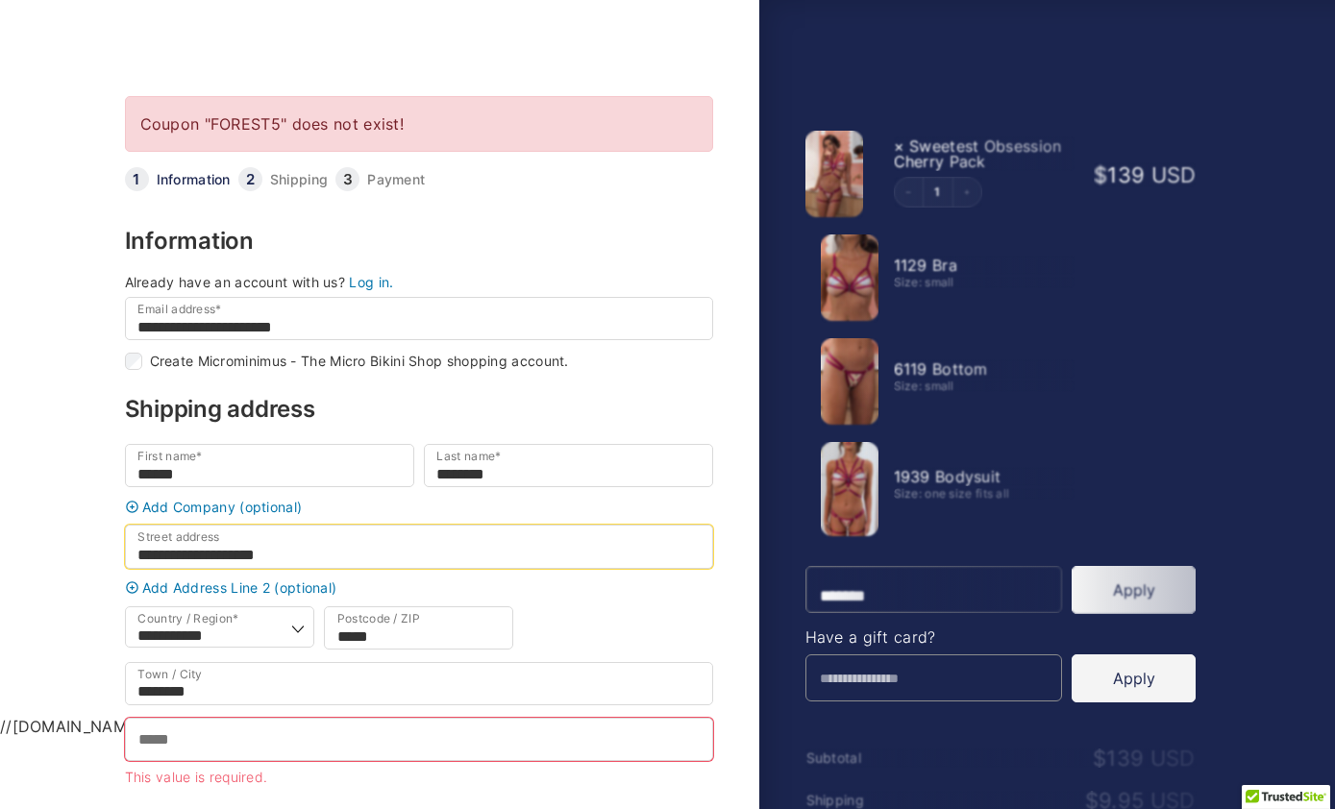
click at [184, 564] on input "**********" at bounding box center [419, 546] width 588 height 43
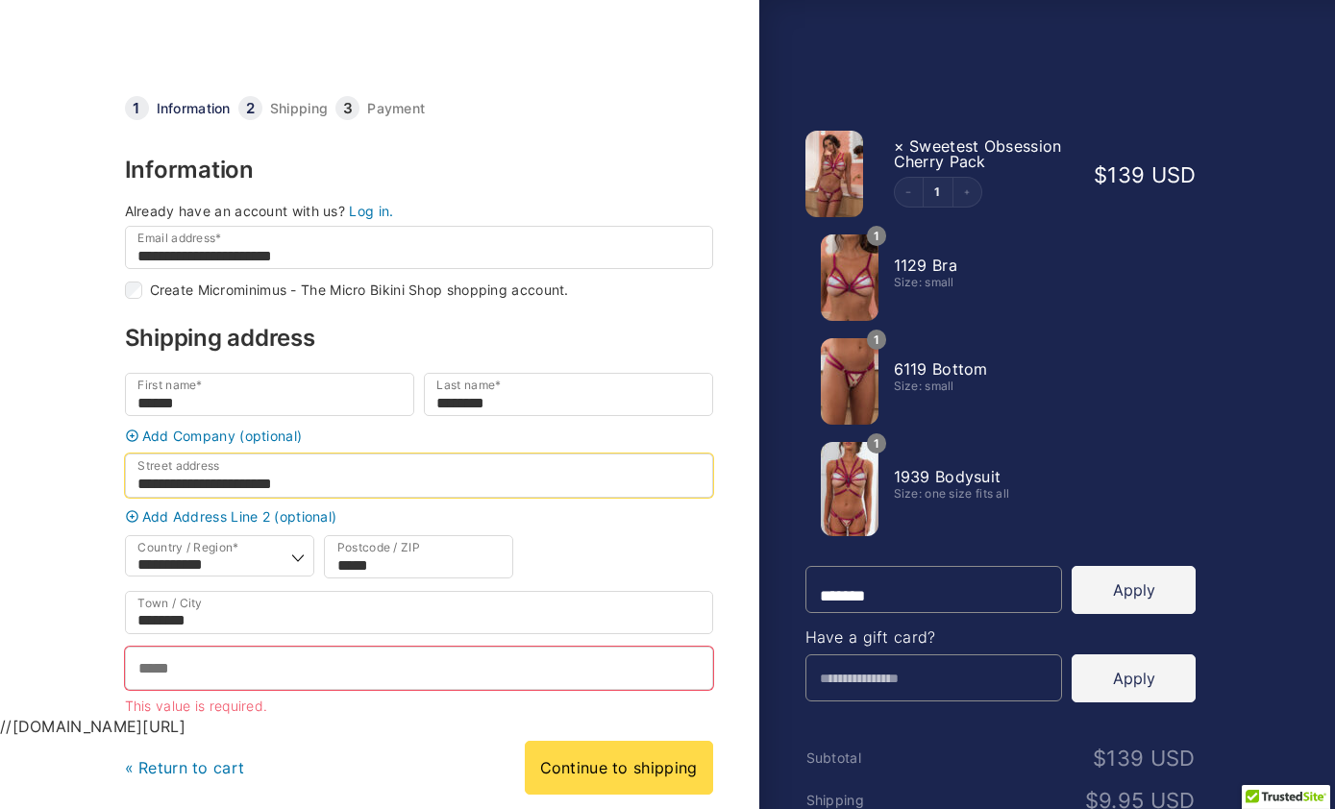
type input "**********"
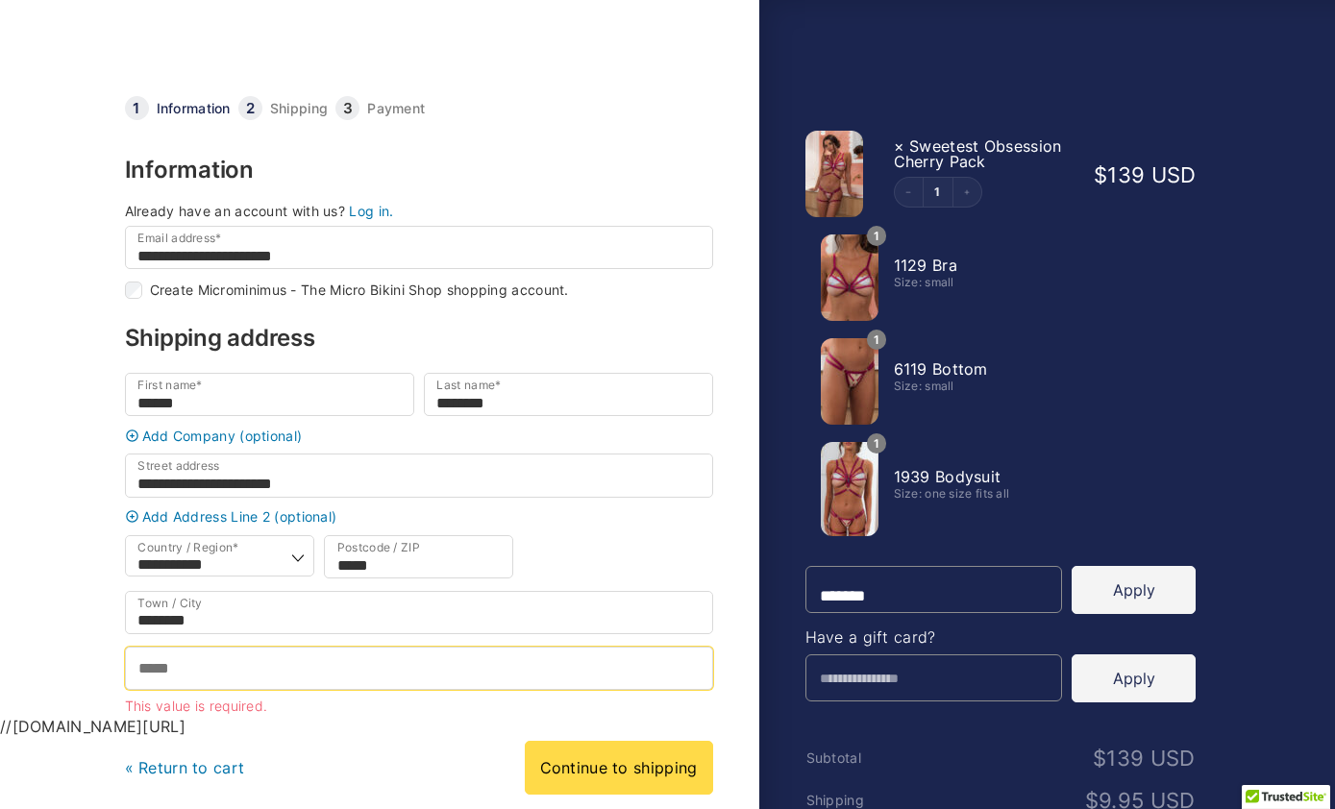
click at [181, 685] on input "Phone *" at bounding box center [419, 668] width 588 height 43
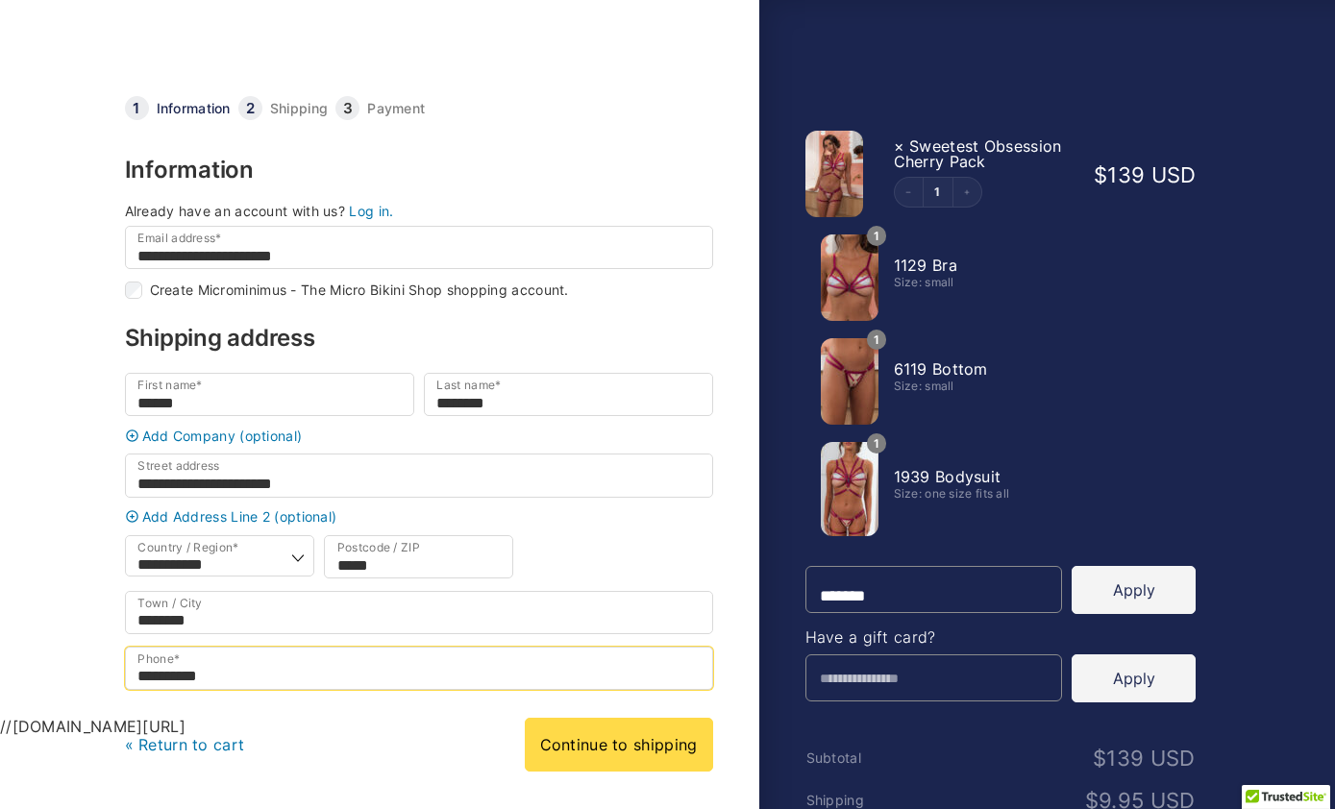
click at [156, 690] on input "**********" at bounding box center [419, 668] width 588 height 43
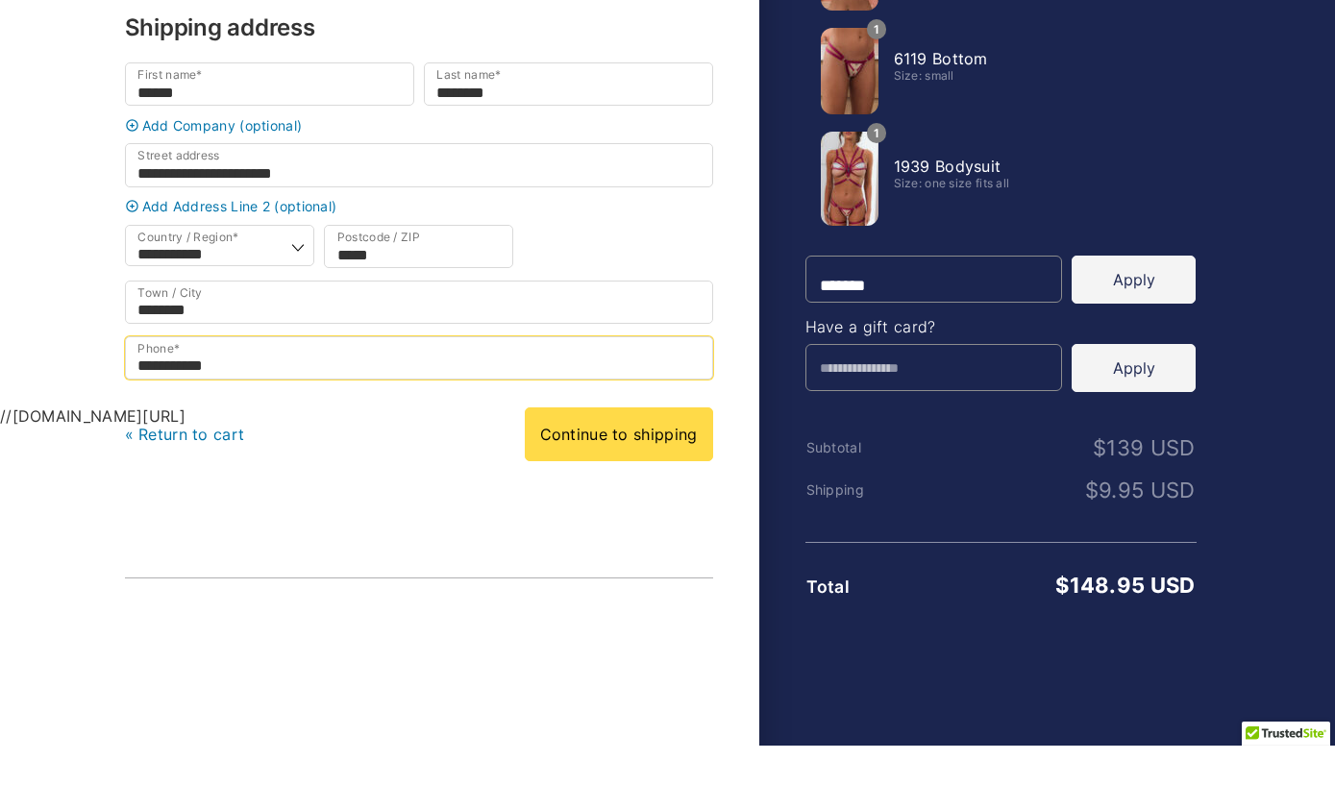
type input "**********"
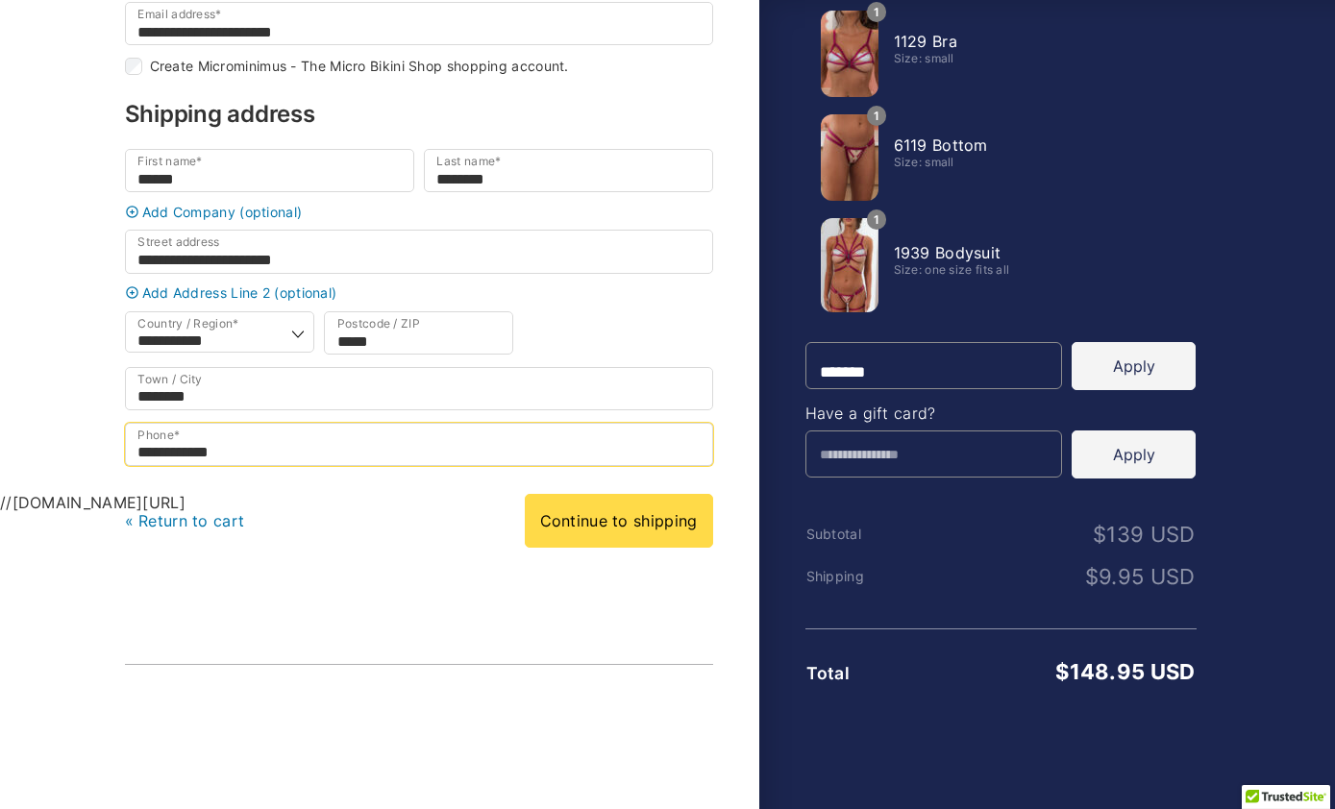
scroll to position [229, 0]
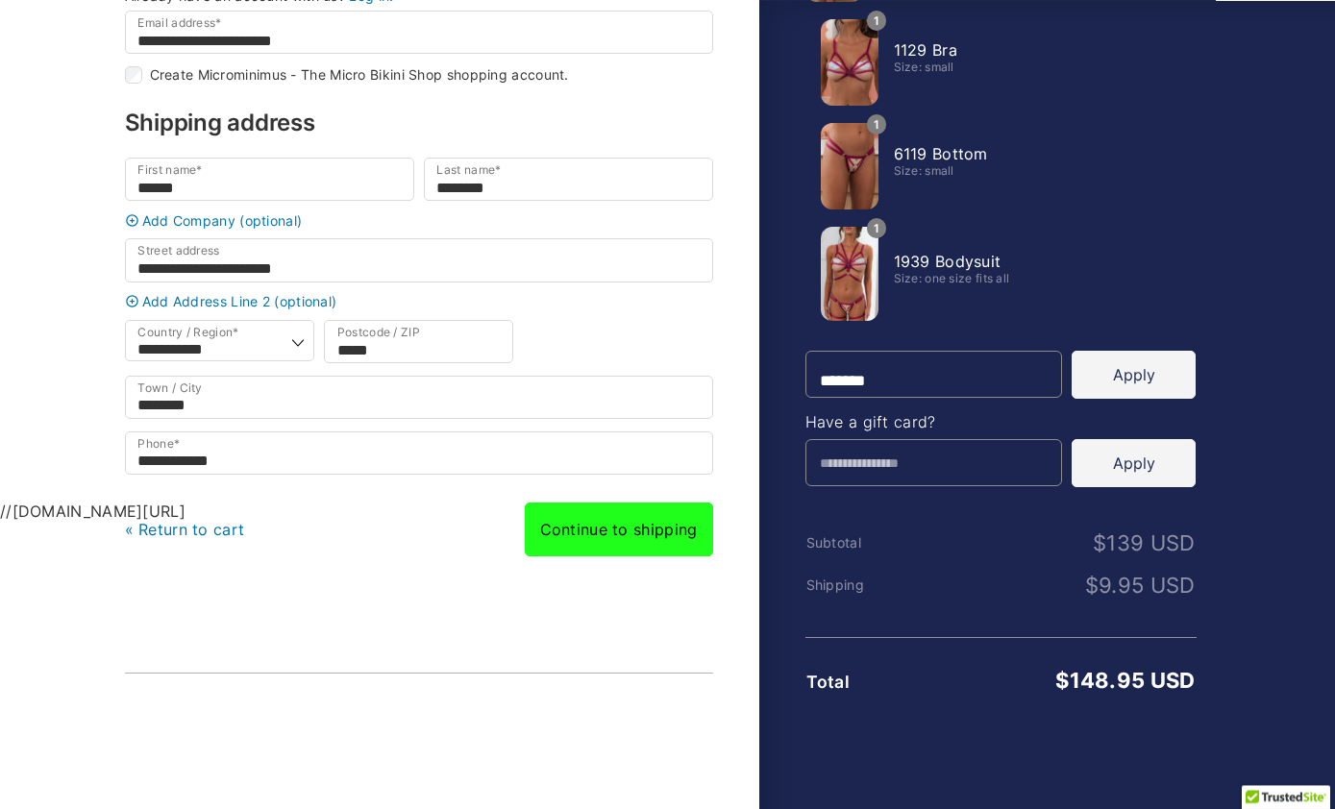
click at [592, 554] on link "Continue to shipping" at bounding box center [619, 530] width 188 height 54
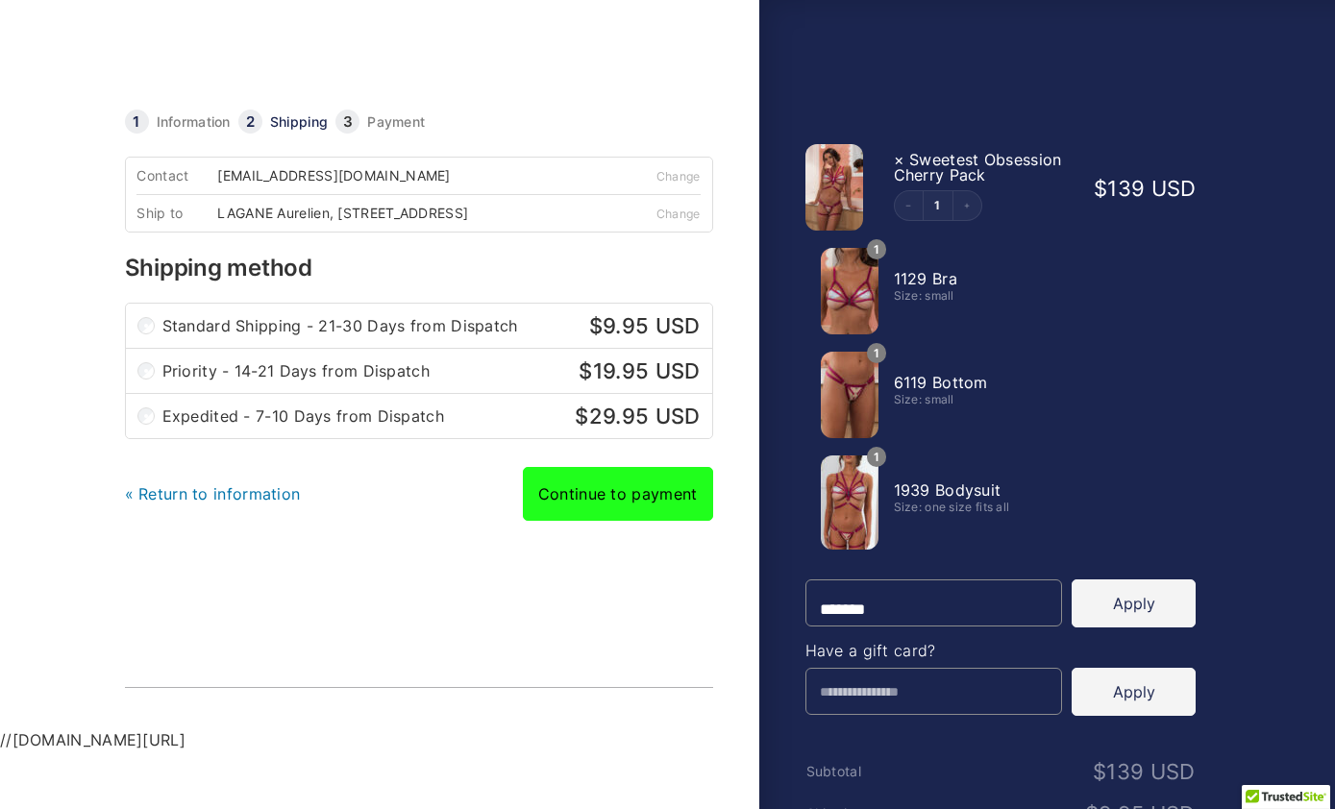
click at [569, 517] on link "Continue to payment" at bounding box center [618, 494] width 190 height 54
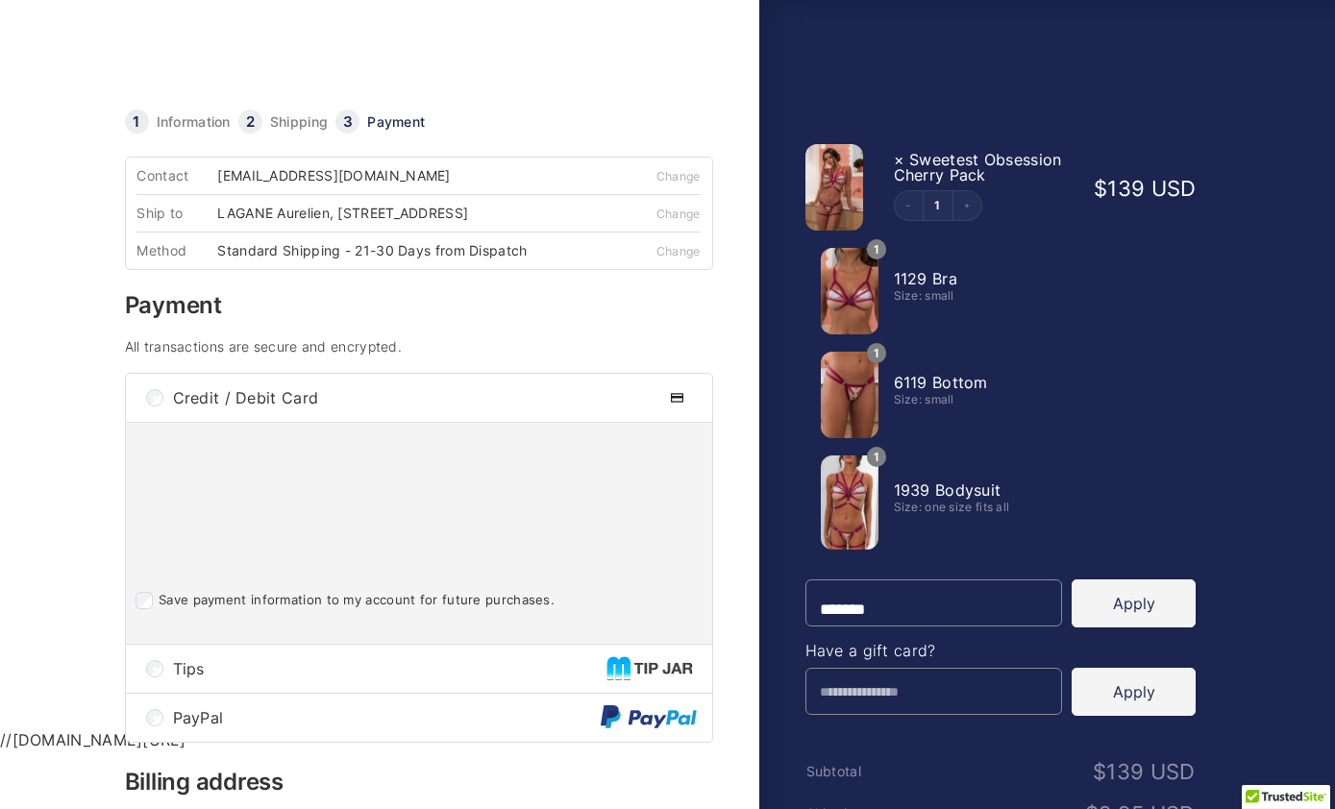
click at [163, 72] on link at bounding box center [322, 62] width 394 height 62
